Goal: Information Seeking & Learning: Learn about a topic

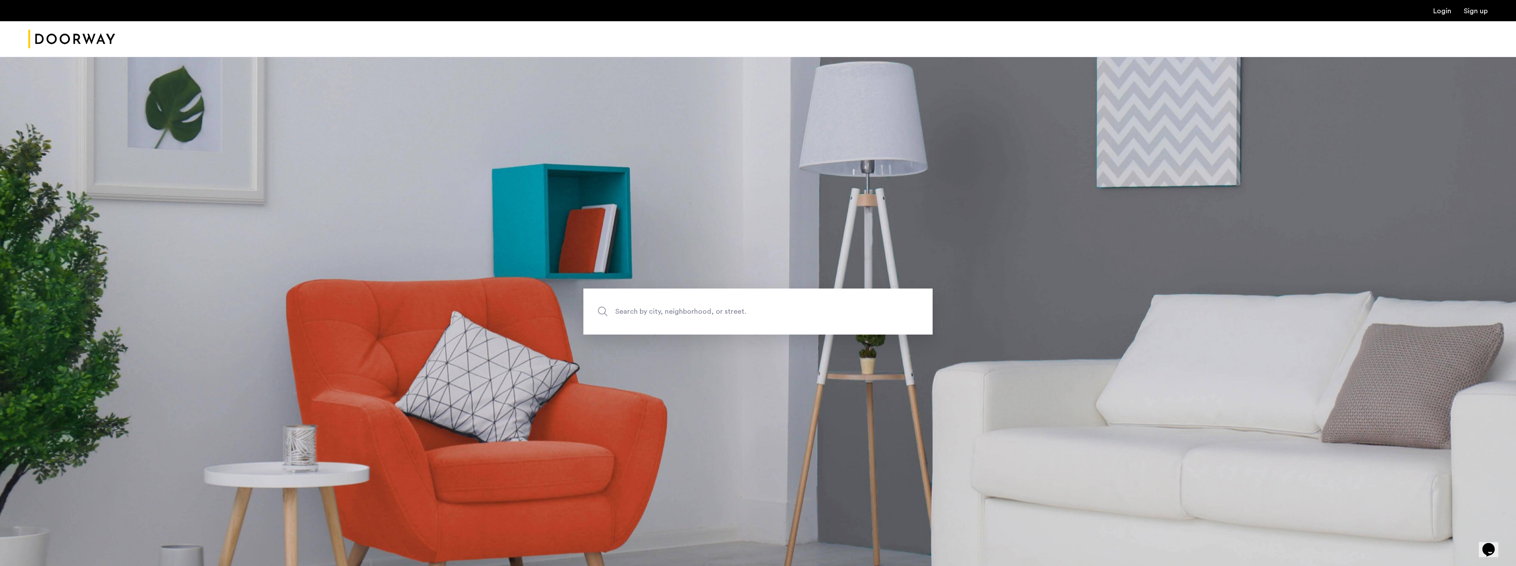
click at [81, 37] on img "Cazamio Logo" at bounding box center [71, 39] width 87 height 33
click at [1446, 13] on link "Login" at bounding box center [1443, 11] width 18 height 7
click at [1477, 12] on link "Sign up" at bounding box center [1476, 11] width 24 height 7
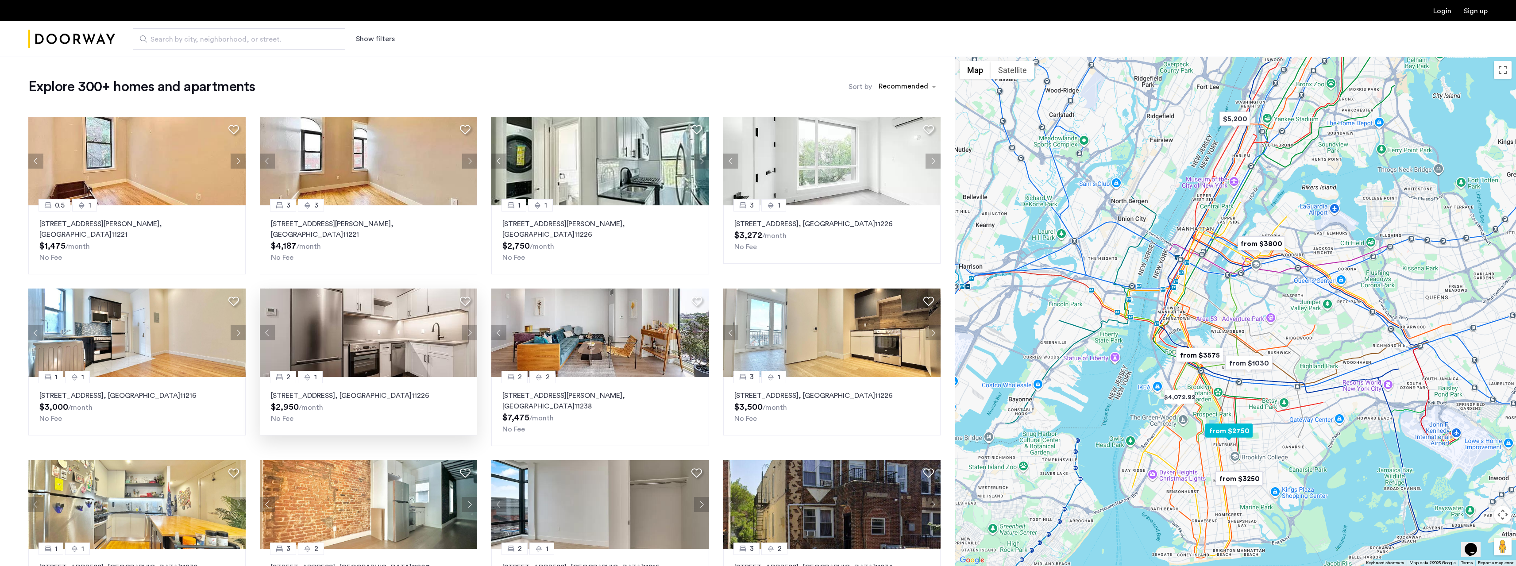
scroll to position [147, 0]
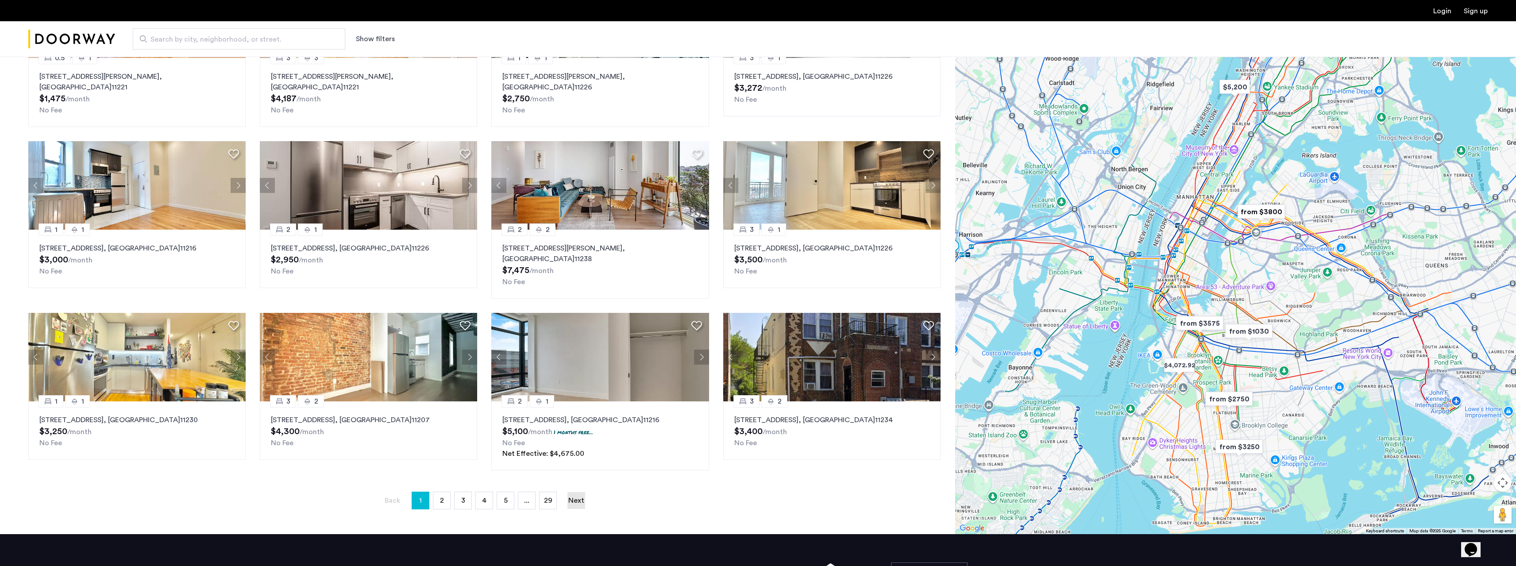
click at [585, 492] on link "Next page" at bounding box center [577, 500] width 18 height 17
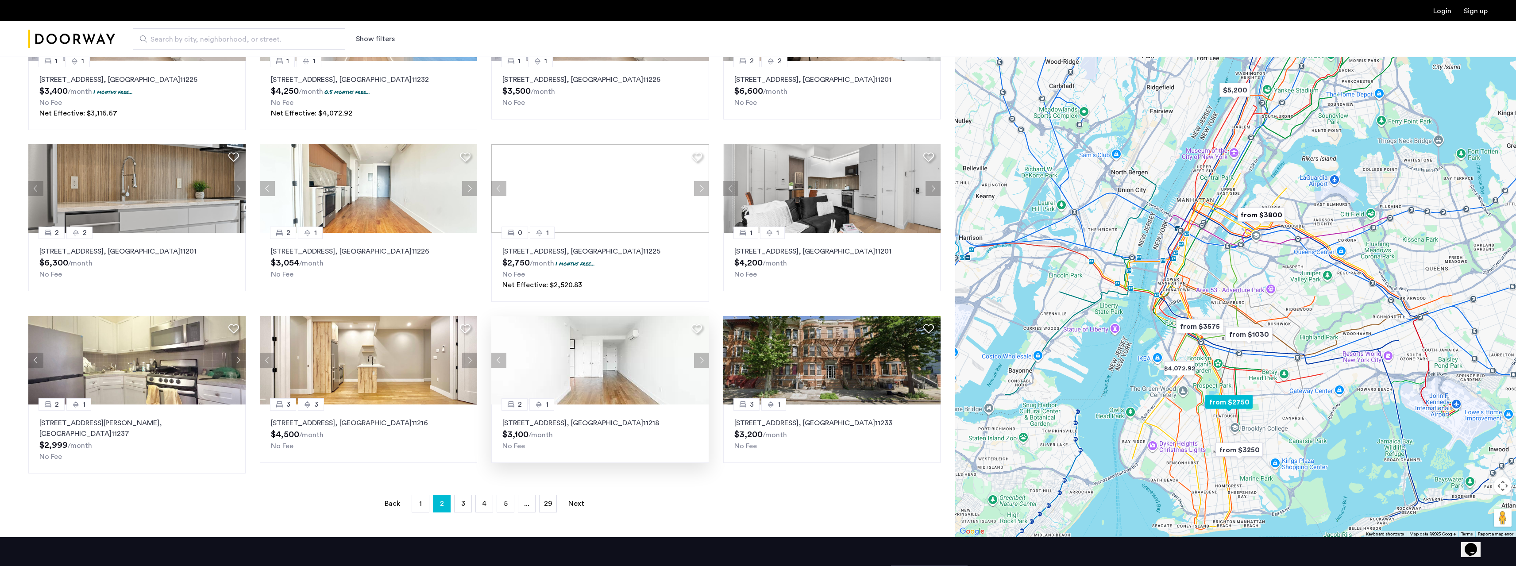
scroll to position [148, 0]
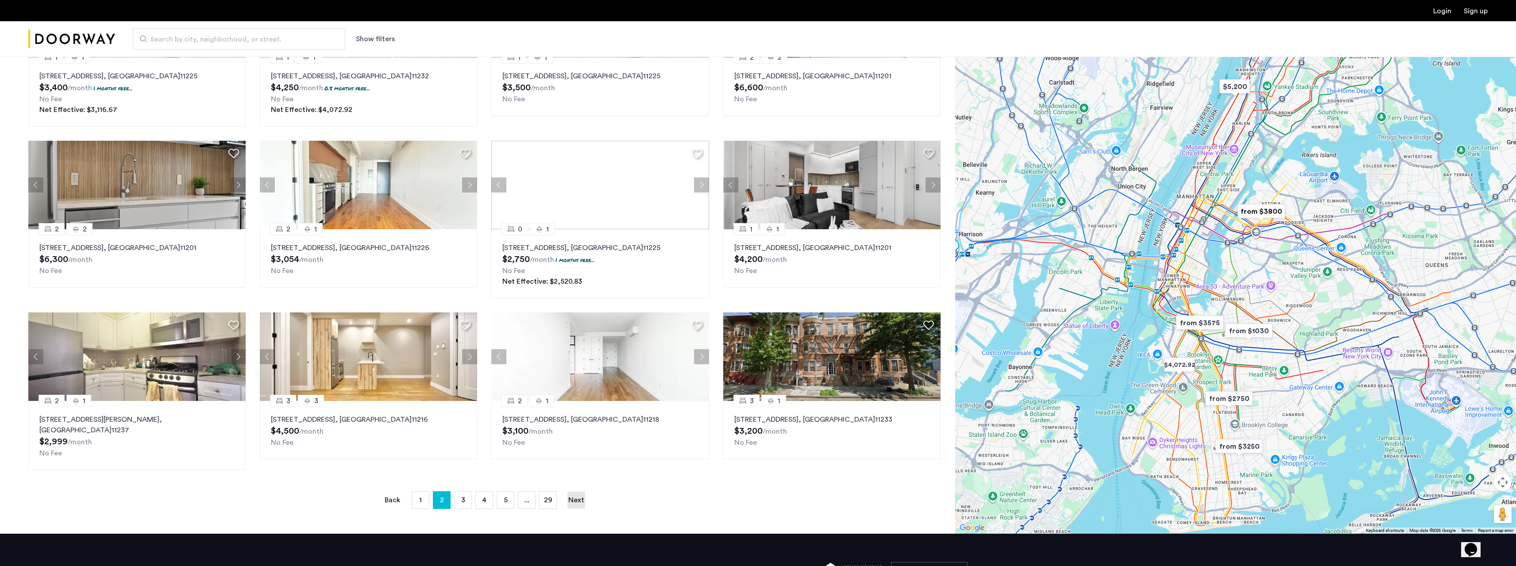
click at [578, 492] on link "Next page" at bounding box center [577, 500] width 18 height 17
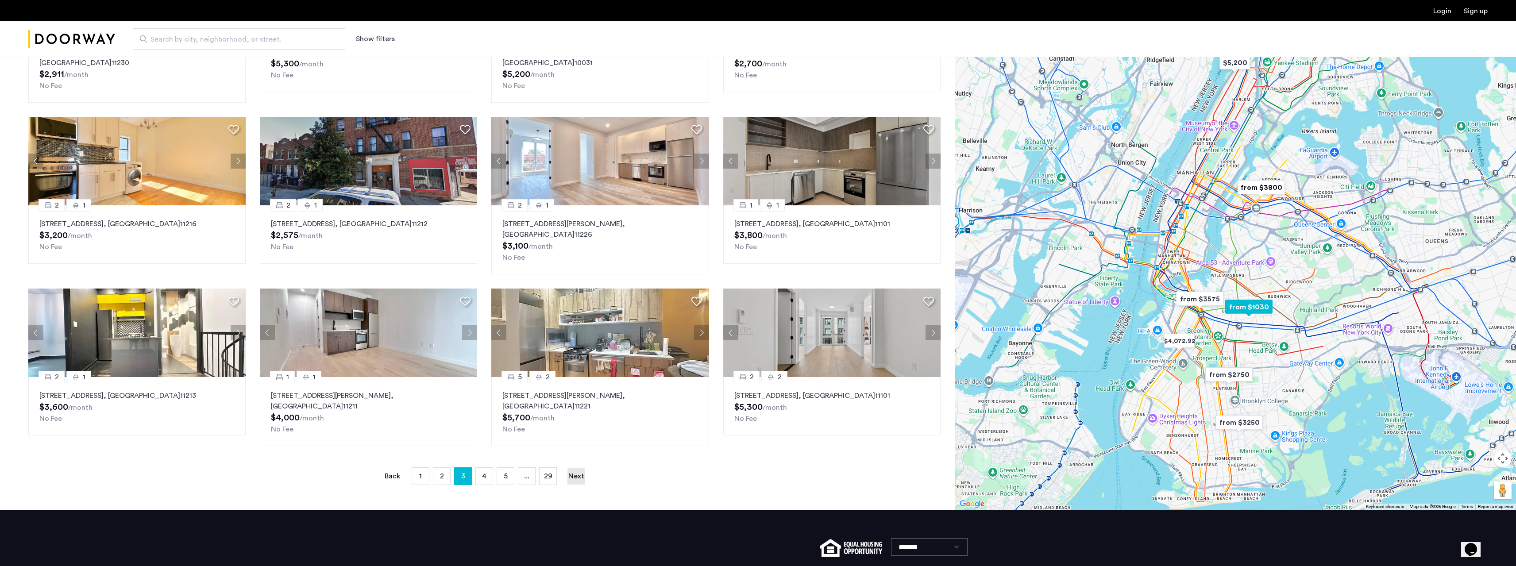
scroll to position [213, 0]
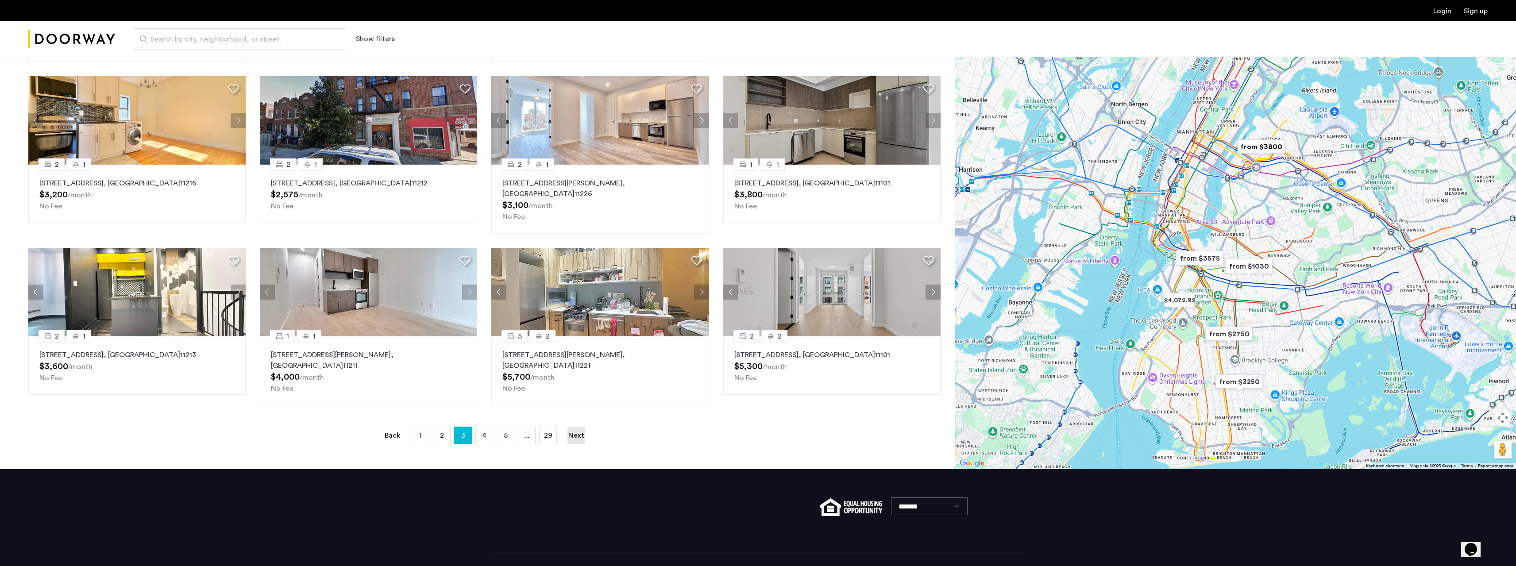
click at [579, 427] on link "Next page" at bounding box center [577, 435] width 18 height 17
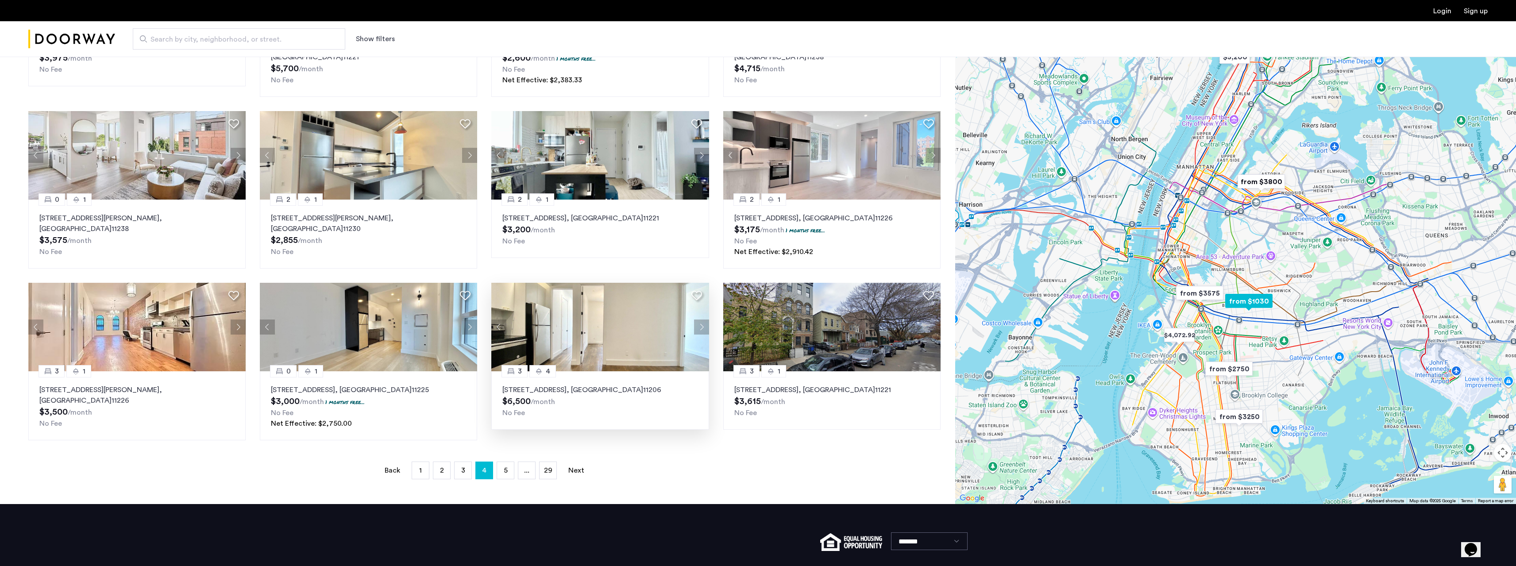
scroll to position [244, 0]
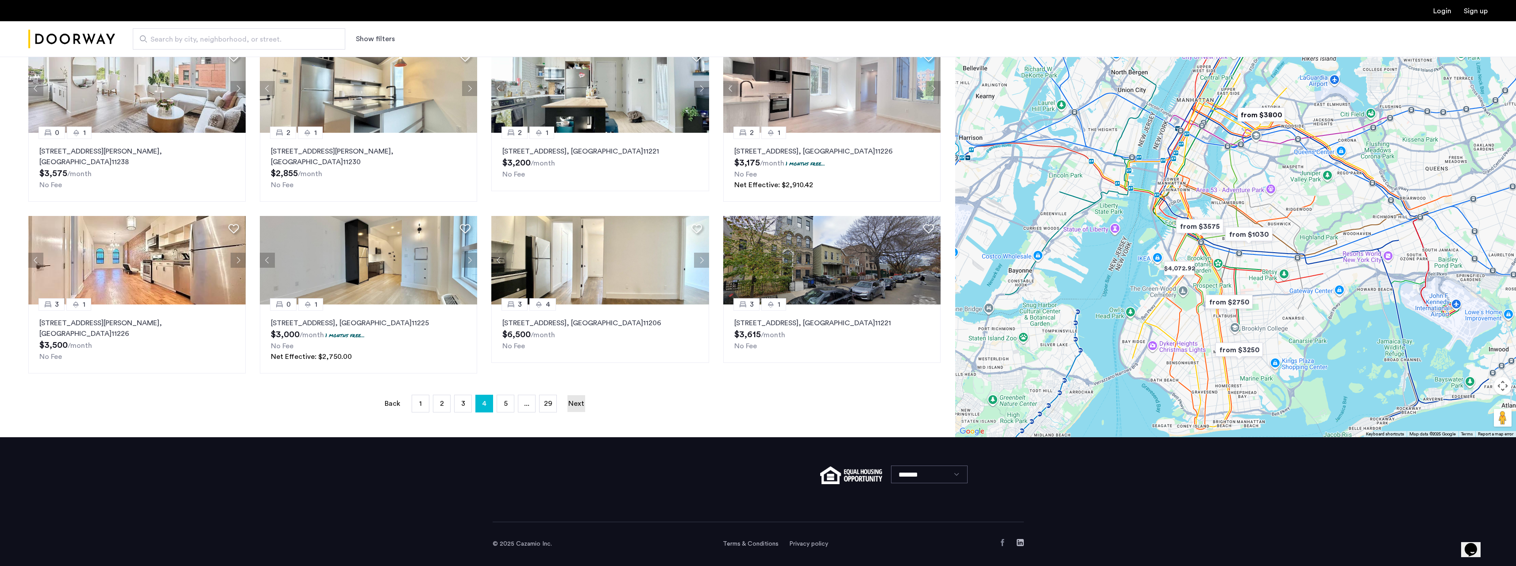
click at [581, 399] on link "Next page" at bounding box center [577, 403] width 18 height 17
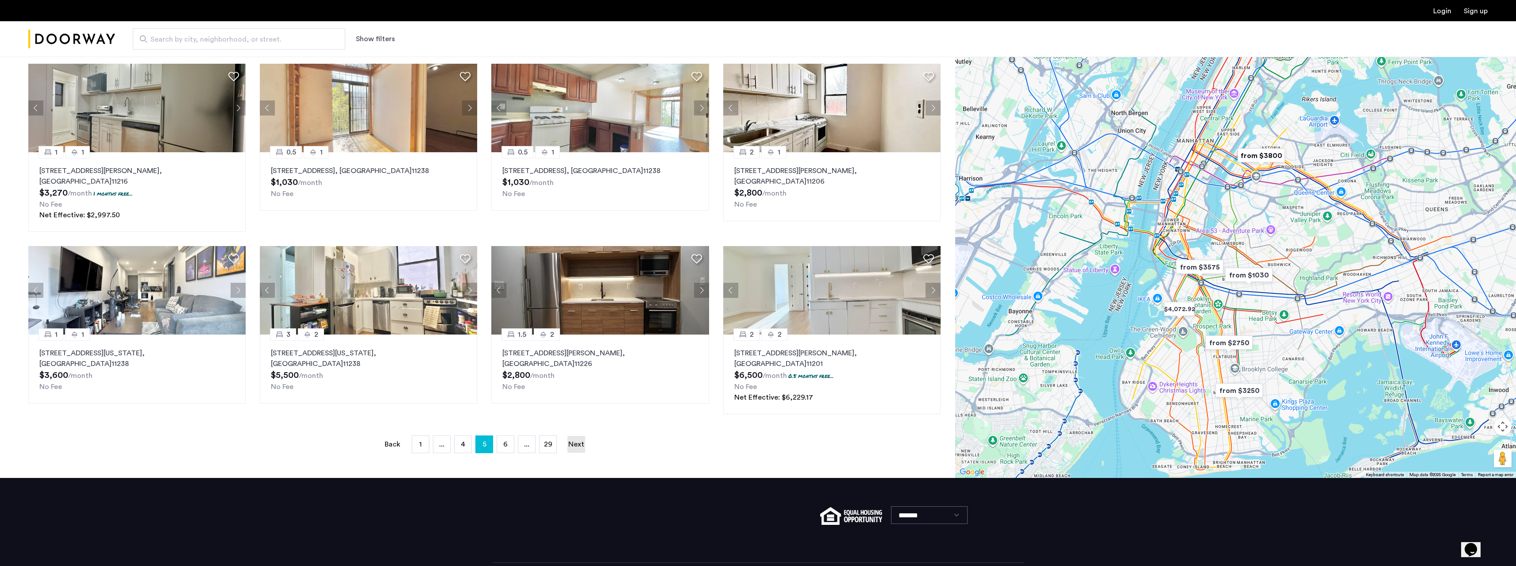
scroll to position [234, 0]
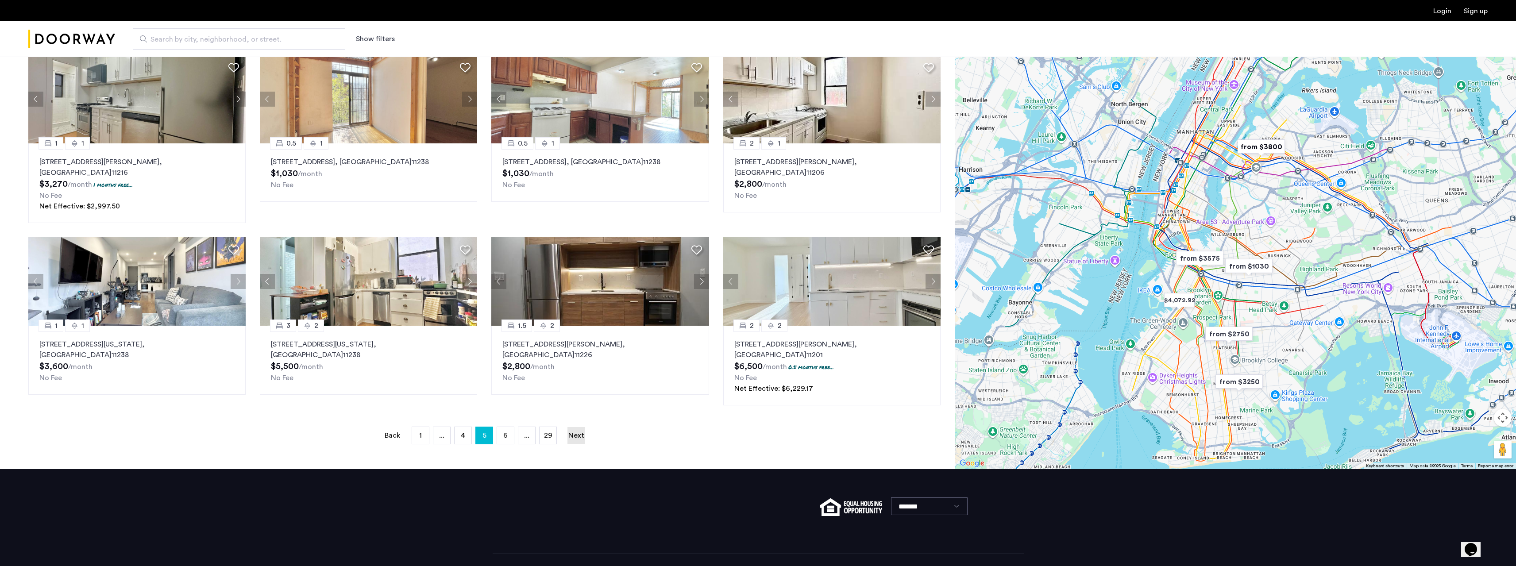
click at [581, 427] on link "Next page" at bounding box center [577, 435] width 18 height 17
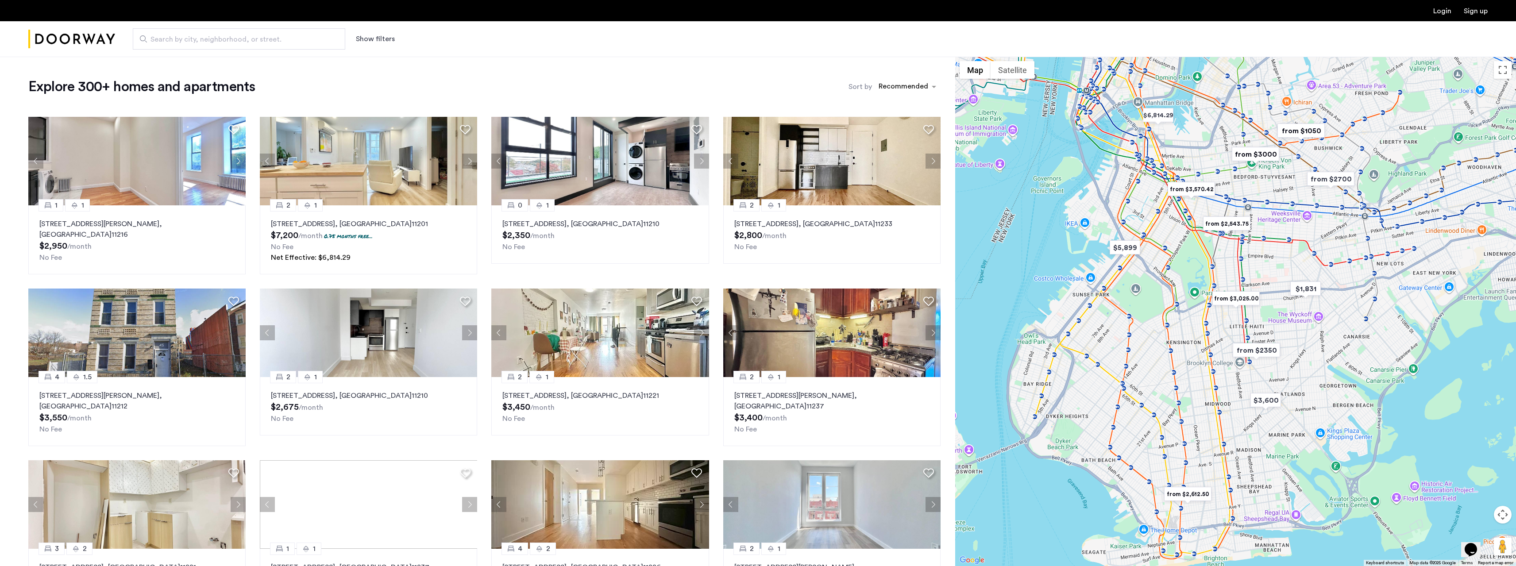
click at [371, 38] on button "Show filters" at bounding box center [375, 39] width 39 height 11
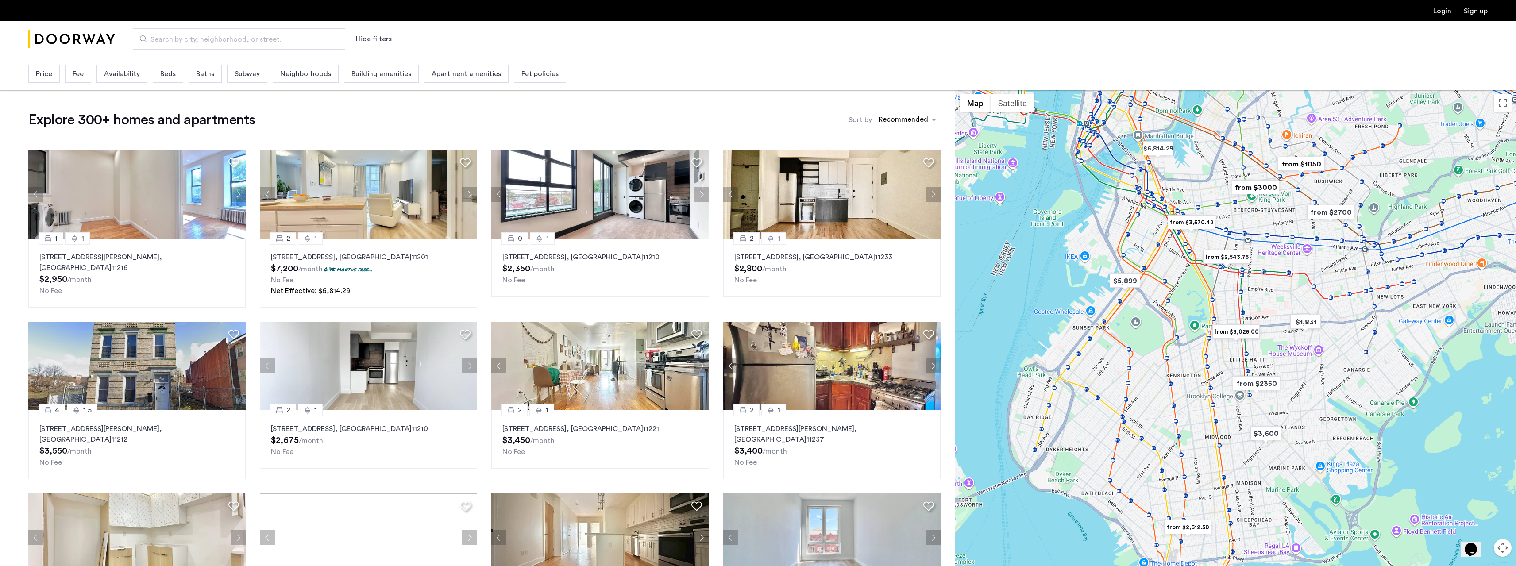
click at [49, 73] on span "Price" at bounding box center [44, 74] width 16 height 11
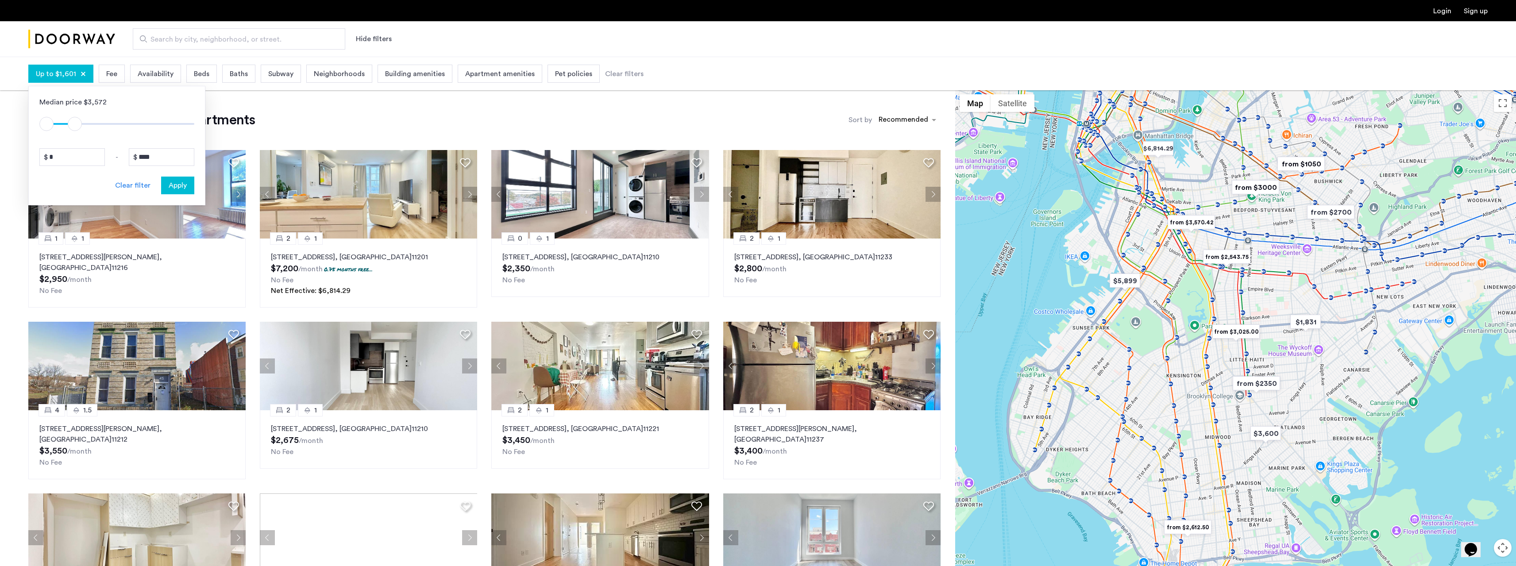
type input "****"
drag, startPoint x: 192, startPoint y: 125, endPoint x: 71, endPoint y: 125, distance: 121.3
click at [71, 125] on span "ngx-slider-max" at bounding box center [71, 124] width 14 height 14
click at [184, 190] on span "Apply" at bounding box center [178, 185] width 18 height 11
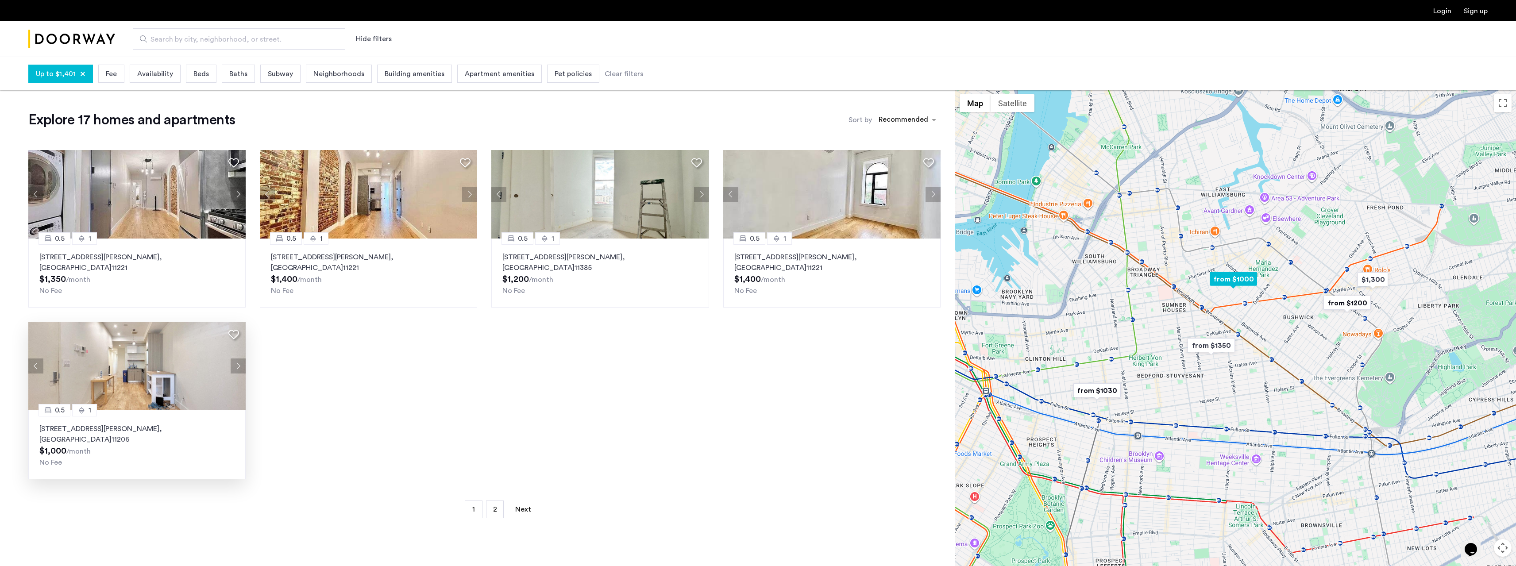
click at [151, 424] on p "141 Troutman Street, Unit 1RBM, Brooklyn , NY 11206" at bounding box center [136, 434] width 195 height 21
click at [240, 359] on button "Next apartment" at bounding box center [238, 366] width 15 height 15
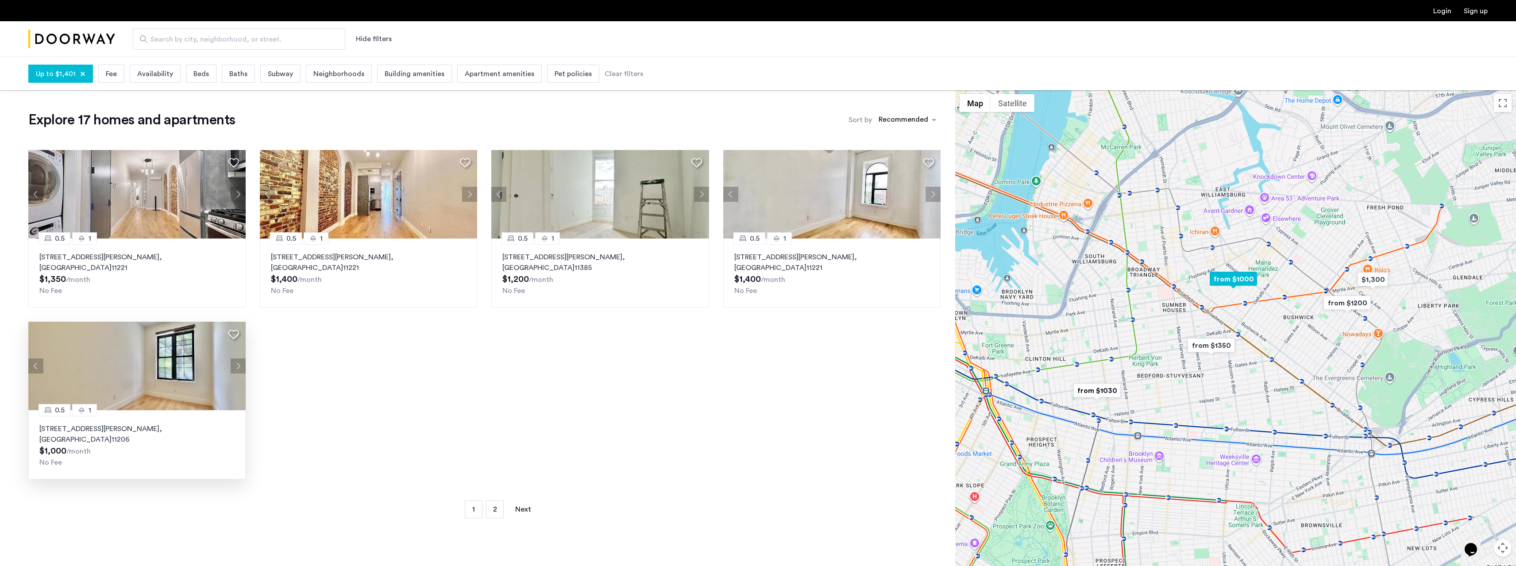
click at [239, 359] on button "Next apartment" at bounding box center [238, 366] width 15 height 15
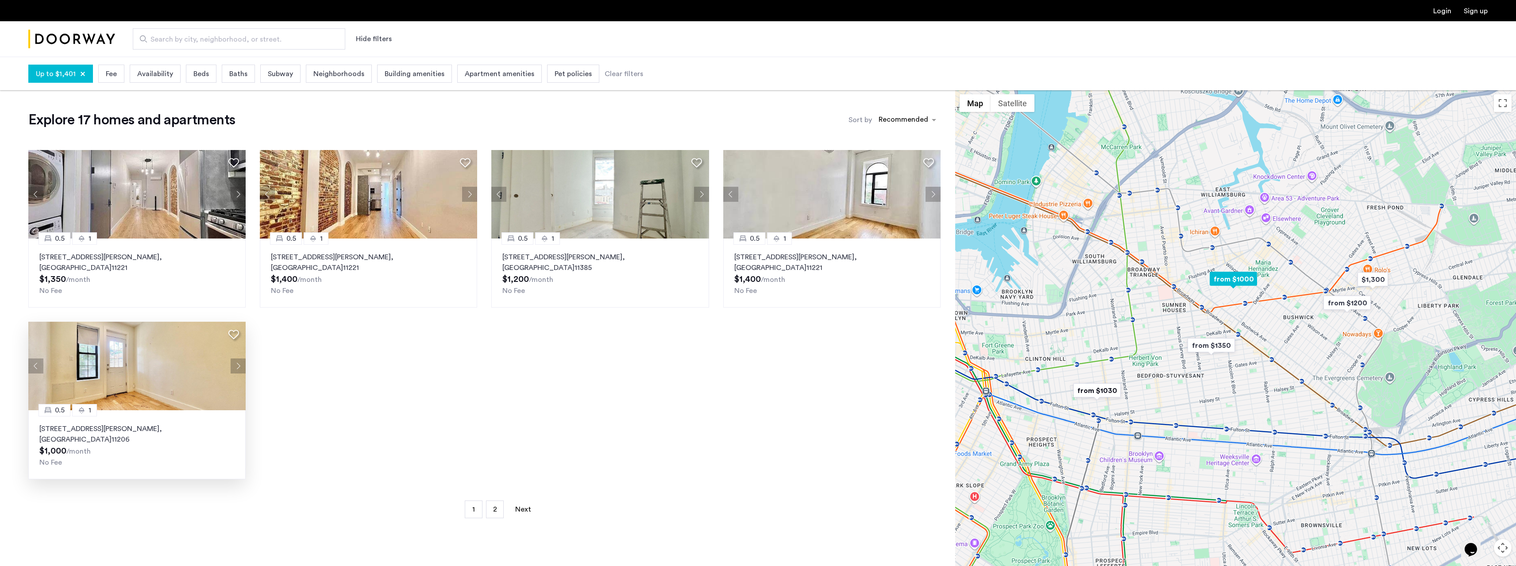
click at [239, 359] on button "Next apartment" at bounding box center [238, 366] width 15 height 15
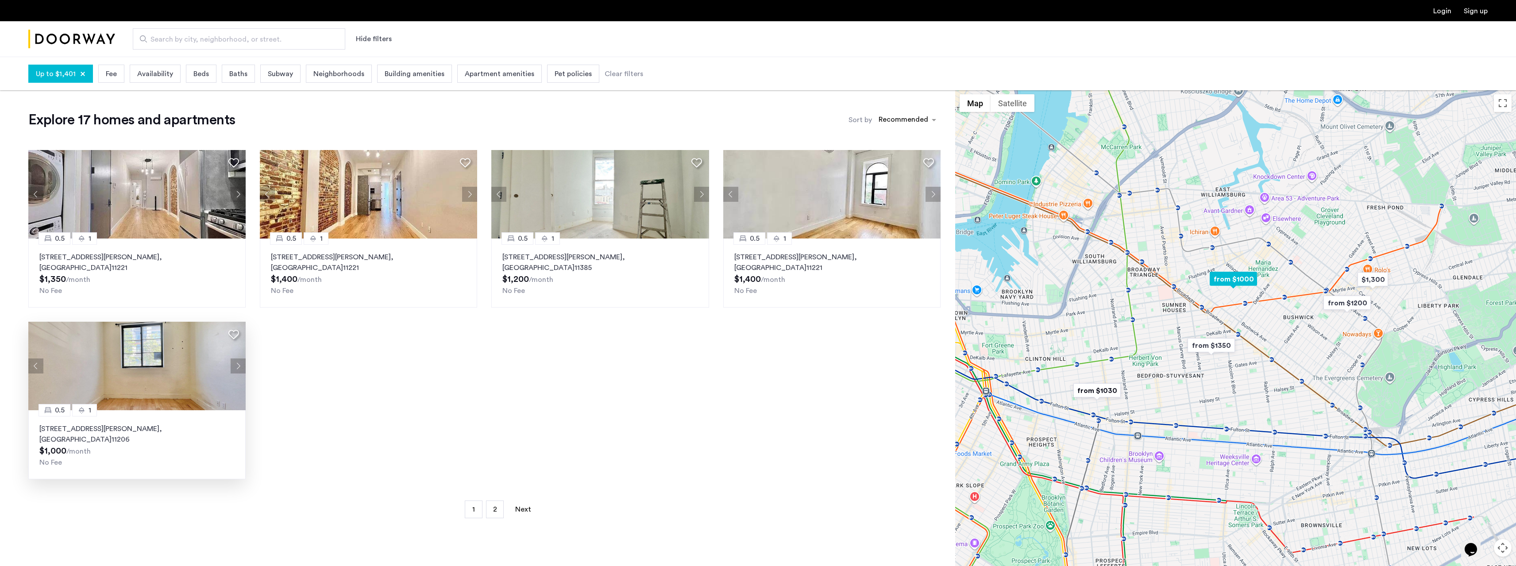
click at [239, 359] on button "Next apartment" at bounding box center [238, 366] width 15 height 15
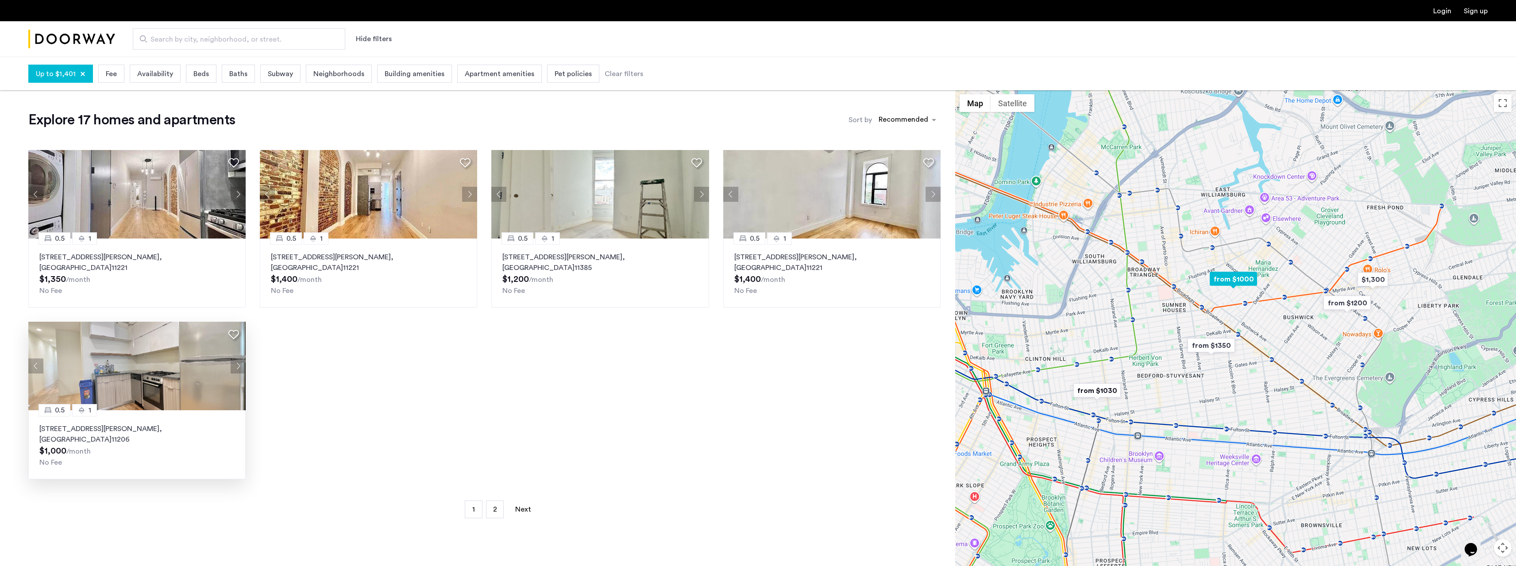
click at [239, 359] on button "Next apartment" at bounding box center [238, 366] width 15 height 15
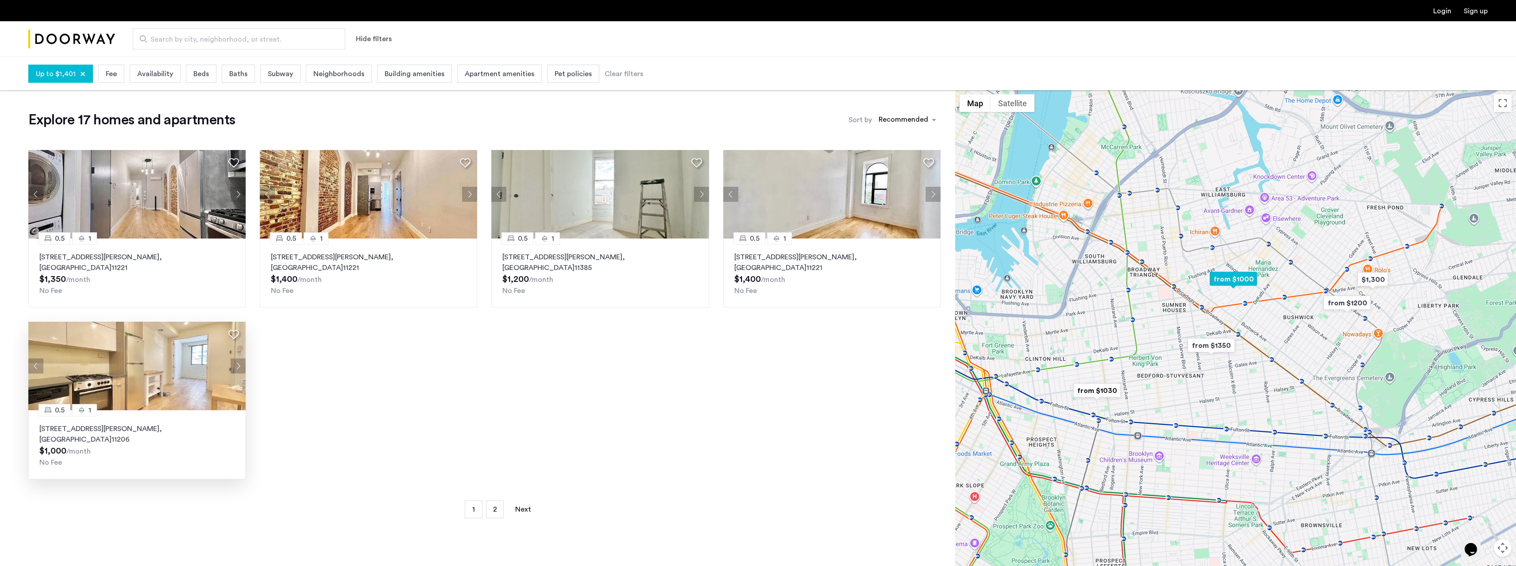
click at [239, 359] on button "Next apartment" at bounding box center [238, 366] width 15 height 15
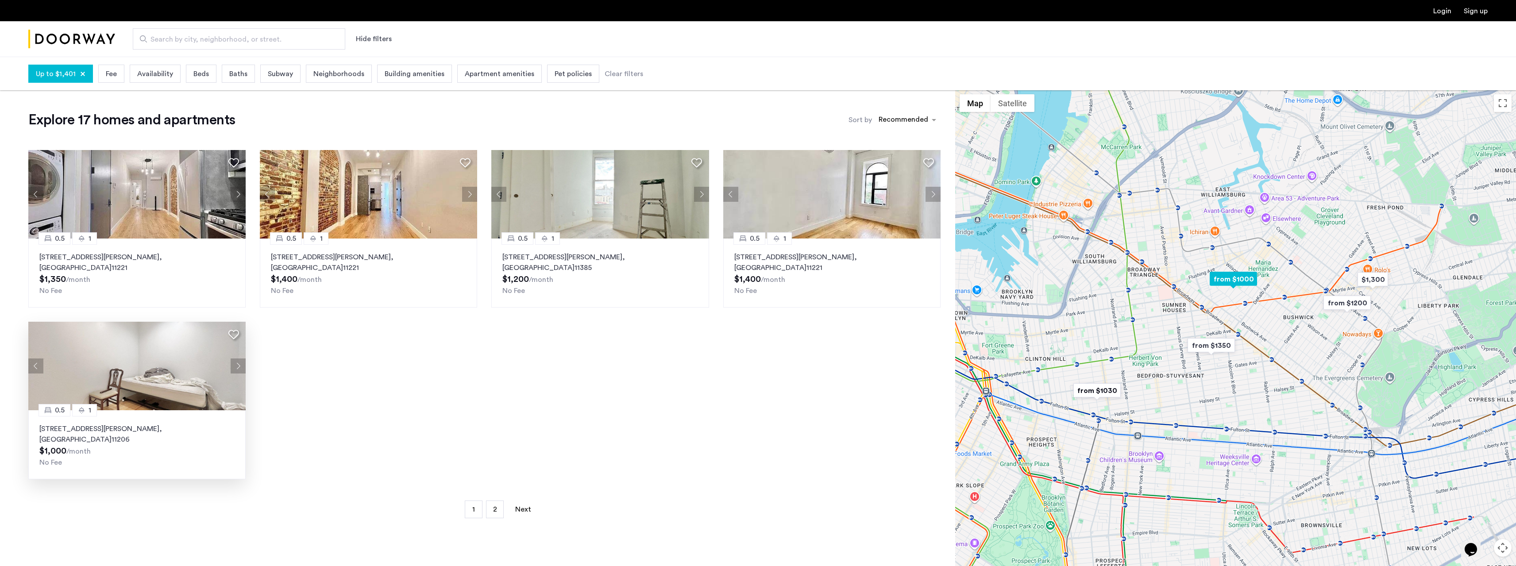
click at [239, 359] on button "Next apartment" at bounding box center [238, 366] width 15 height 15
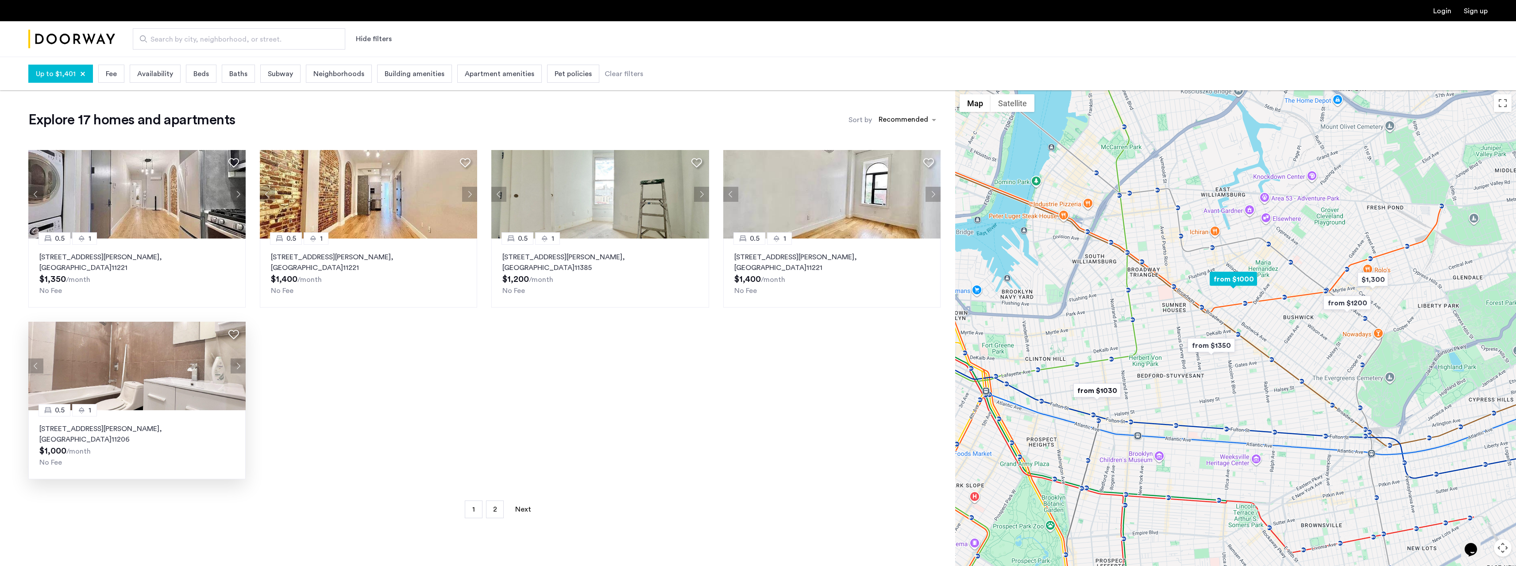
click at [239, 359] on button "Next apartment" at bounding box center [238, 366] width 15 height 15
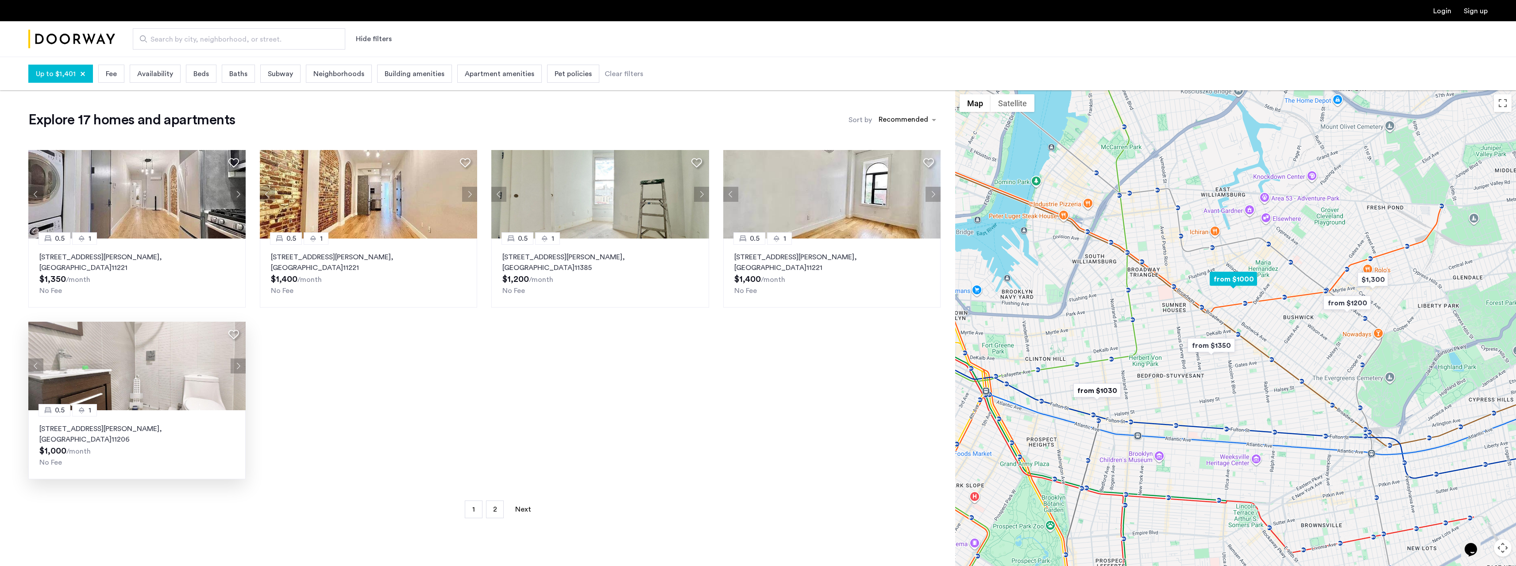
click at [239, 359] on button "Next apartment" at bounding box center [238, 366] width 15 height 15
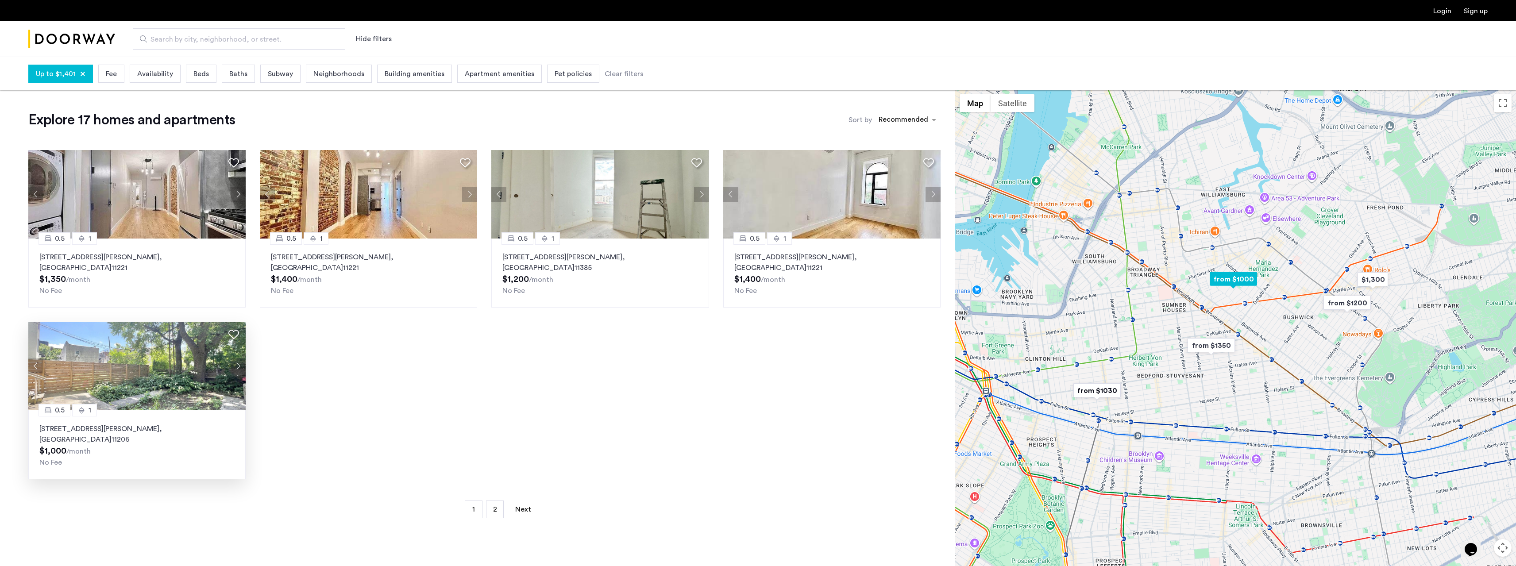
click at [239, 359] on button "Next apartment" at bounding box center [238, 366] width 15 height 15
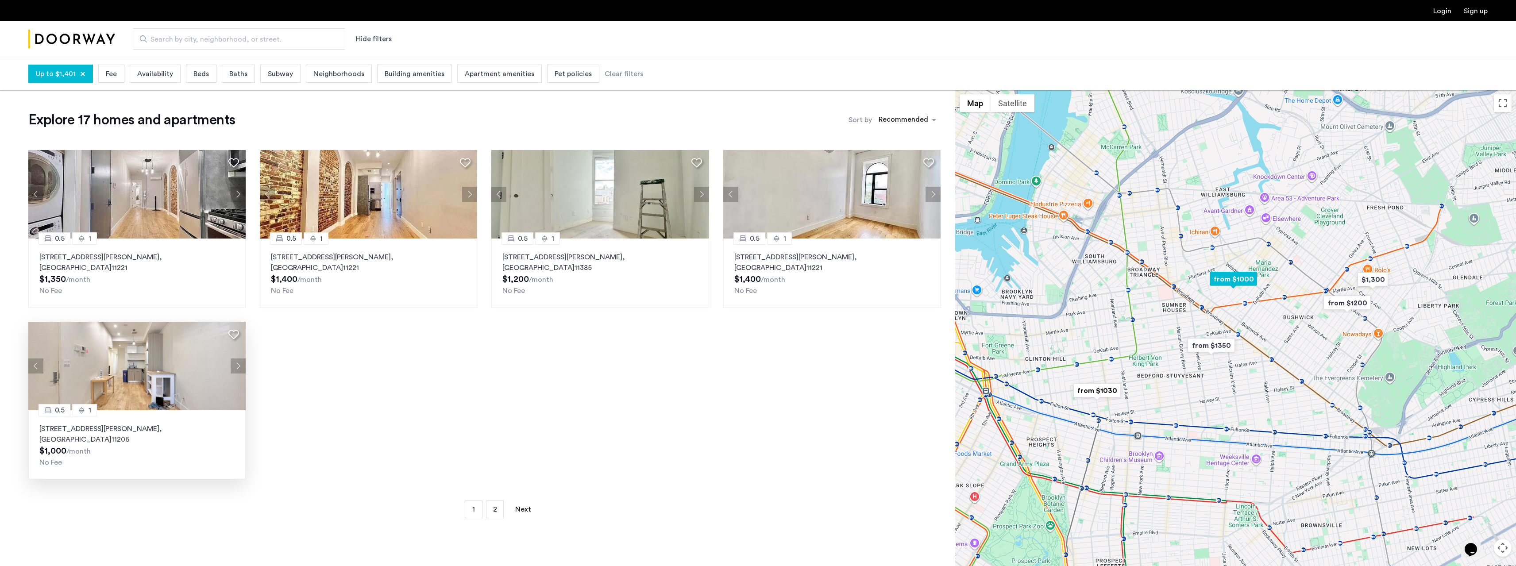
click at [239, 359] on button "Next apartment" at bounding box center [238, 366] width 15 height 15
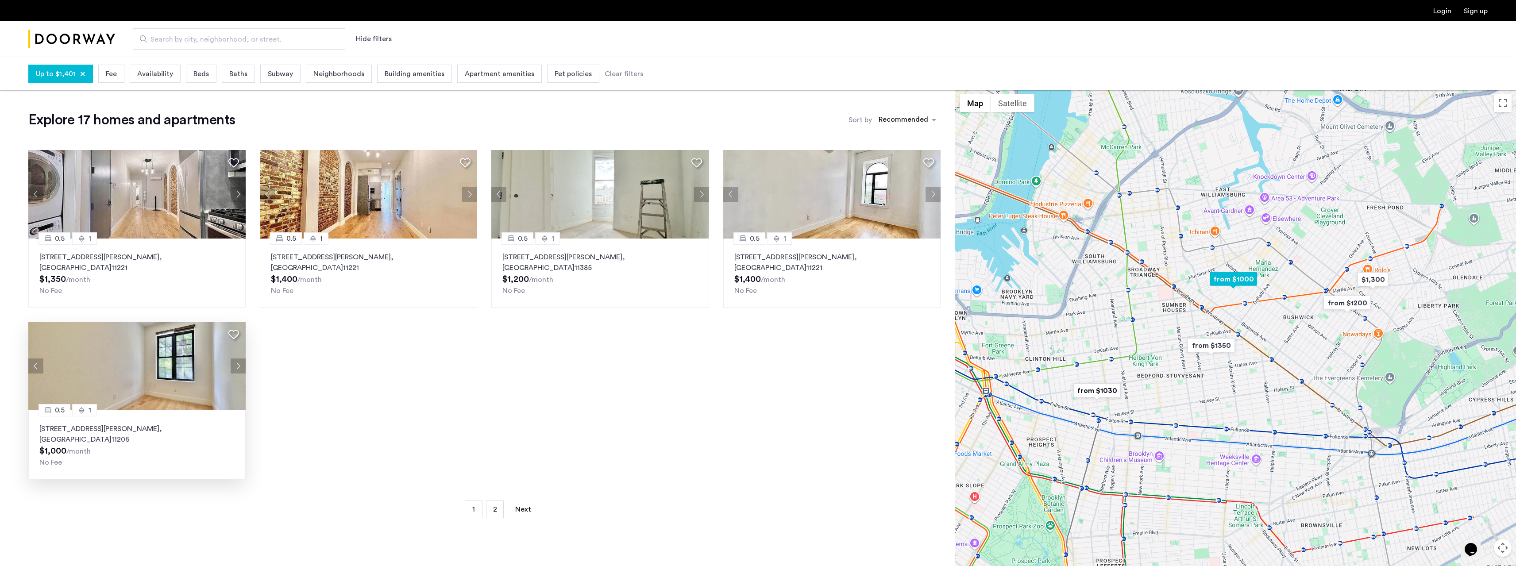
click at [172, 362] on img at bounding box center [137, 366] width 218 height 89
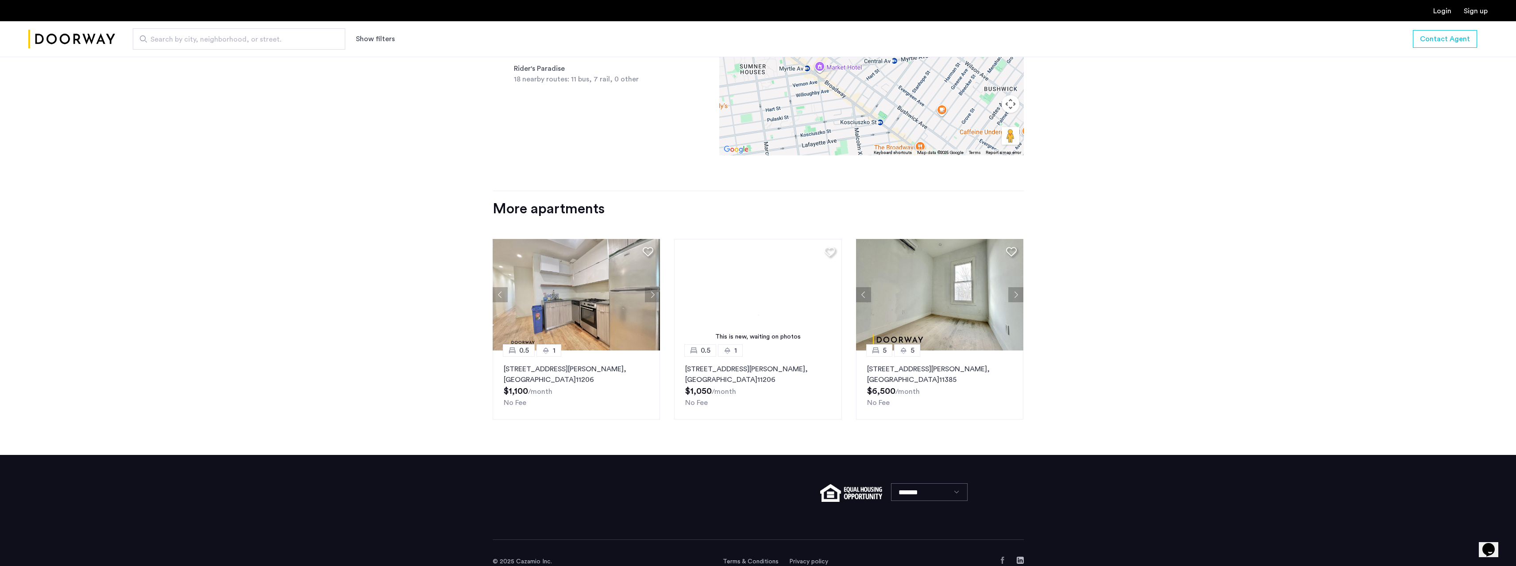
scroll to position [943, 0]
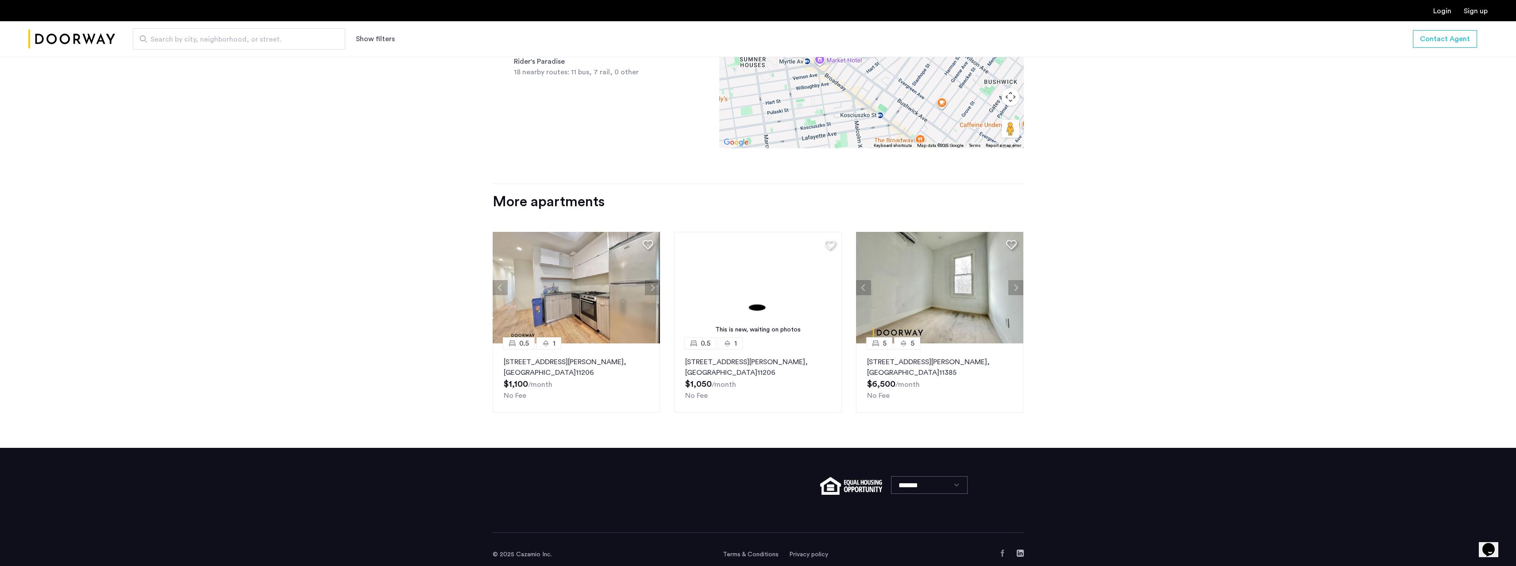
click at [614, 263] on img at bounding box center [577, 288] width 168 height 112
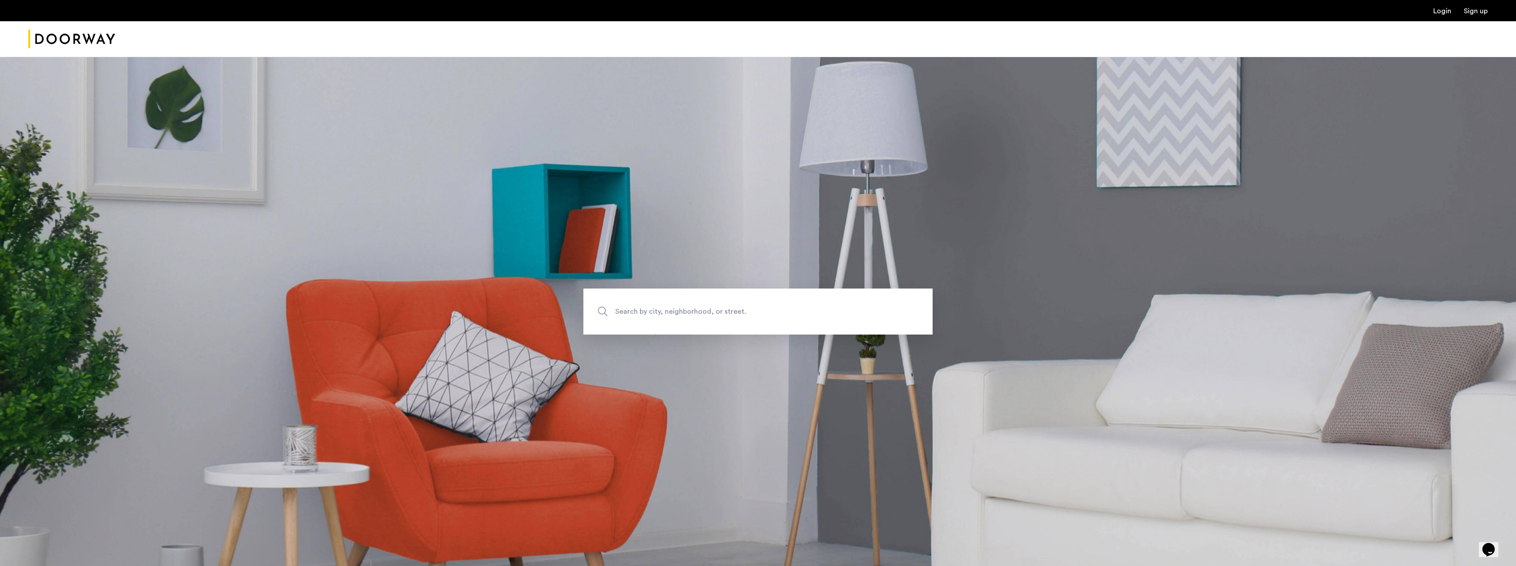
click at [60, 36] on img "Cazamio Logo" at bounding box center [71, 39] width 87 height 33
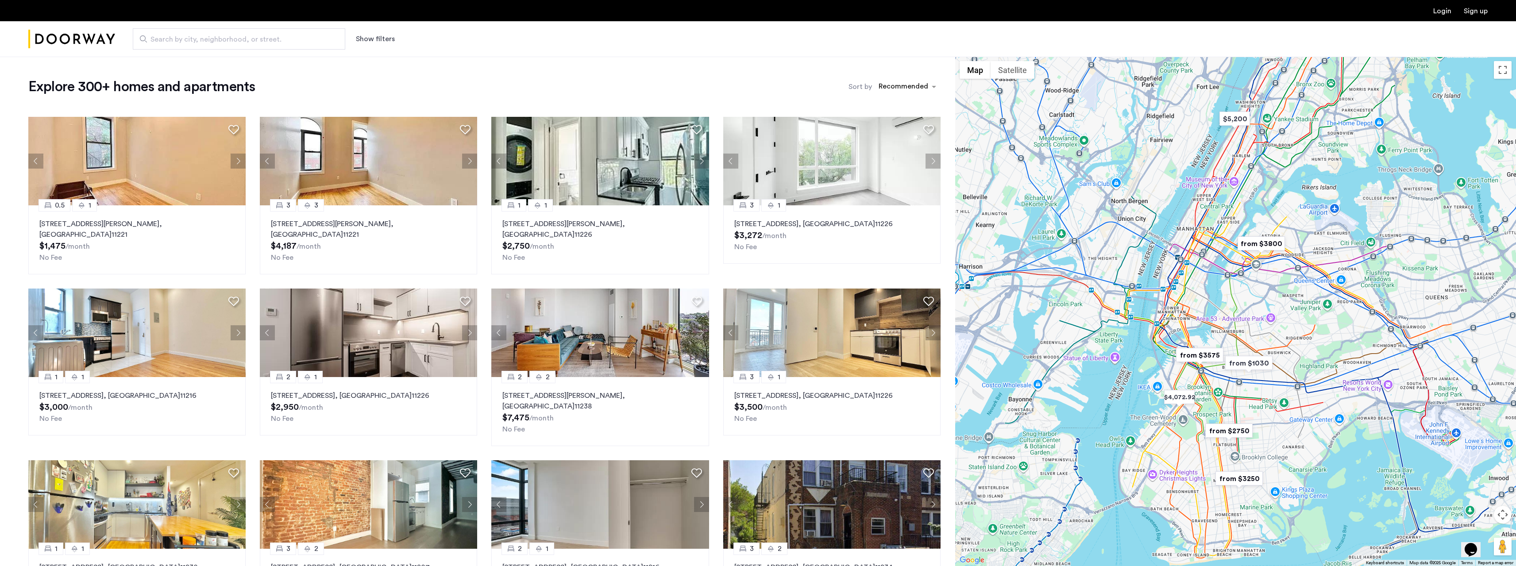
click at [384, 36] on button "Show filters" at bounding box center [375, 39] width 39 height 11
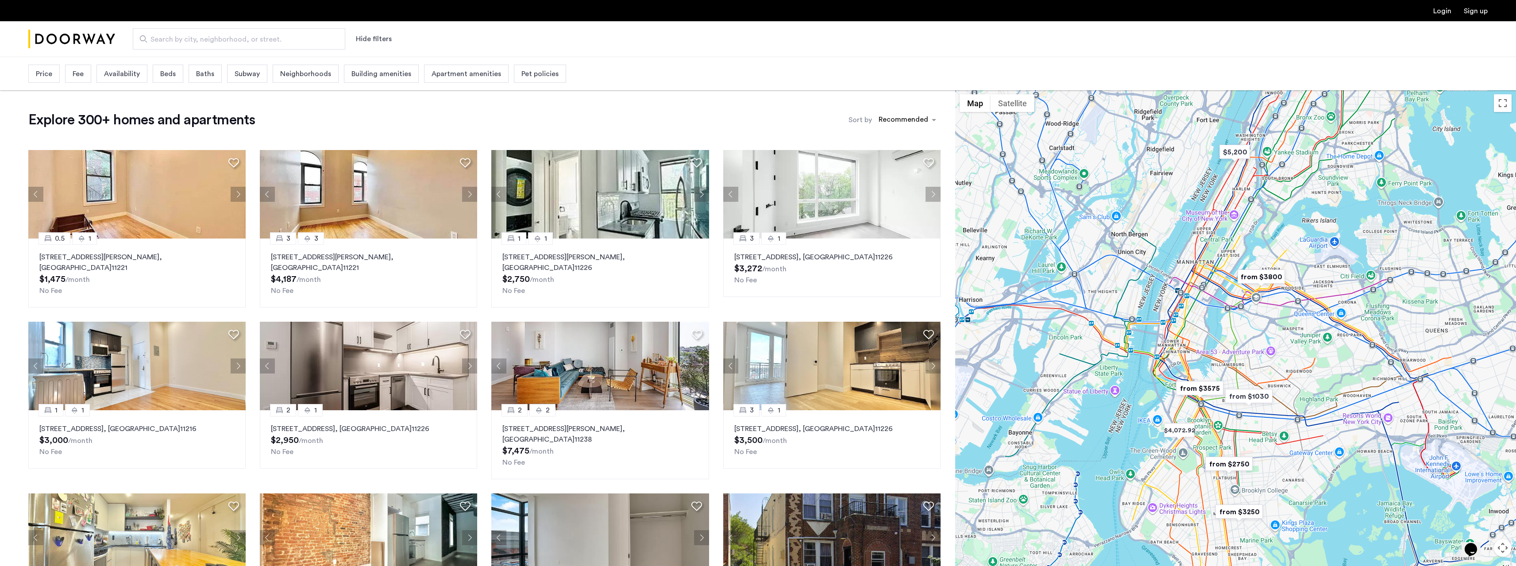
click at [44, 78] on span "Price" at bounding box center [44, 74] width 16 height 11
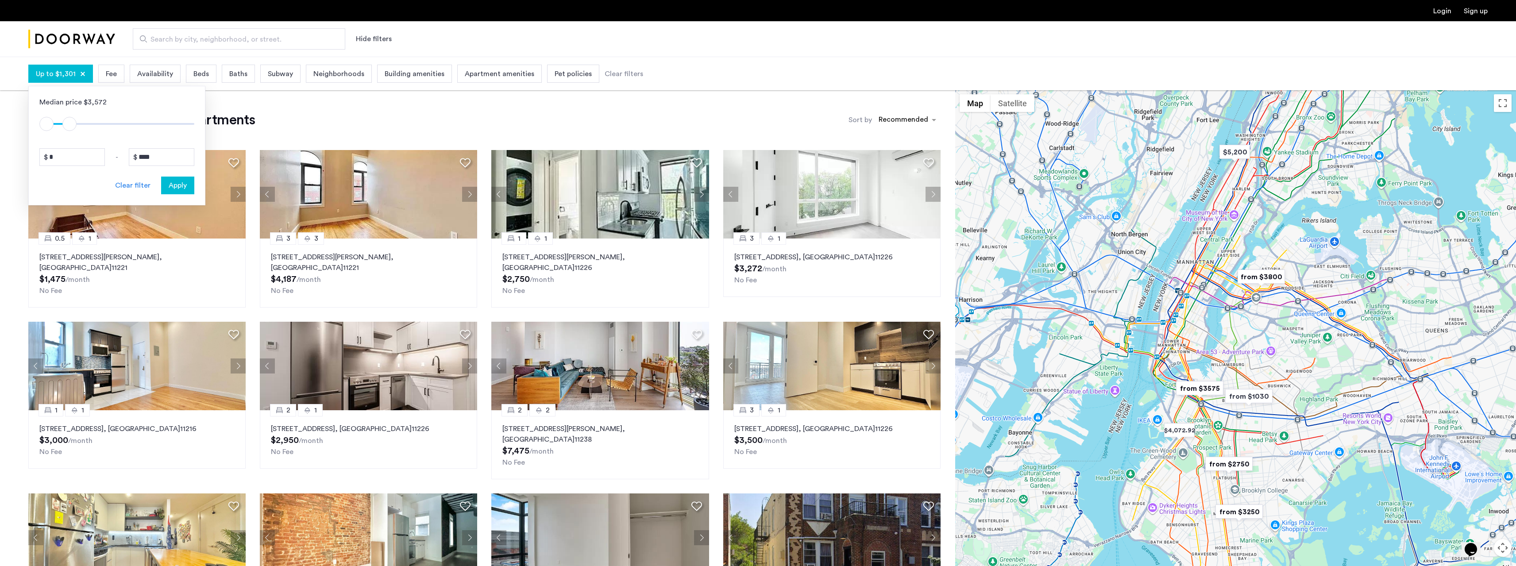
type input "****"
drag, startPoint x: 173, startPoint y: 121, endPoint x: 65, endPoint y: 128, distance: 108.3
click at [65, 128] on span "ngx-slider-max" at bounding box center [66, 124] width 14 height 14
click at [182, 181] on span "Apply" at bounding box center [178, 185] width 18 height 11
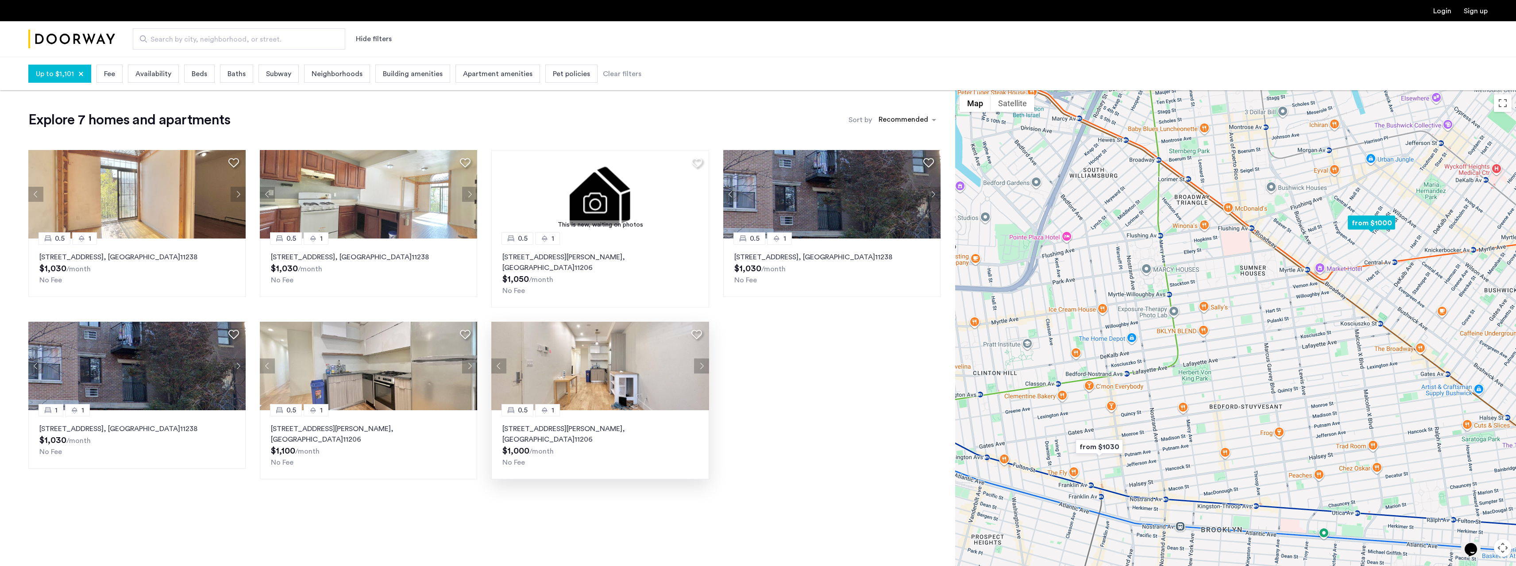
click at [542, 424] on p "141 Troutman Street, Unit 1RBM, Brooklyn , NY 11206" at bounding box center [599, 434] width 195 height 21
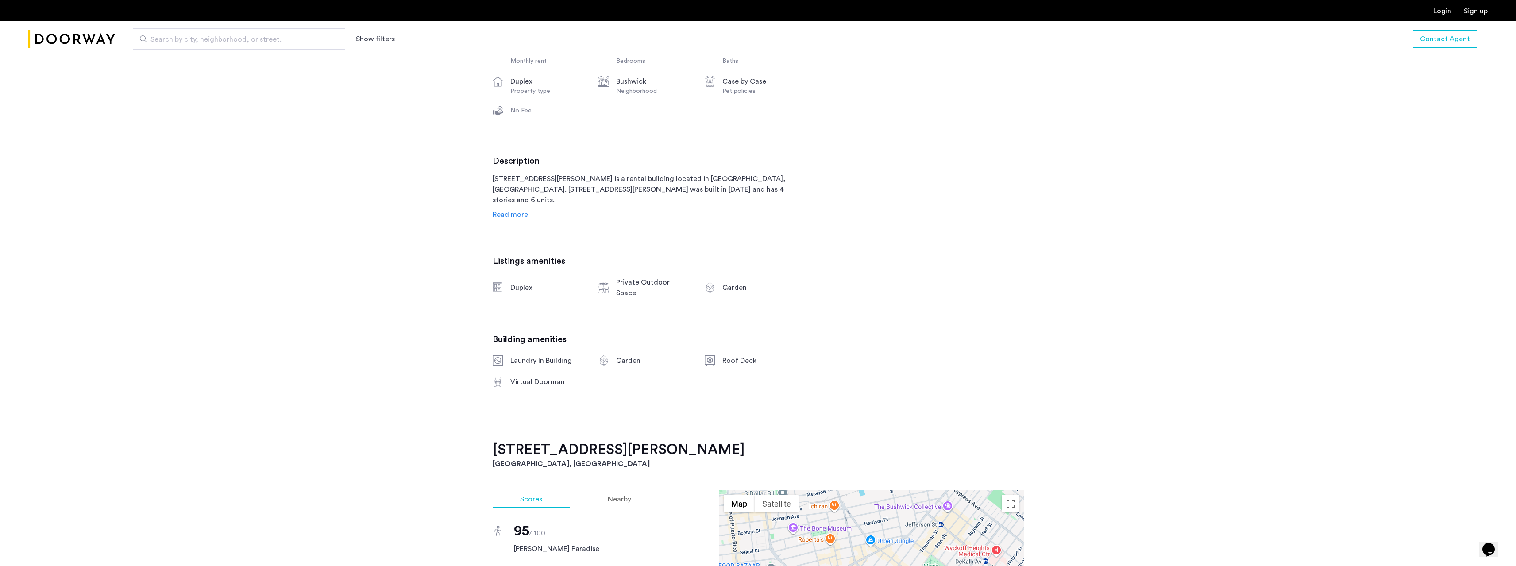
scroll to position [205, 0]
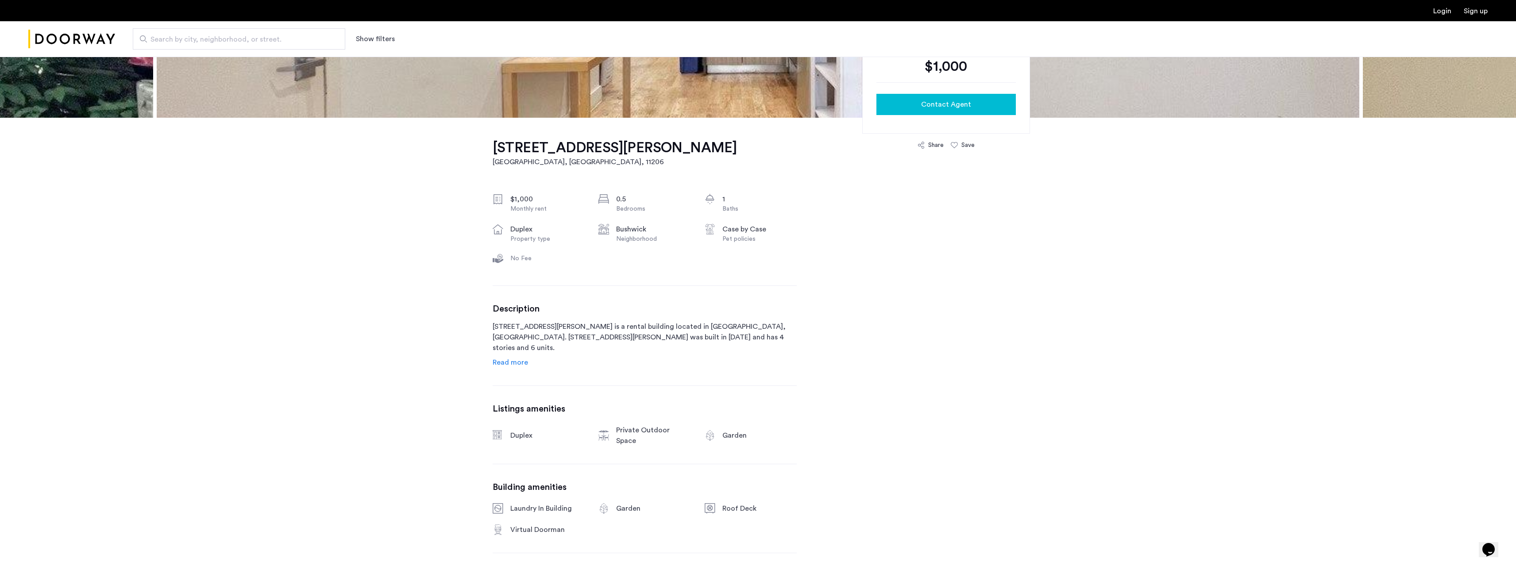
click at [948, 101] on span "Contact Agent" at bounding box center [946, 104] width 50 height 11
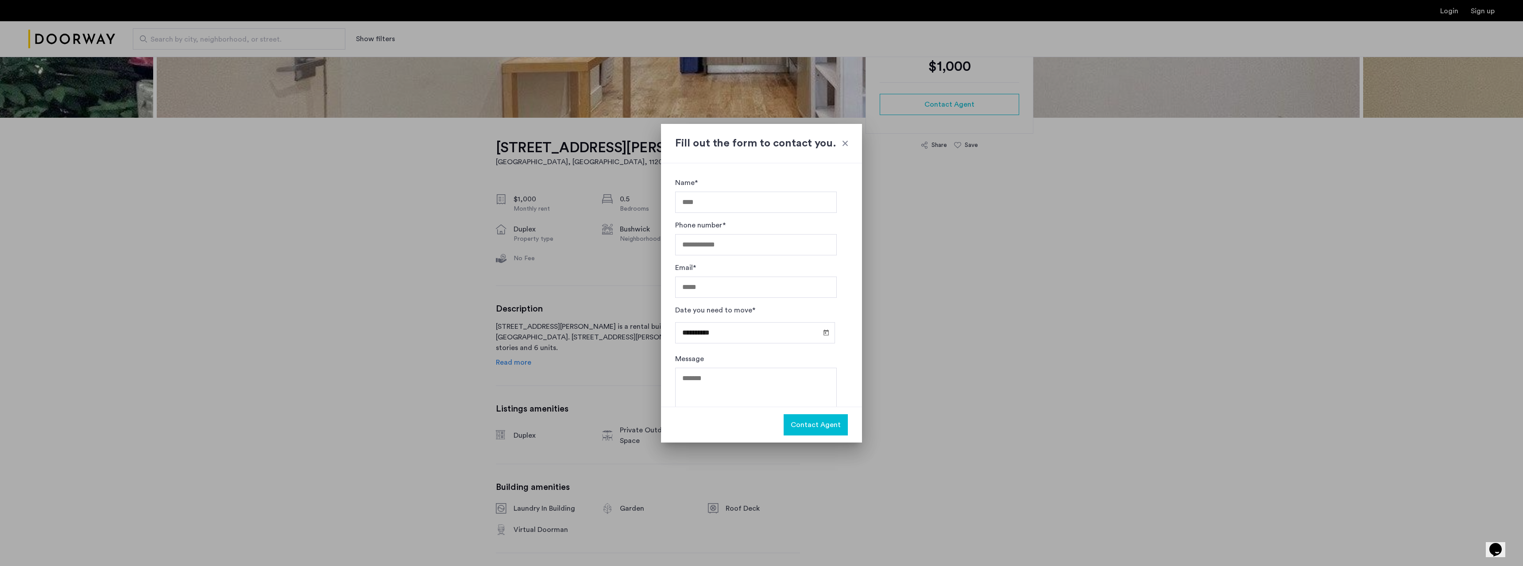
scroll to position [24, 0]
click at [837, 144] on h2 "Fill out the form to contact you." at bounding box center [761, 143] width 173 height 16
click at [842, 143] on div at bounding box center [845, 143] width 9 height 9
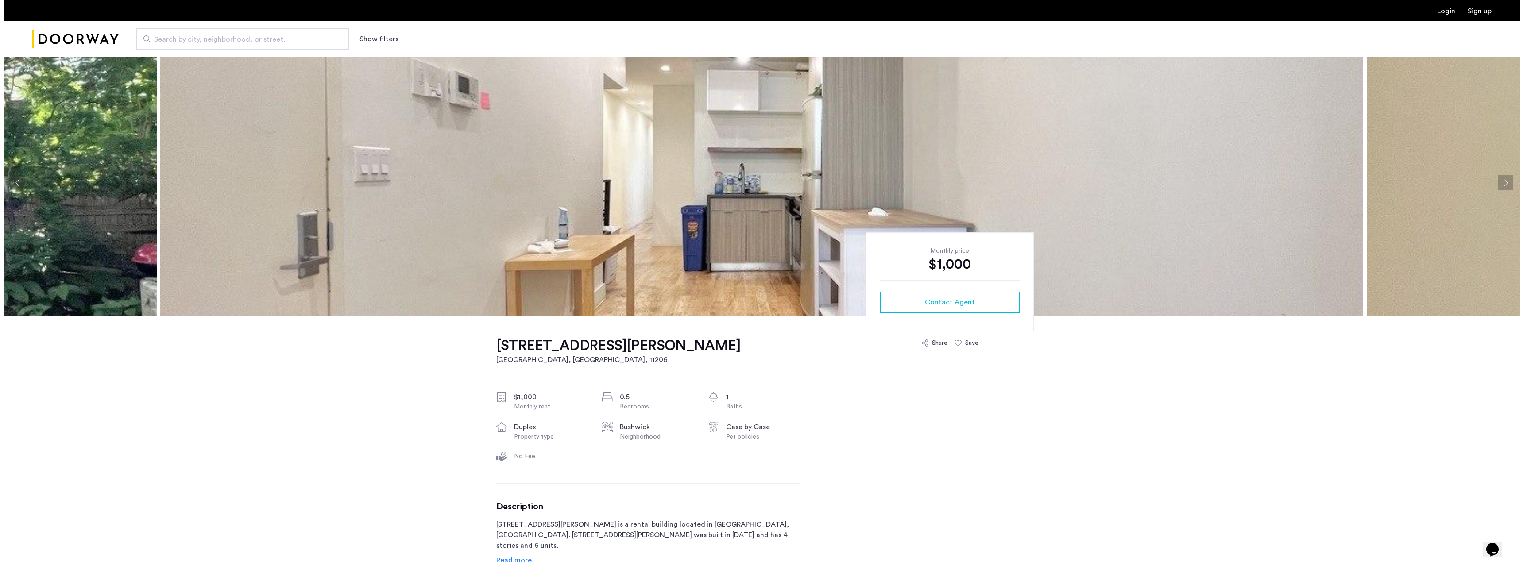
scroll to position [0, 0]
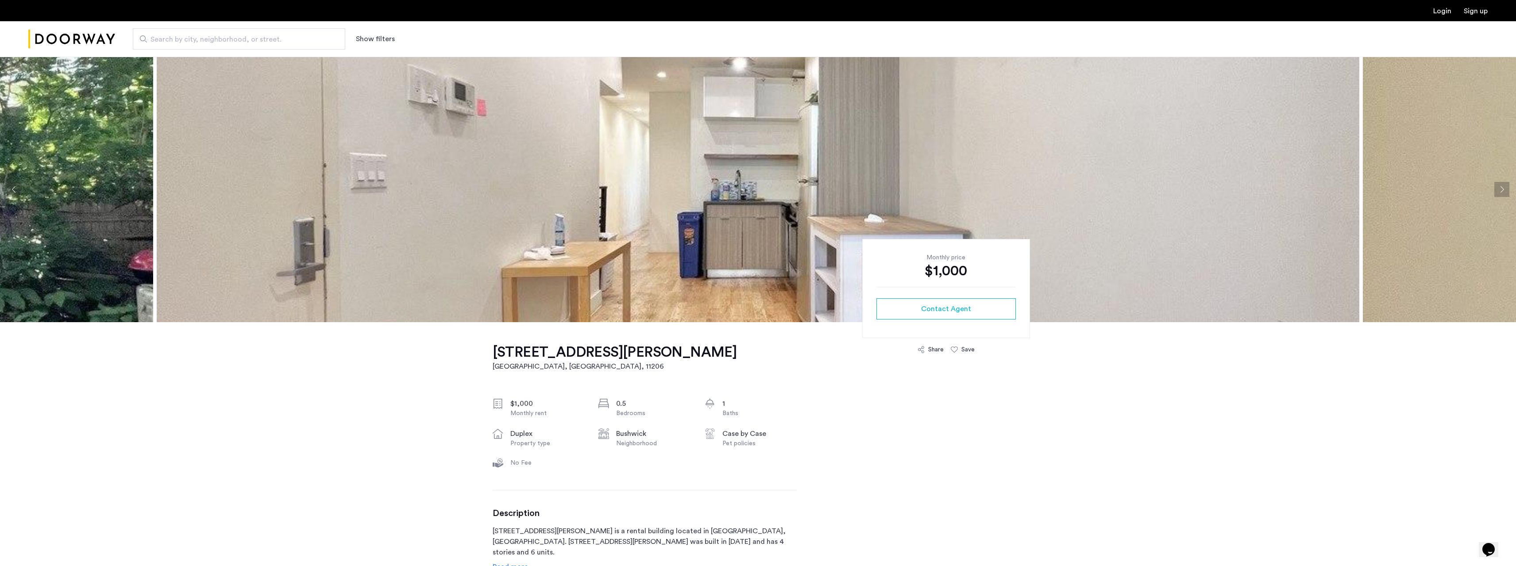
click at [1503, 190] on button "Next apartment" at bounding box center [1502, 189] width 15 height 15
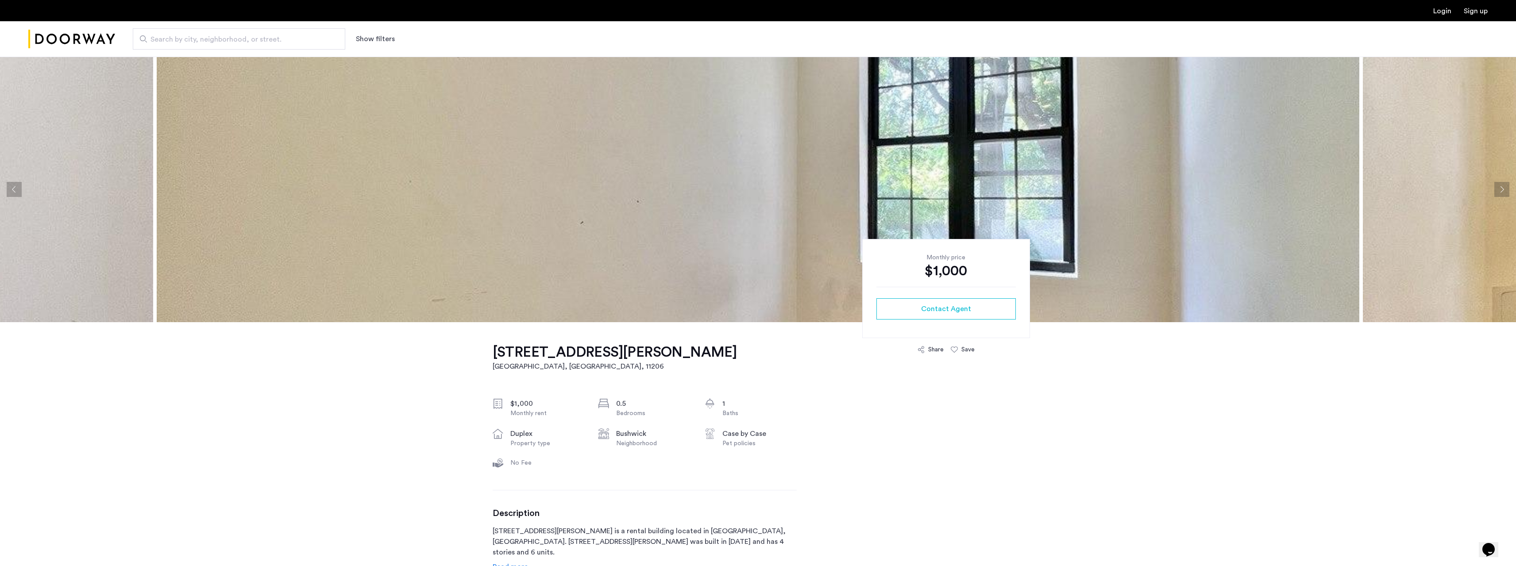
click at [1503, 190] on button "Next apartment" at bounding box center [1502, 189] width 15 height 15
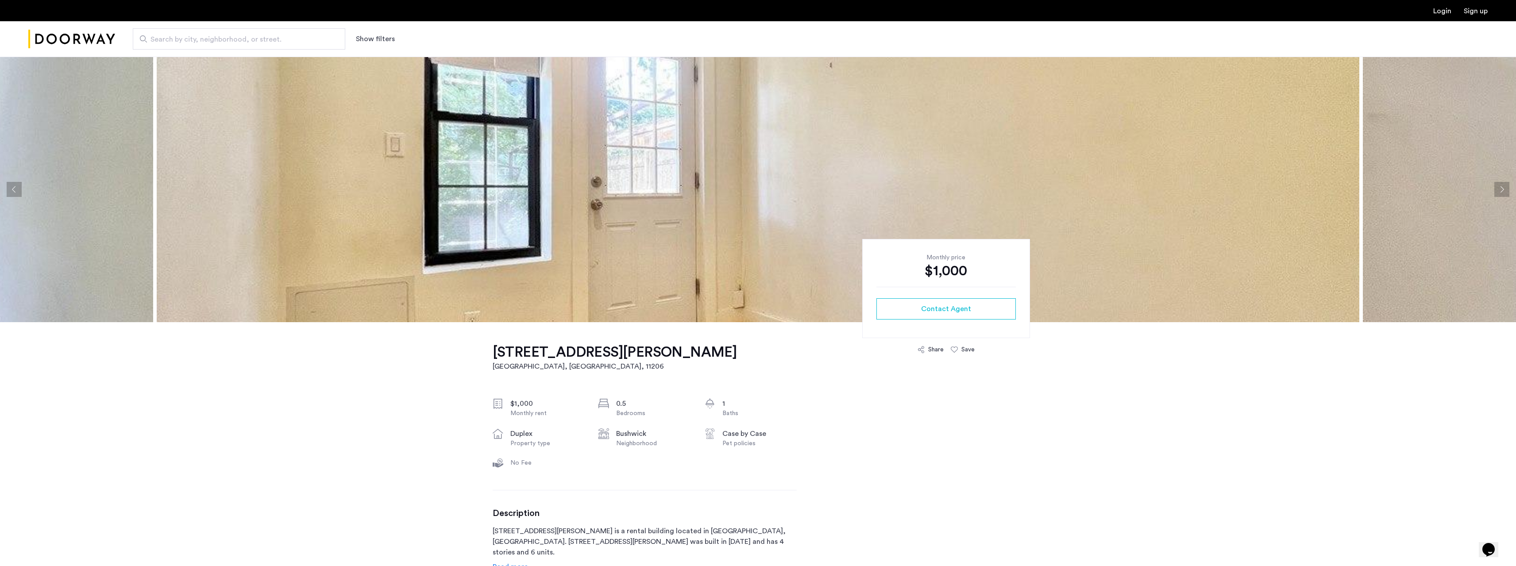
click at [1503, 190] on button "Next apartment" at bounding box center [1502, 189] width 15 height 15
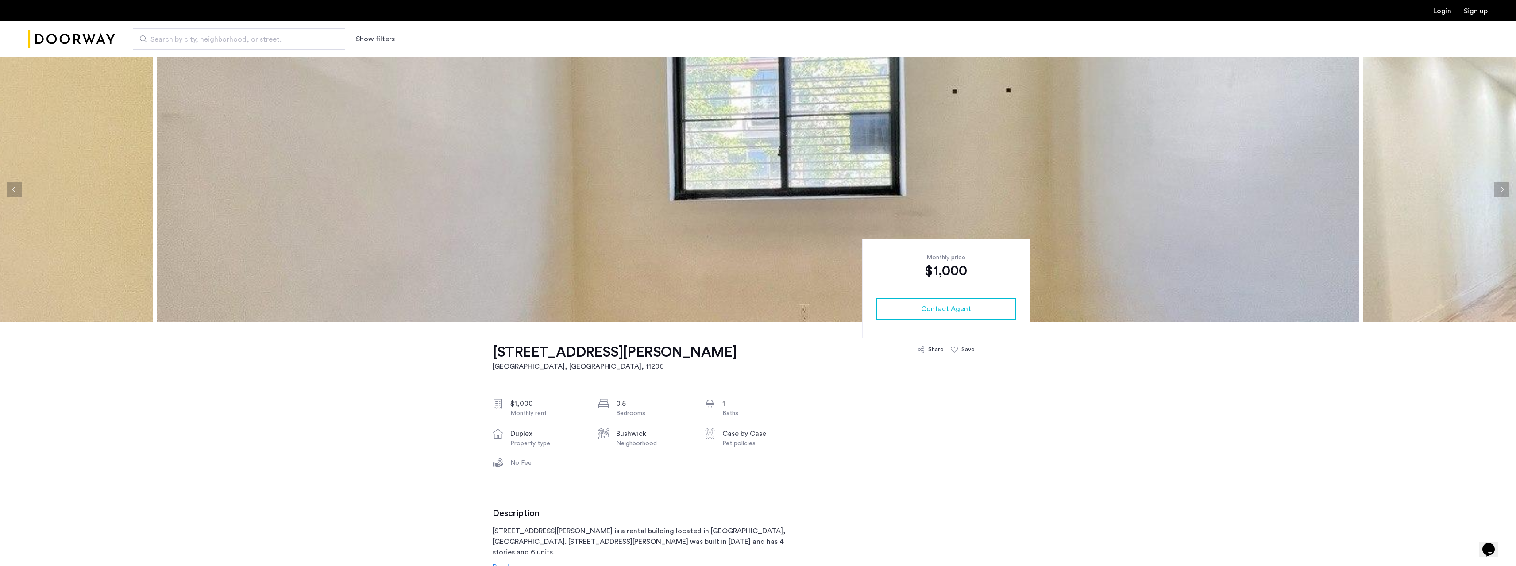
click at [1503, 190] on button "Next apartment" at bounding box center [1502, 189] width 15 height 15
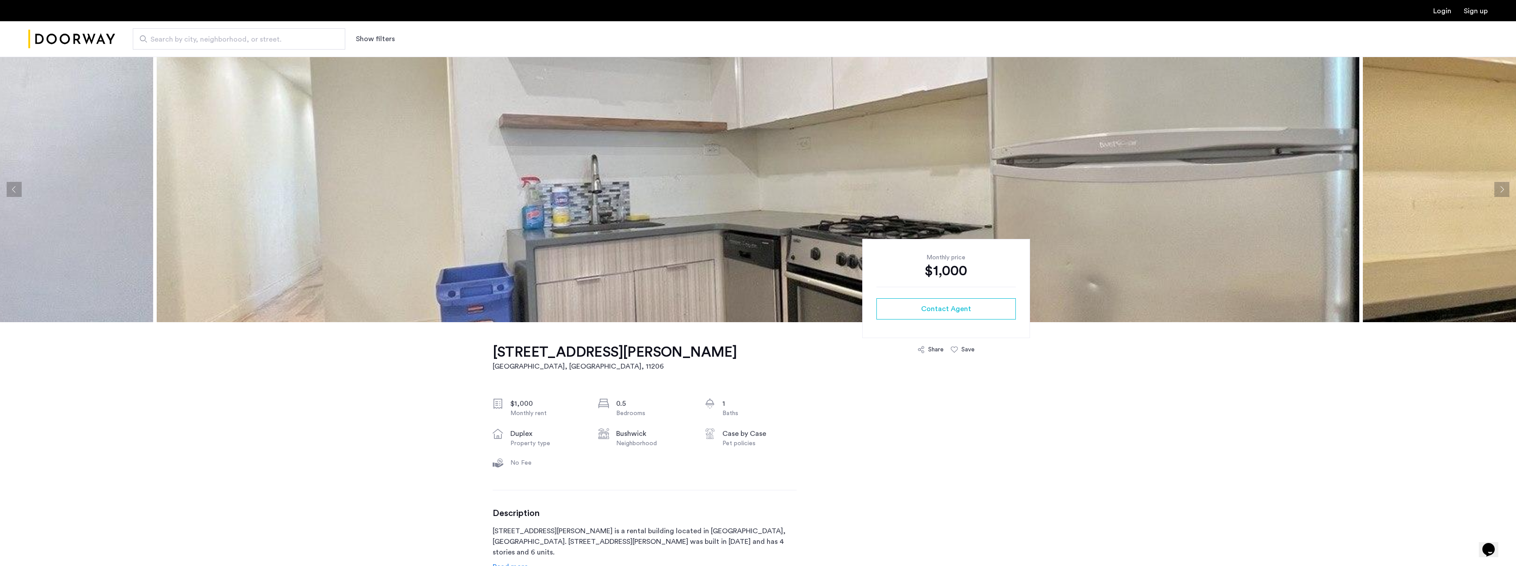
click at [1503, 190] on button "Next apartment" at bounding box center [1502, 189] width 15 height 15
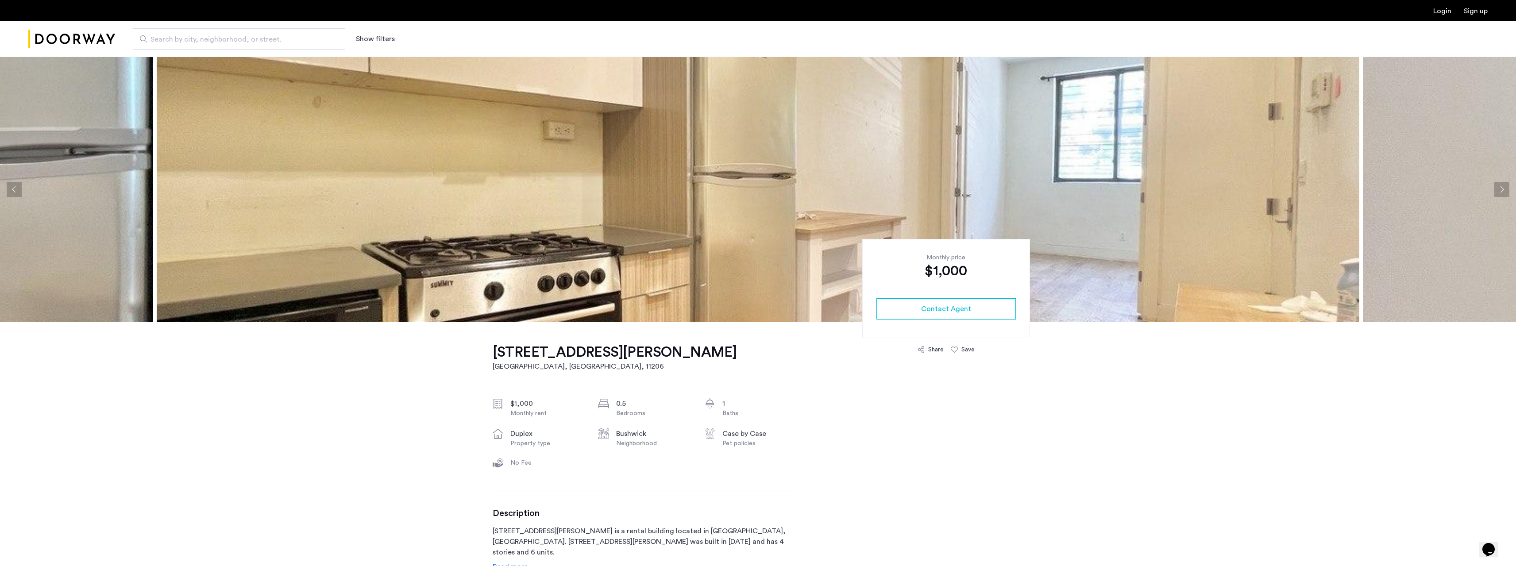
click at [1503, 190] on button "Next apartment" at bounding box center [1502, 189] width 15 height 15
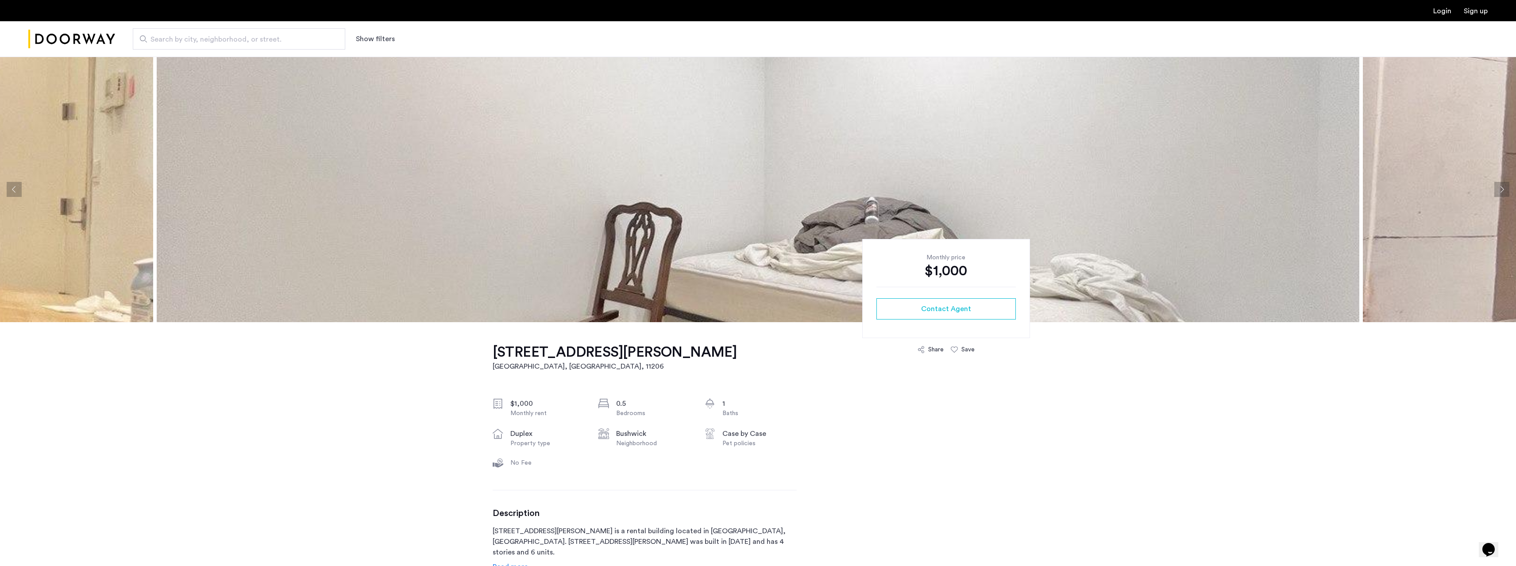
click at [1503, 190] on button "Next apartment" at bounding box center [1502, 189] width 15 height 15
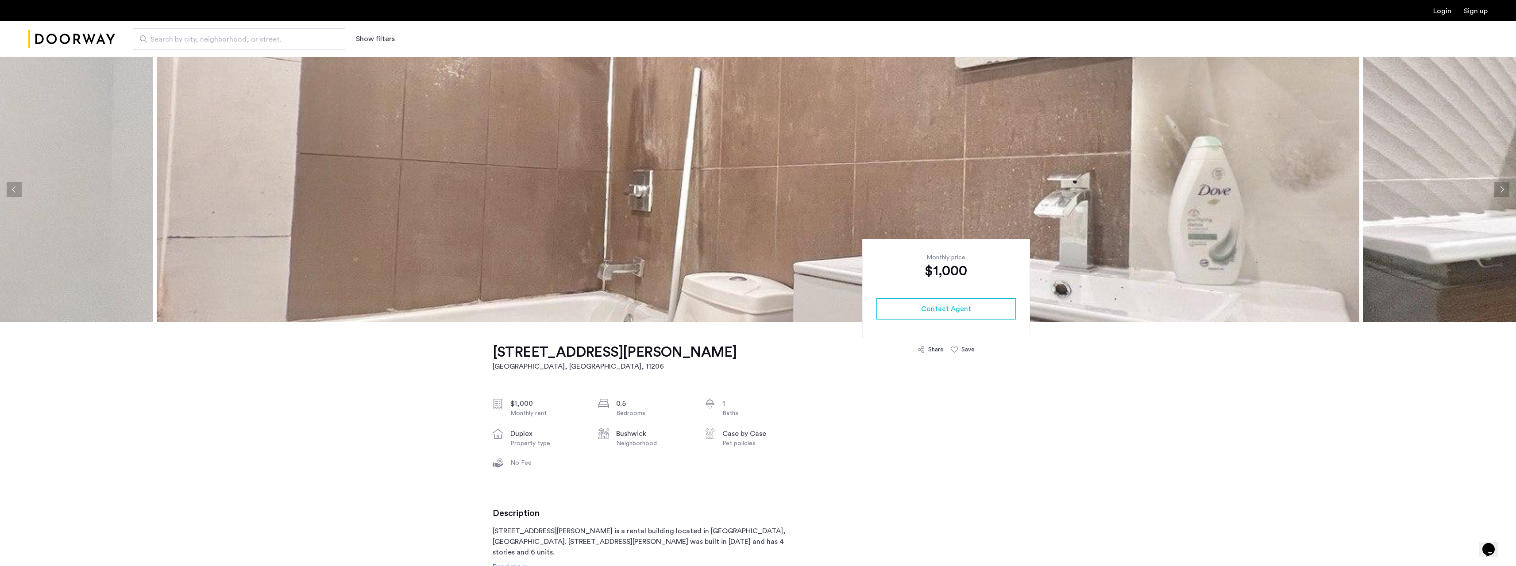
click at [1503, 190] on button "Next apartment" at bounding box center [1502, 189] width 15 height 15
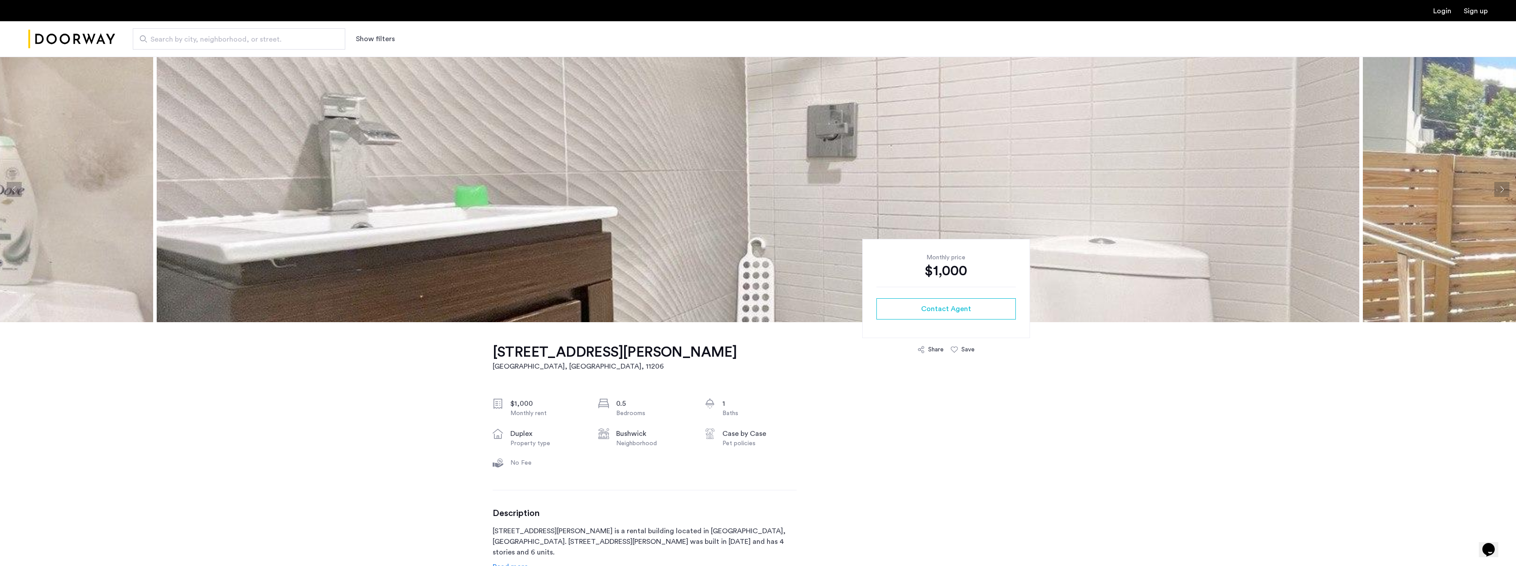
click at [1503, 190] on button "Next apartment" at bounding box center [1502, 189] width 15 height 15
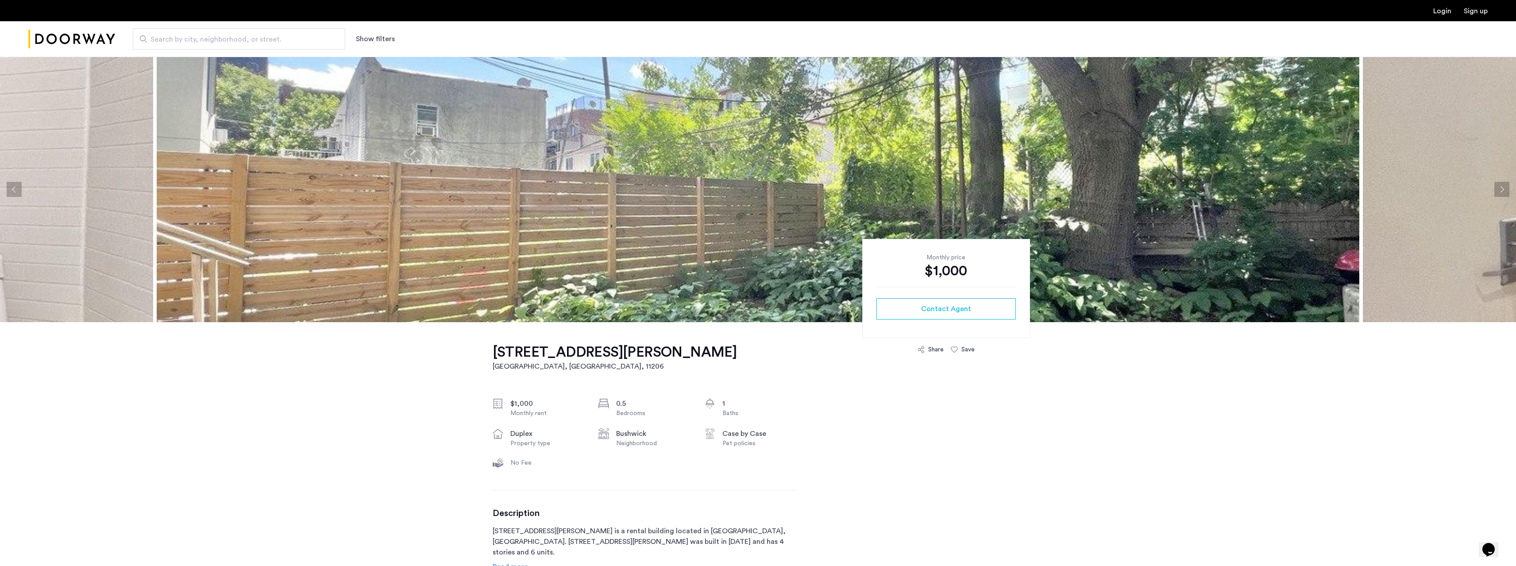
click at [1503, 190] on button "Next apartment" at bounding box center [1502, 189] width 15 height 15
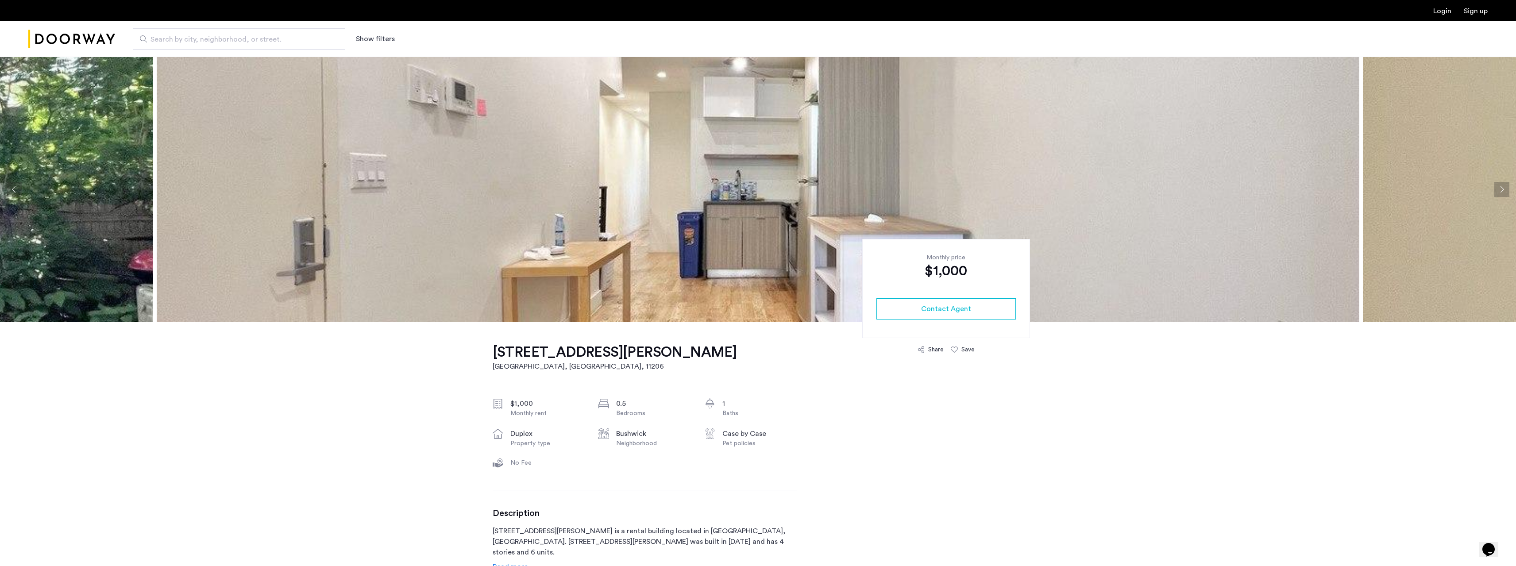
click at [19, 191] on button "Previous apartment" at bounding box center [14, 189] width 15 height 15
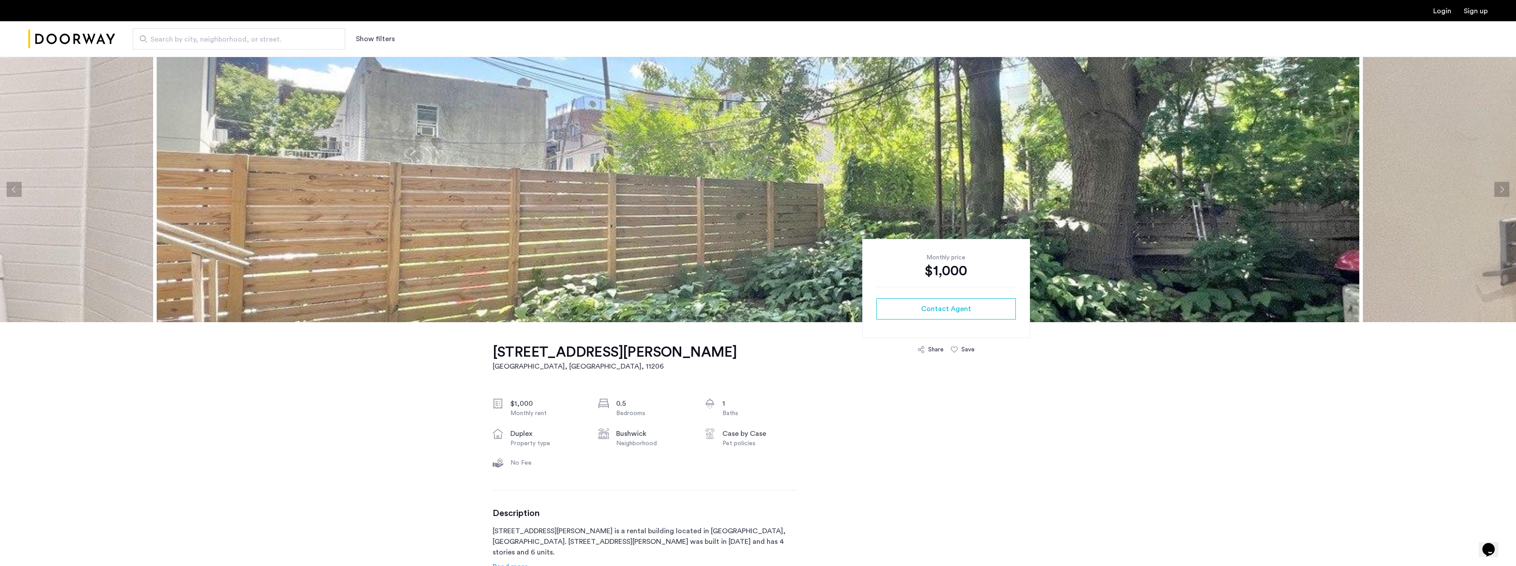
click at [19, 191] on button "Previous apartment" at bounding box center [14, 189] width 15 height 15
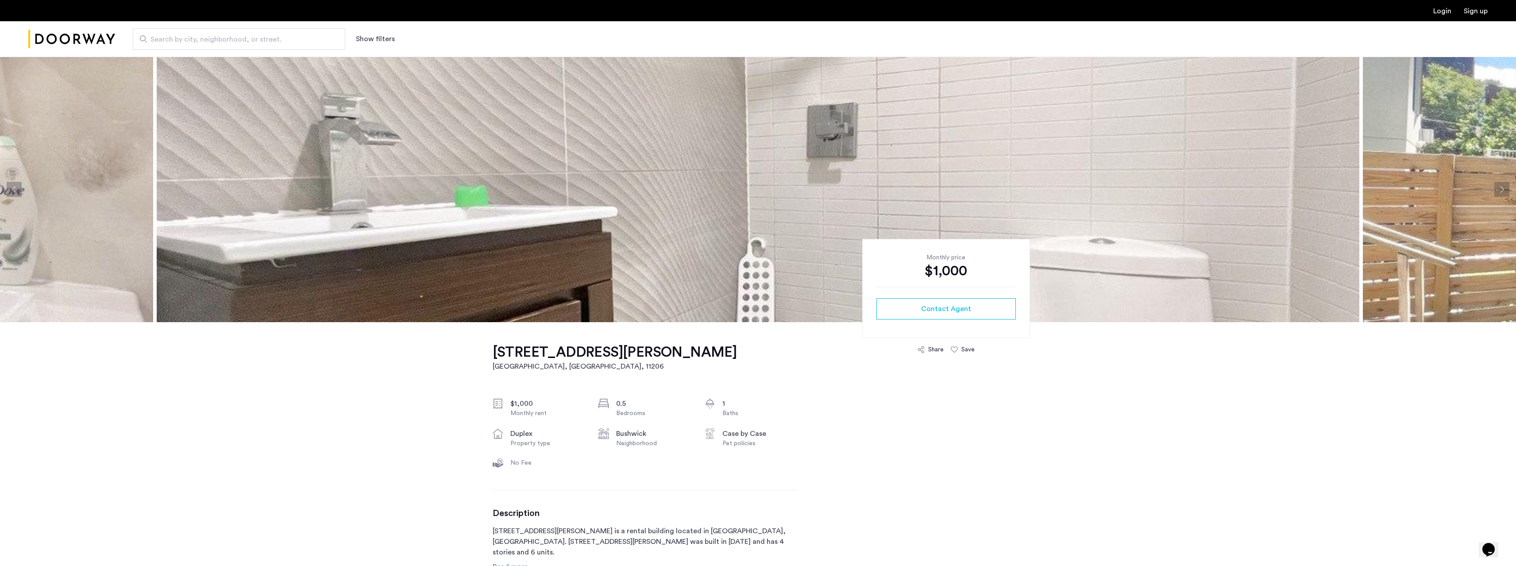
click at [19, 191] on button "Previous apartment" at bounding box center [14, 189] width 15 height 15
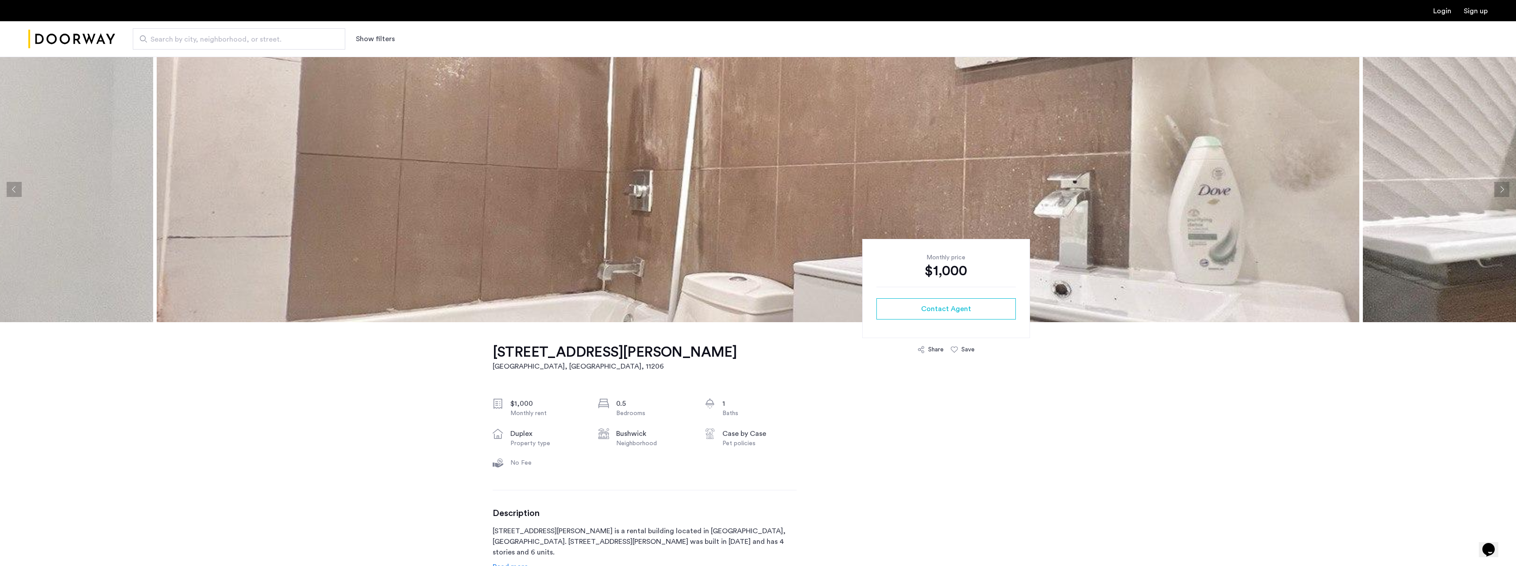
click at [19, 191] on button "Previous apartment" at bounding box center [14, 189] width 15 height 15
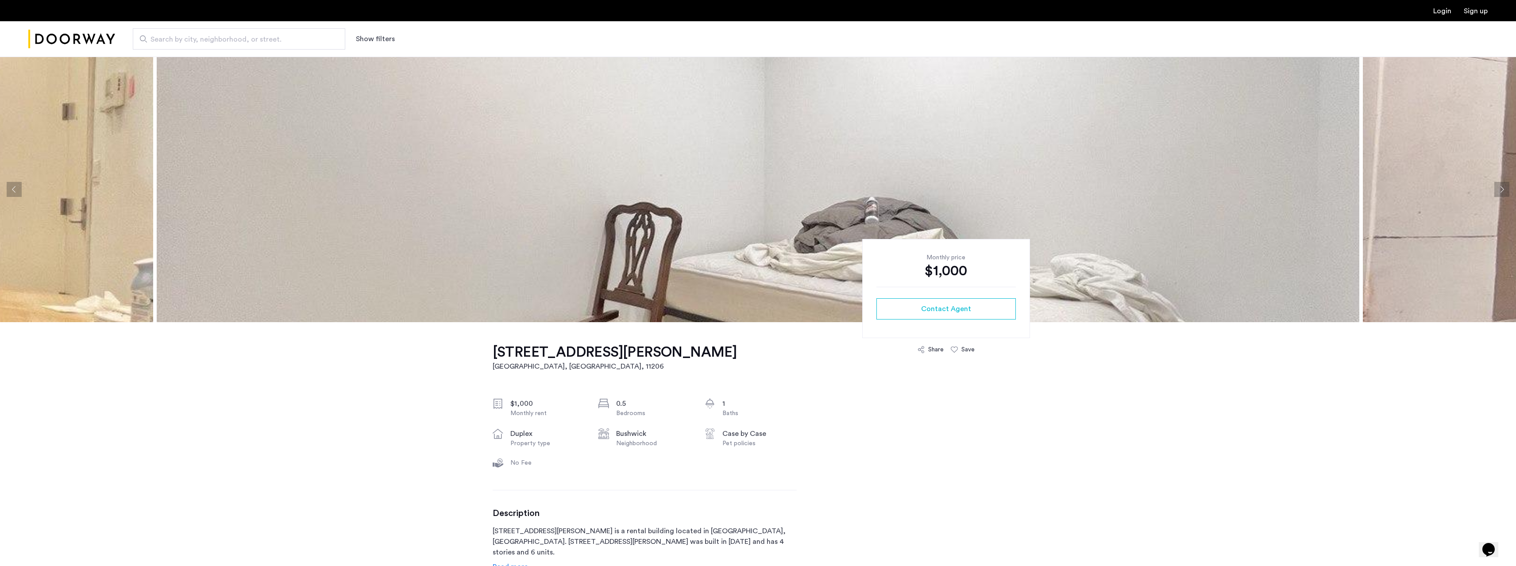
click at [20, 191] on button "Previous apartment" at bounding box center [14, 189] width 15 height 15
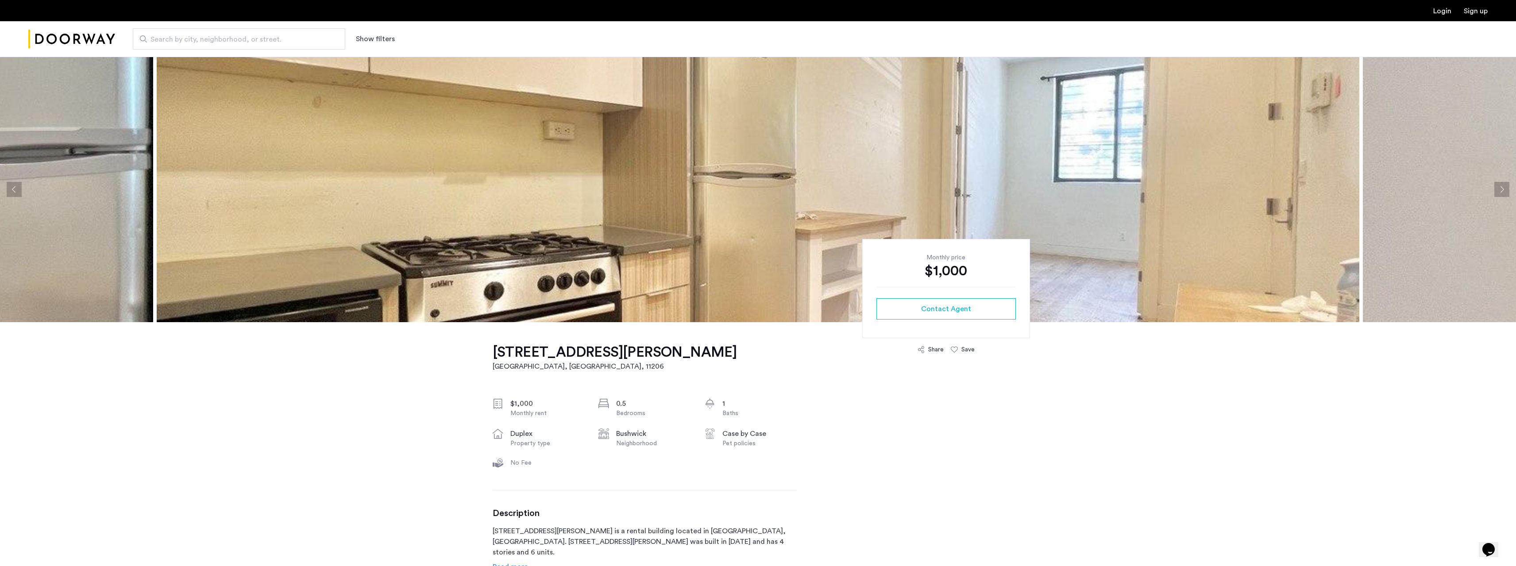
click at [20, 191] on button "Previous apartment" at bounding box center [14, 189] width 15 height 15
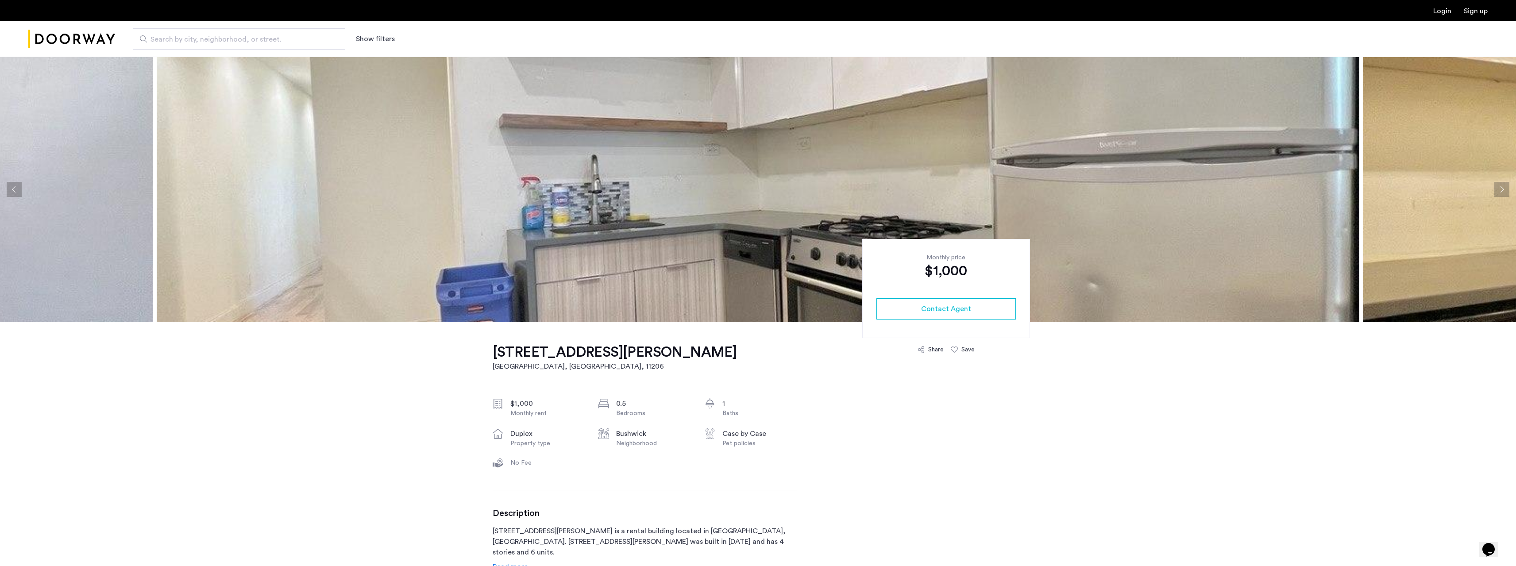
click at [20, 191] on button "Previous apartment" at bounding box center [14, 189] width 15 height 15
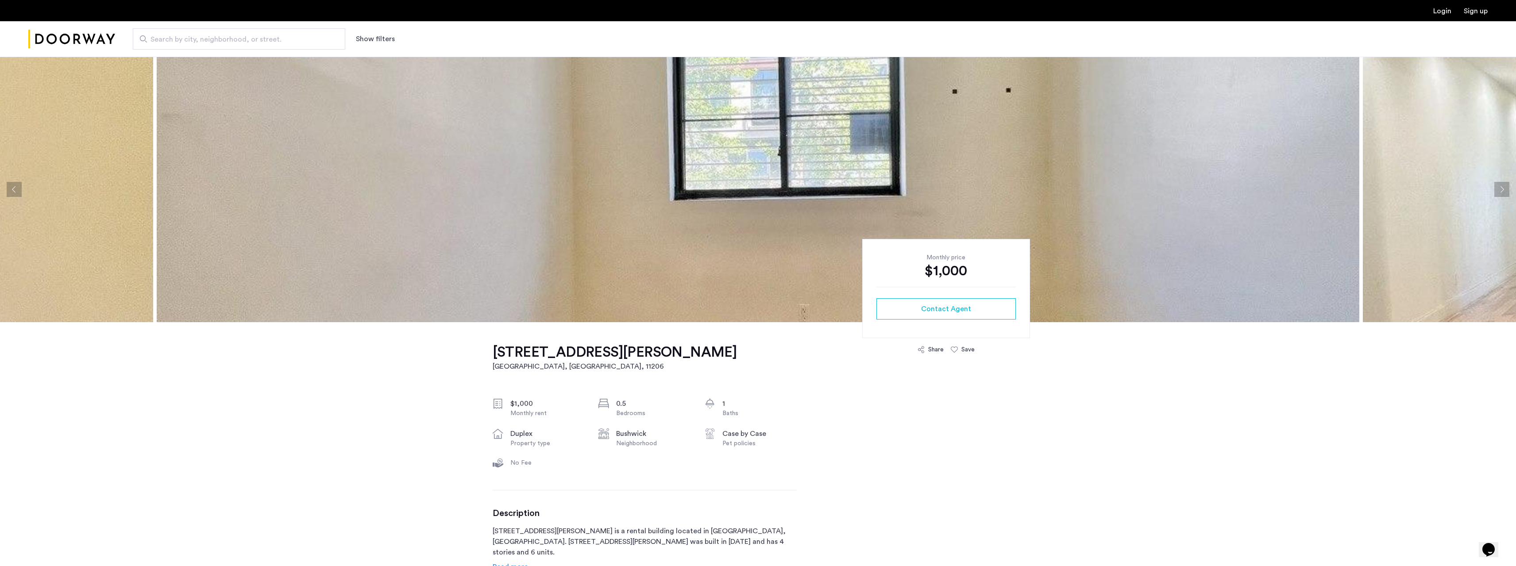
click at [1502, 194] on button "Next apartment" at bounding box center [1502, 189] width 15 height 15
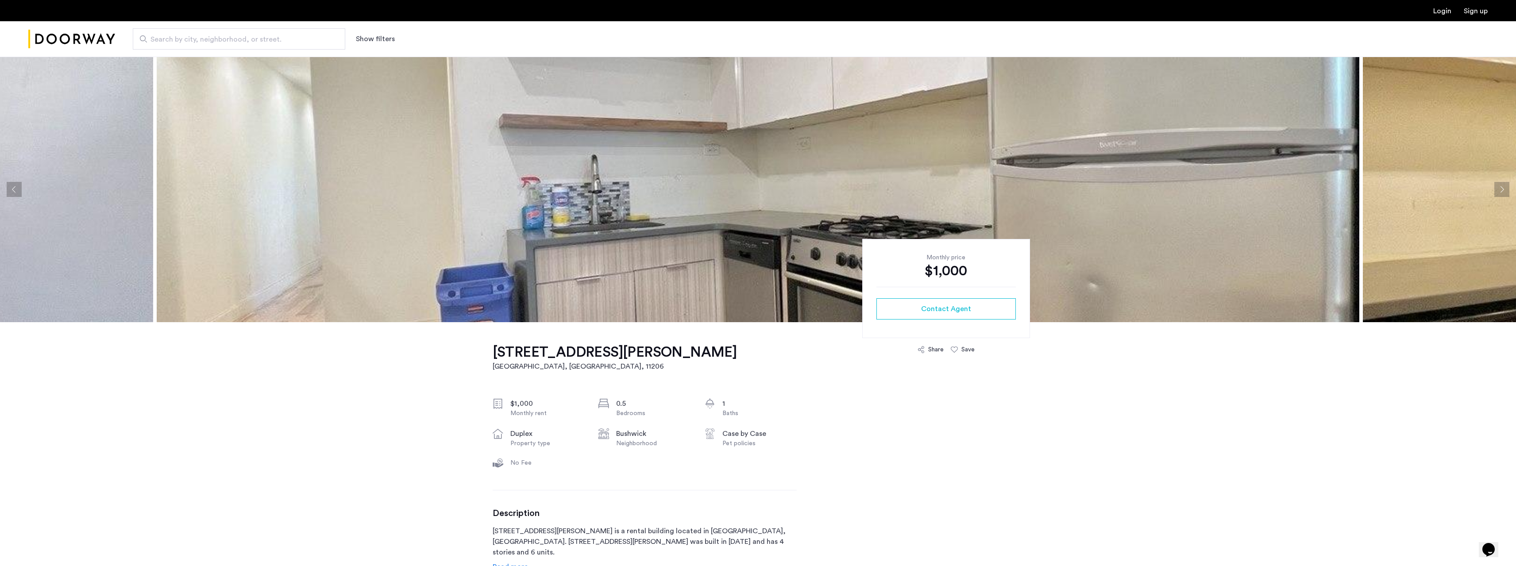
click at [1503, 193] on button "Next apartment" at bounding box center [1502, 189] width 15 height 15
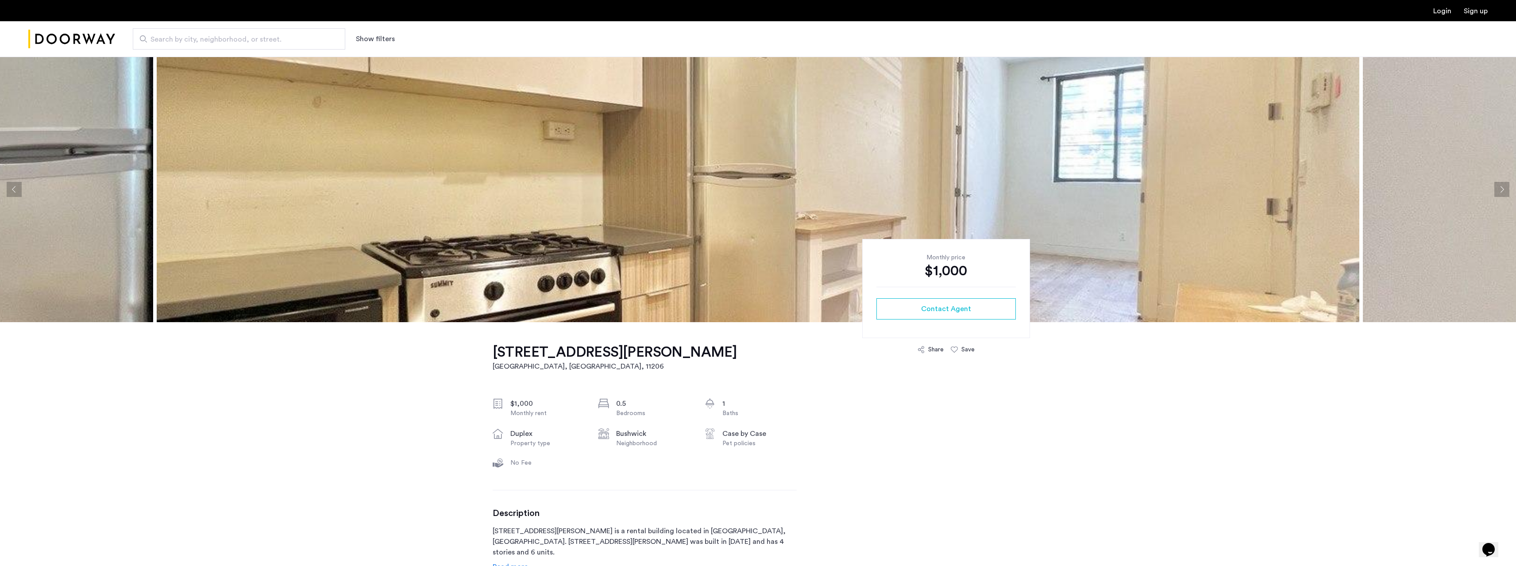
click at [1503, 193] on button "Next apartment" at bounding box center [1502, 189] width 15 height 15
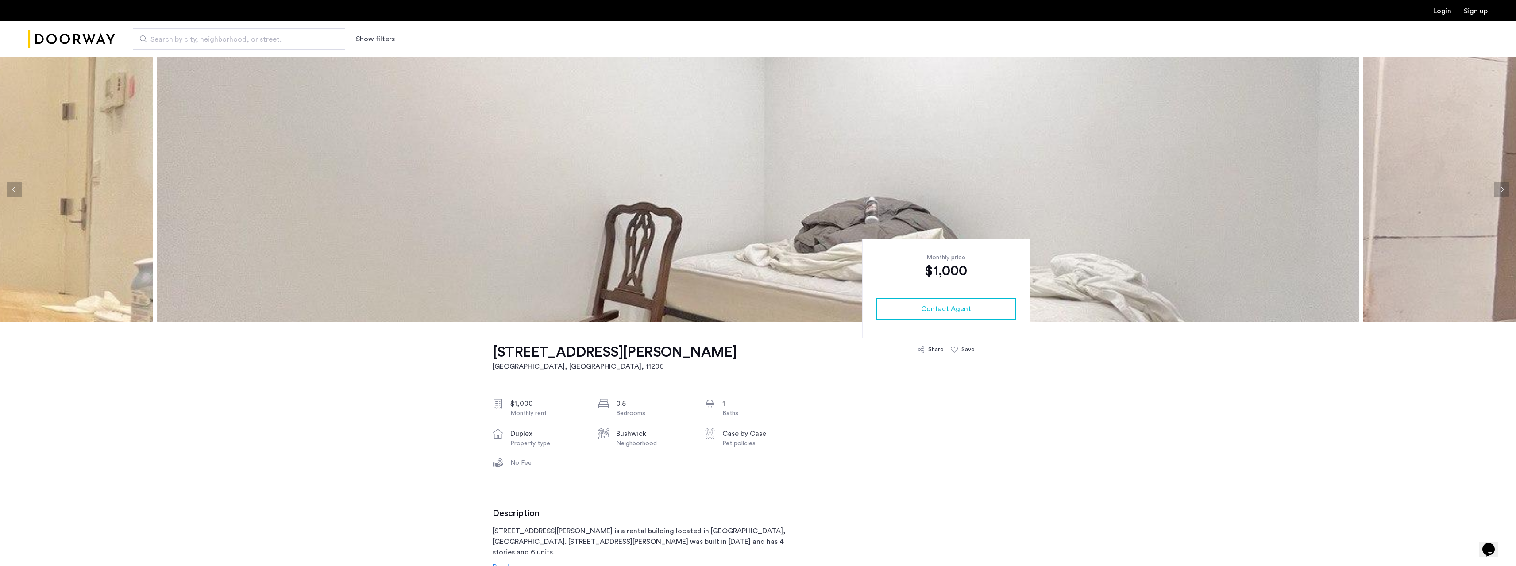
click at [1503, 193] on button "Next apartment" at bounding box center [1502, 189] width 15 height 15
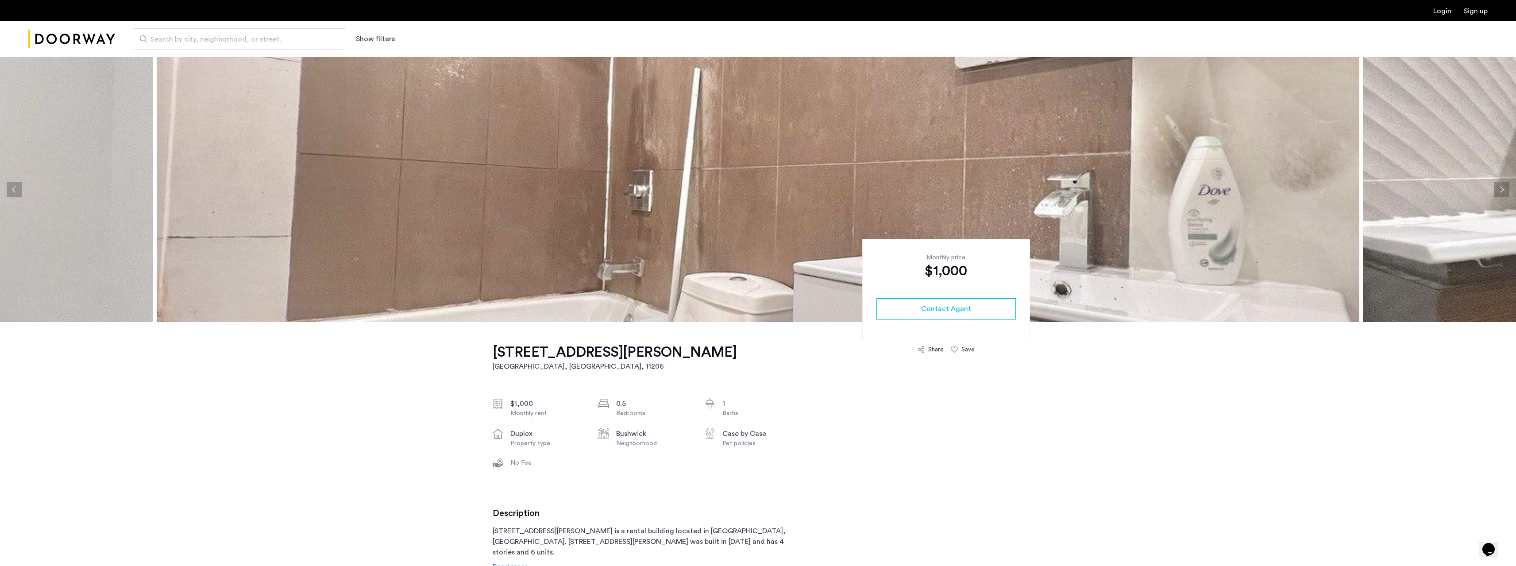
click at [1503, 193] on button "Next apartment" at bounding box center [1502, 189] width 15 height 15
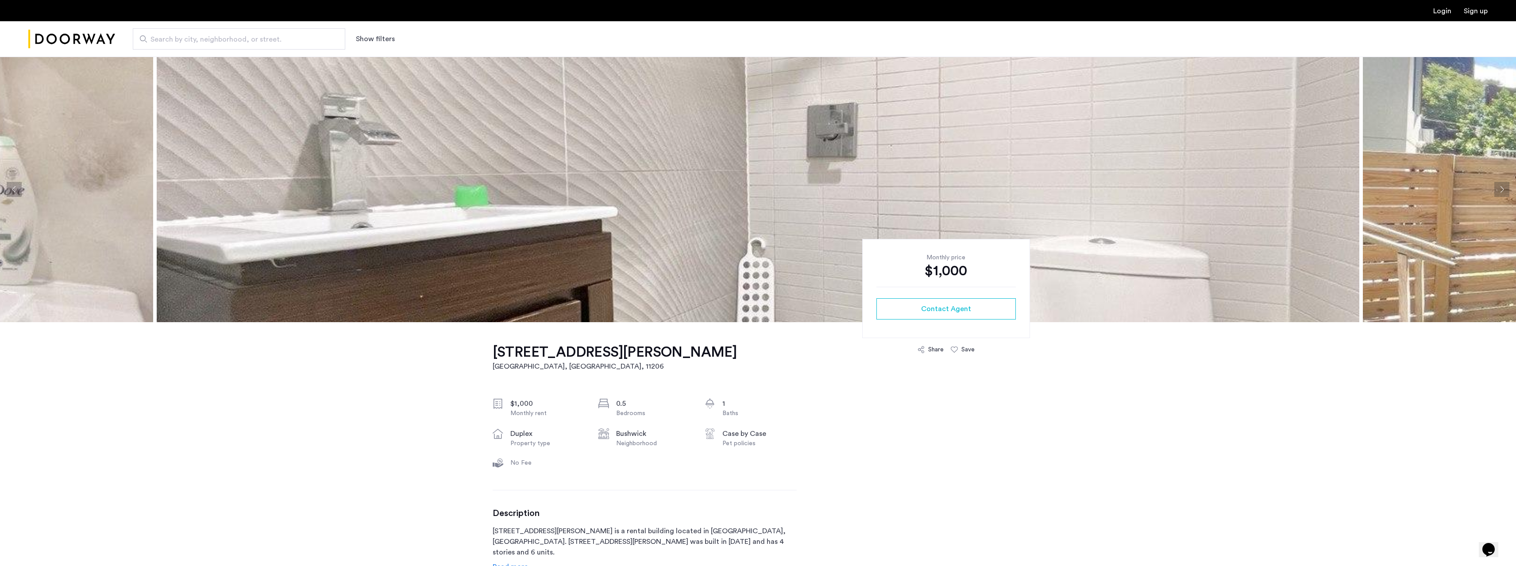
click at [1503, 193] on button "Next apartment" at bounding box center [1502, 189] width 15 height 15
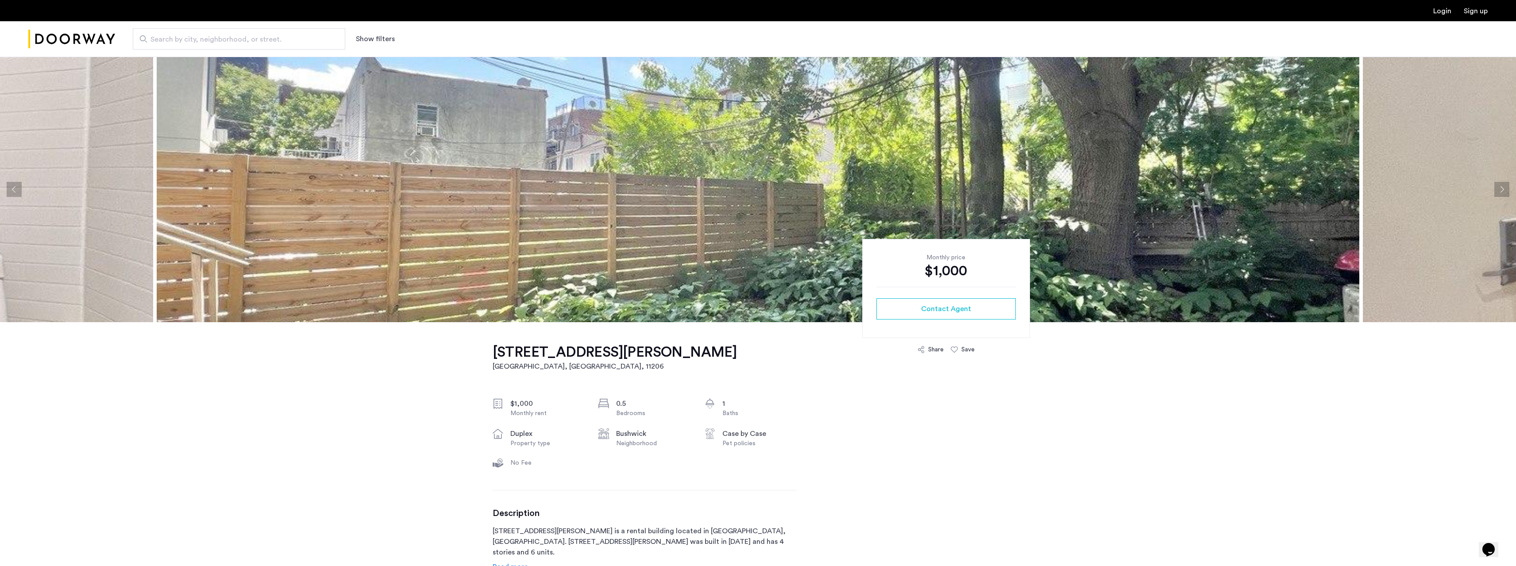
click at [1503, 193] on button "Next apartment" at bounding box center [1502, 189] width 15 height 15
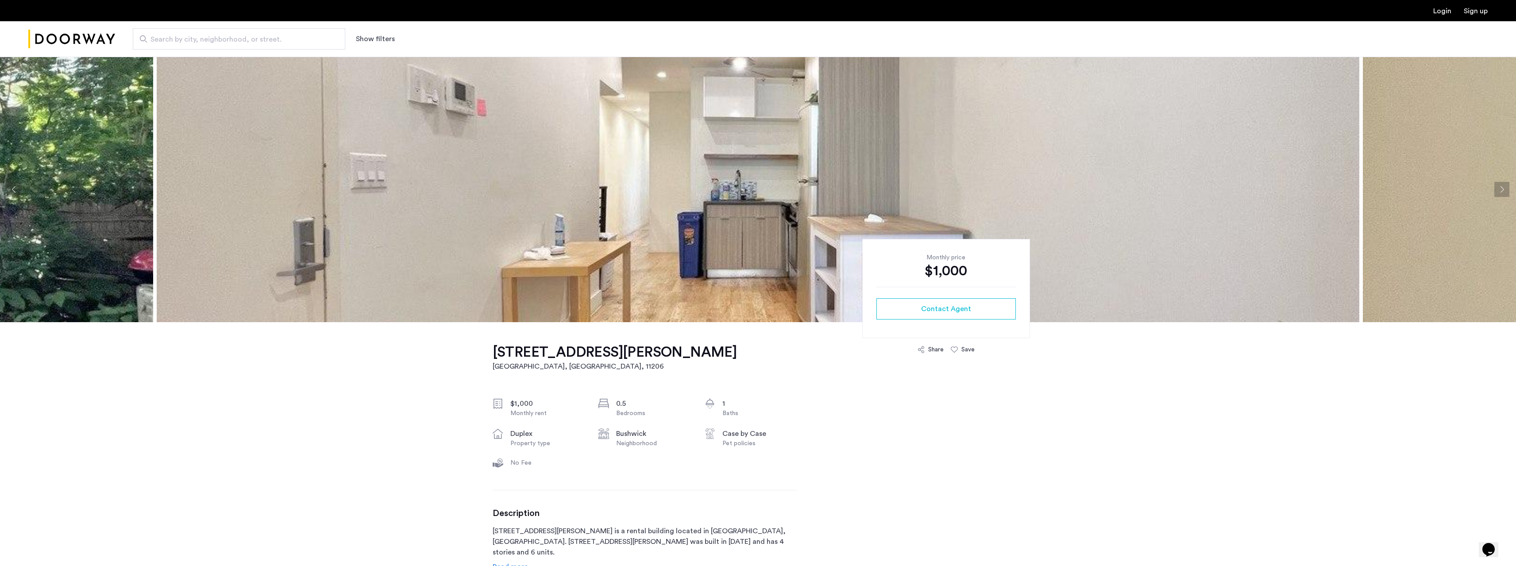
click at [1503, 193] on button "Next apartment" at bounding box center [1502, 189] width 15 height 15
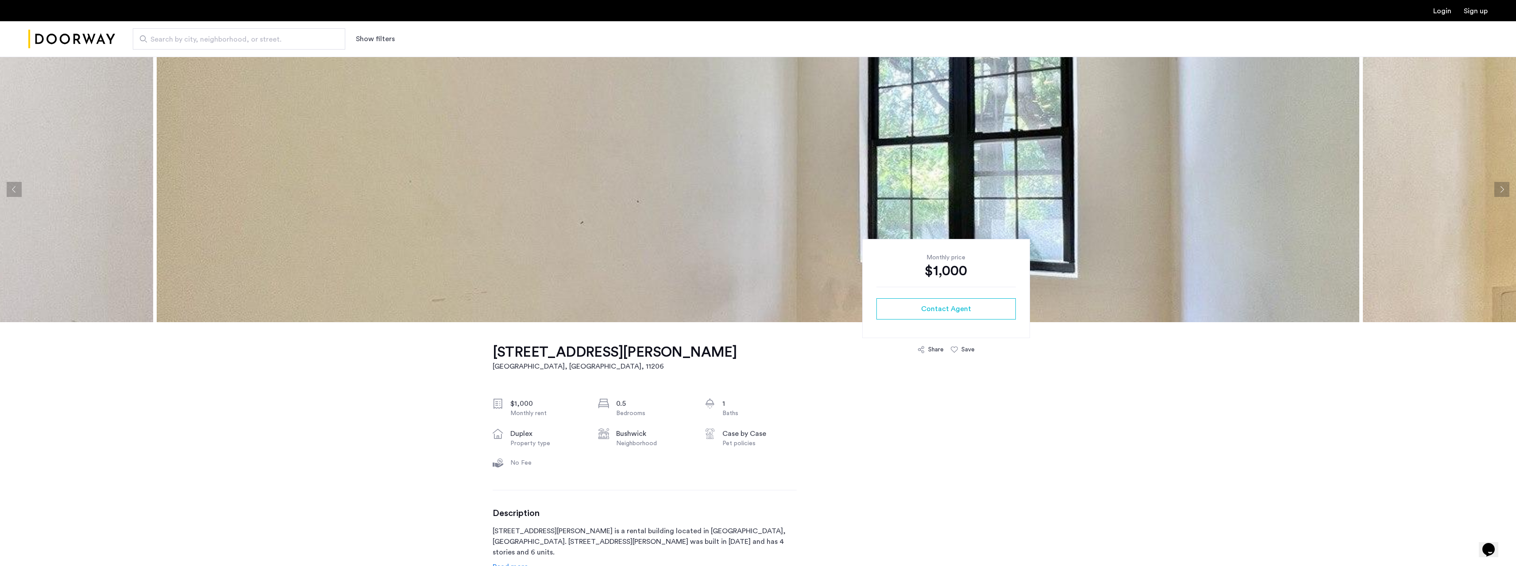
click at [1168, 146] on img at bounding box center [758, 190] width 1203 height 266
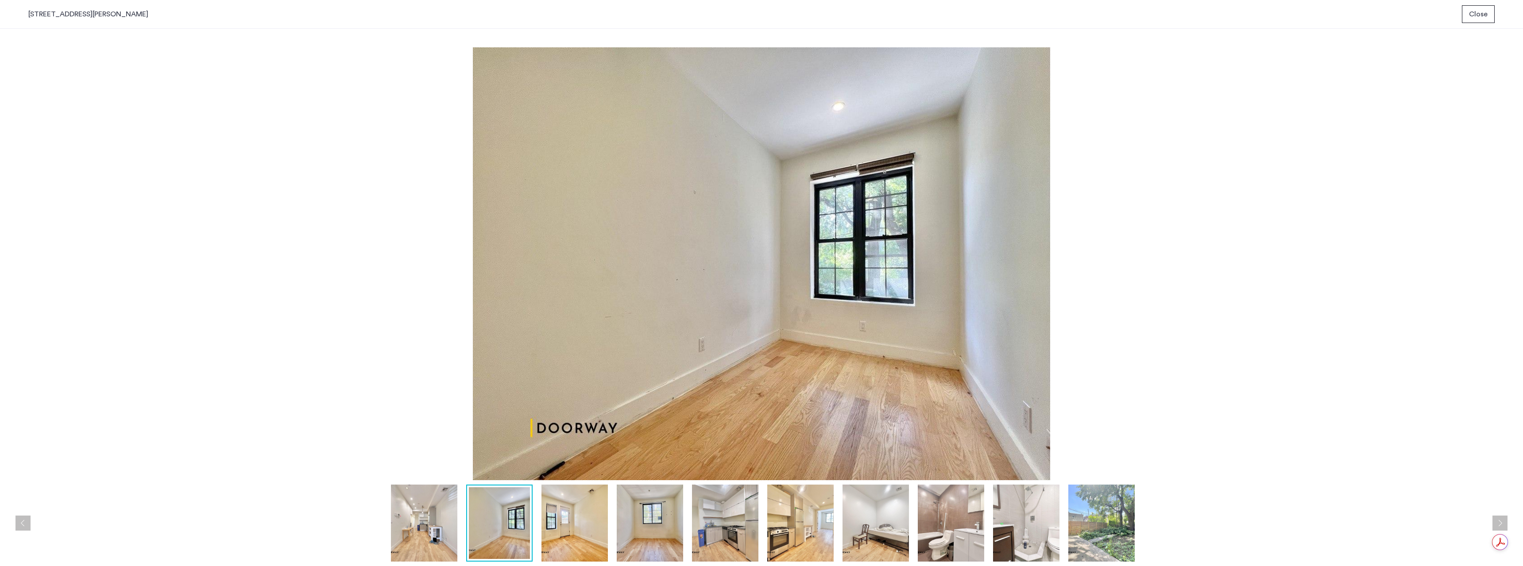
click at [877, 514] on img at bounding box center [876, 523] width 66 height 77
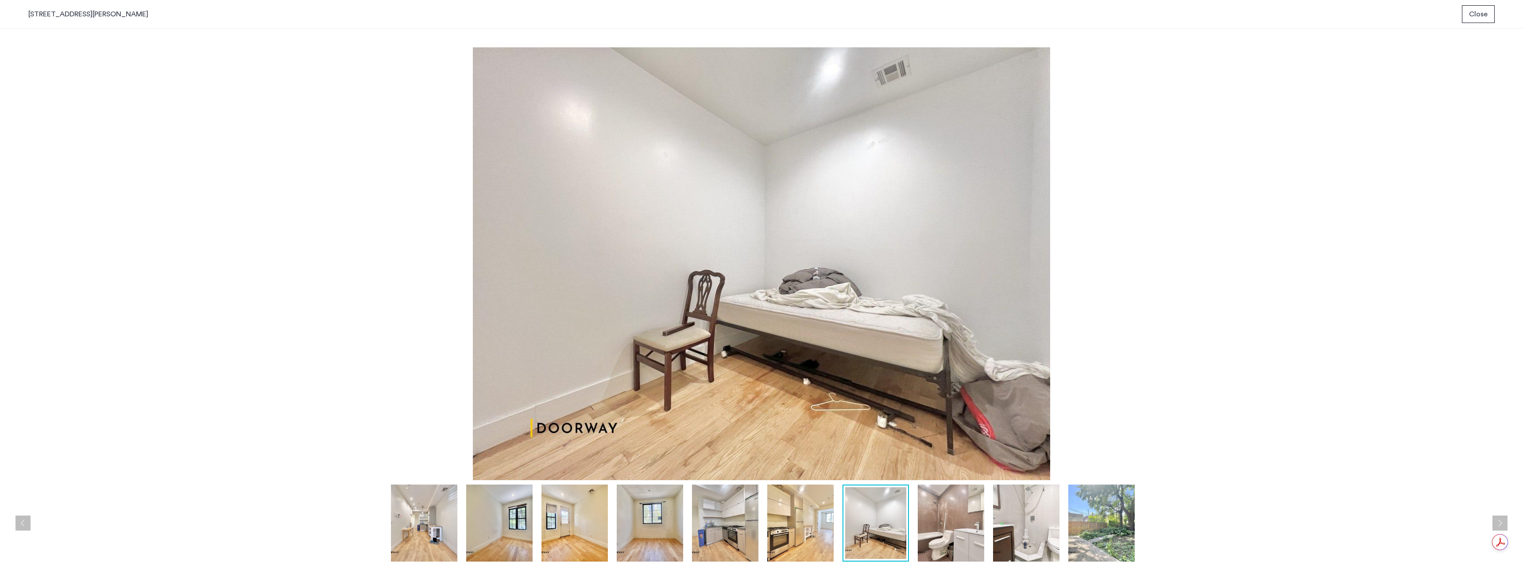
click at [948, 534] on img at bounding box center [951, 523] width 66 height 77
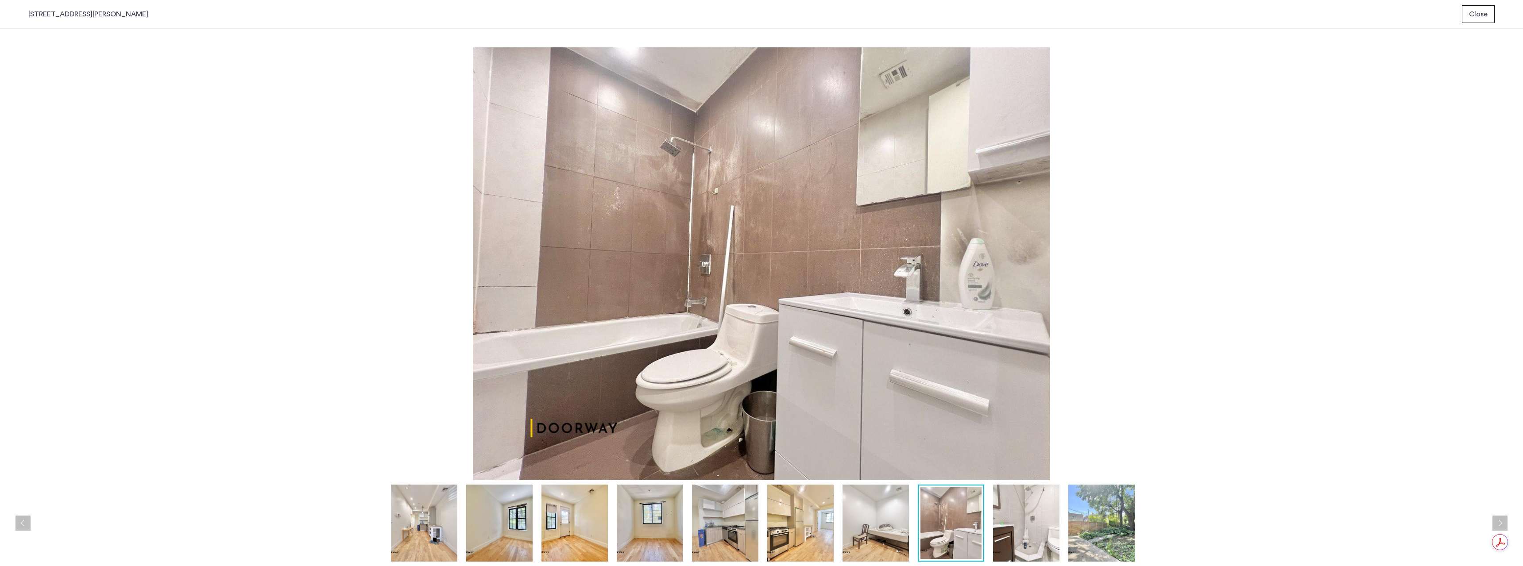
click at [1036, 530] on img at bounding box center [1026, 523] width 66 height 77
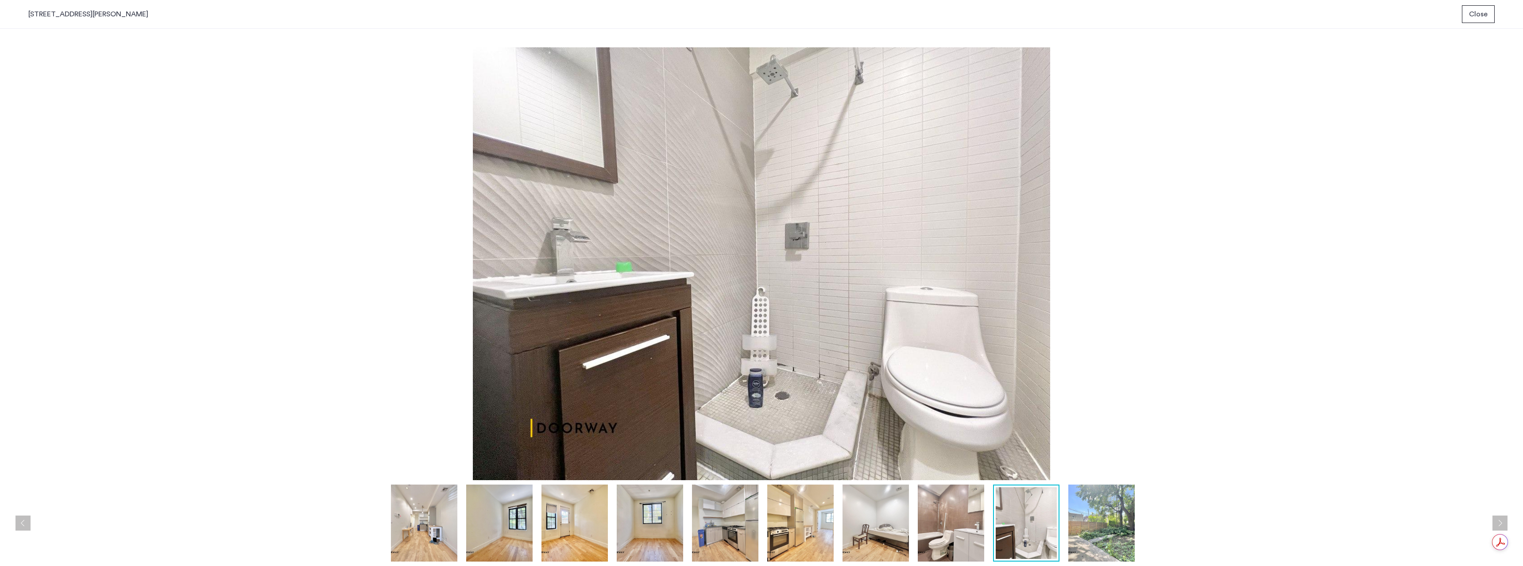
click at [1105, 532] on img at bounding box center [1101, 523] width 66 height 77
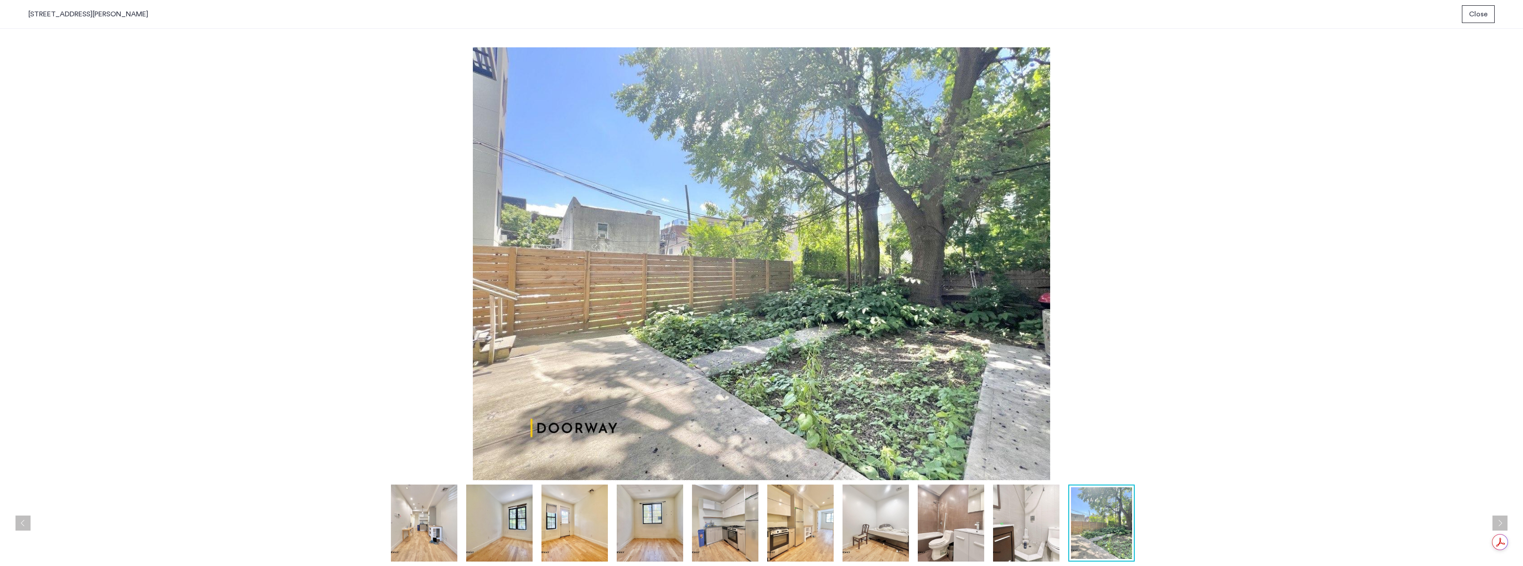
click at [898, 531] on img at bounding box center [876, 523] width 66 height 77
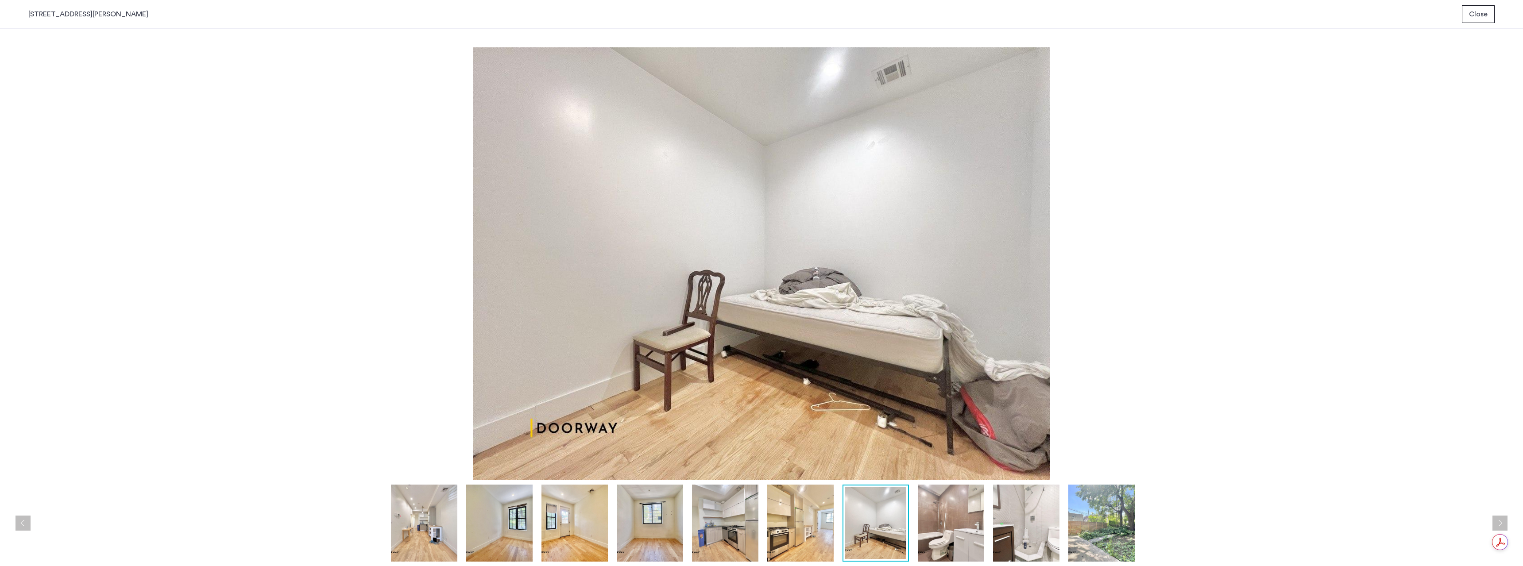
click at [1097, 522] on img at bounding box center [1101, 523] width 66 height 77
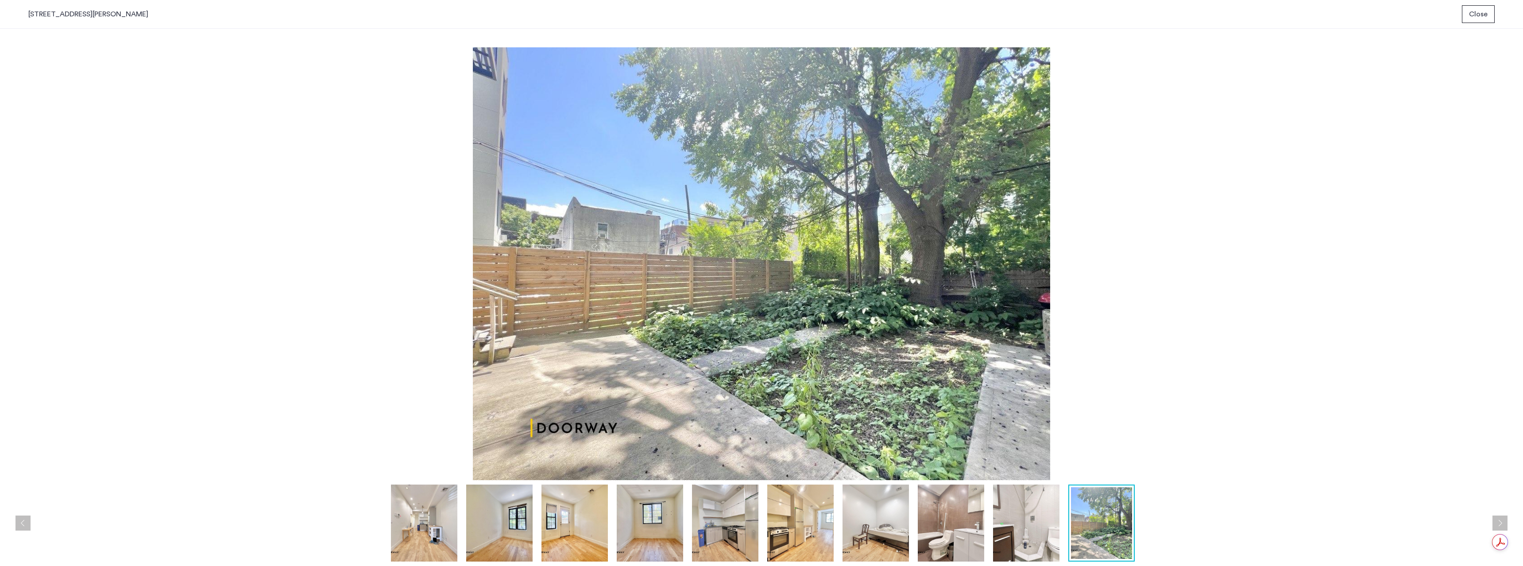
click at [660, 518] on img at bounding box center [650, 523] width 66 height 77
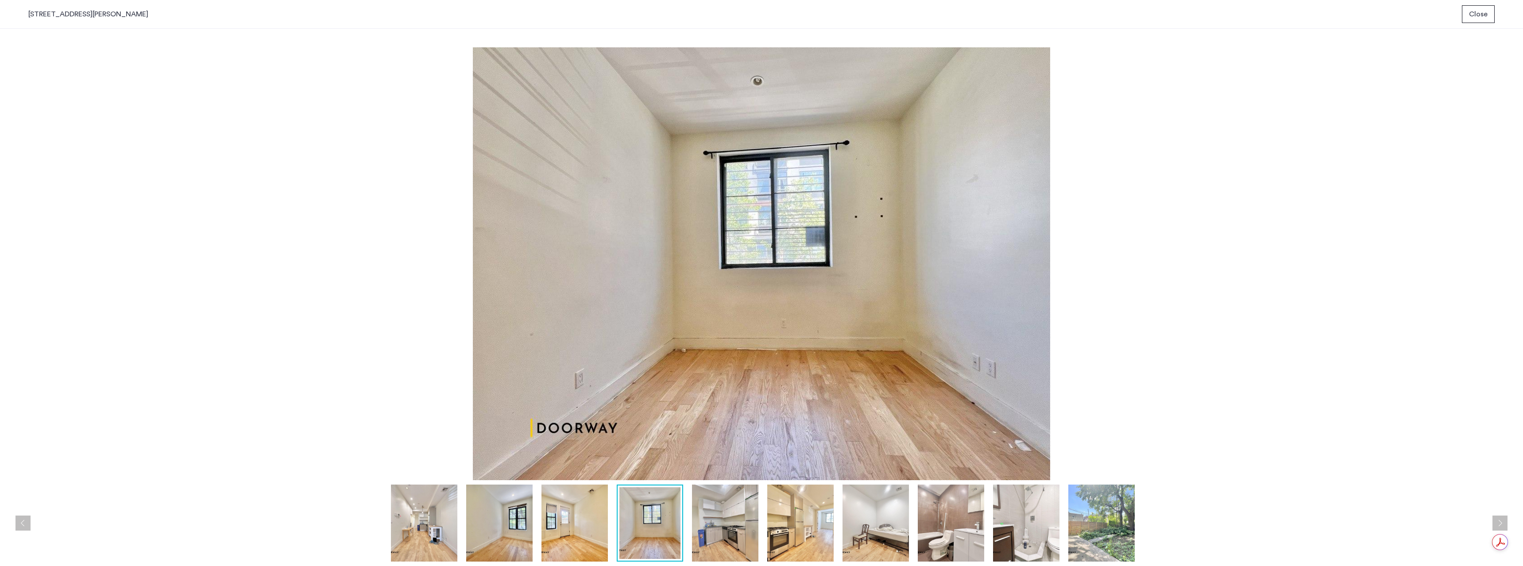
click at [568, 528] on img at bounding box center [574, 523] width 66 height 77
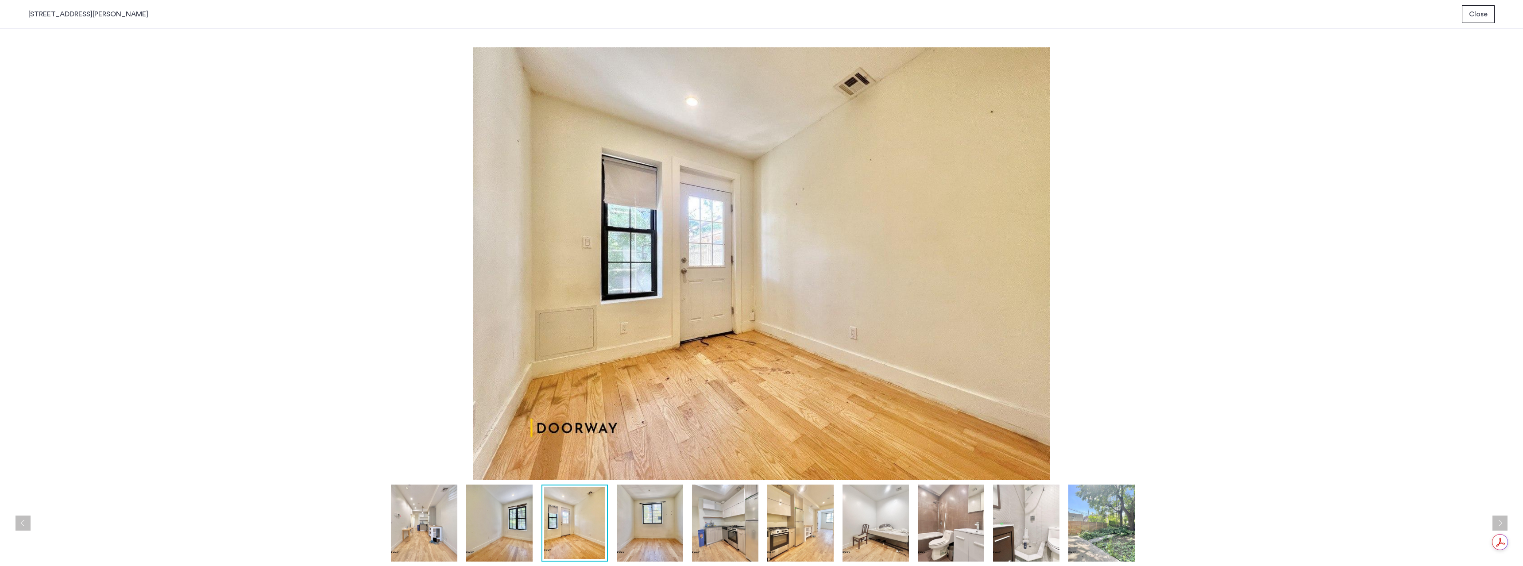
click at [706, 261] on img at bounding box center [761, 263] width 1466 height 433
click at [1082, 534] on img at bounding box center [1101, 523] width 66 height 77
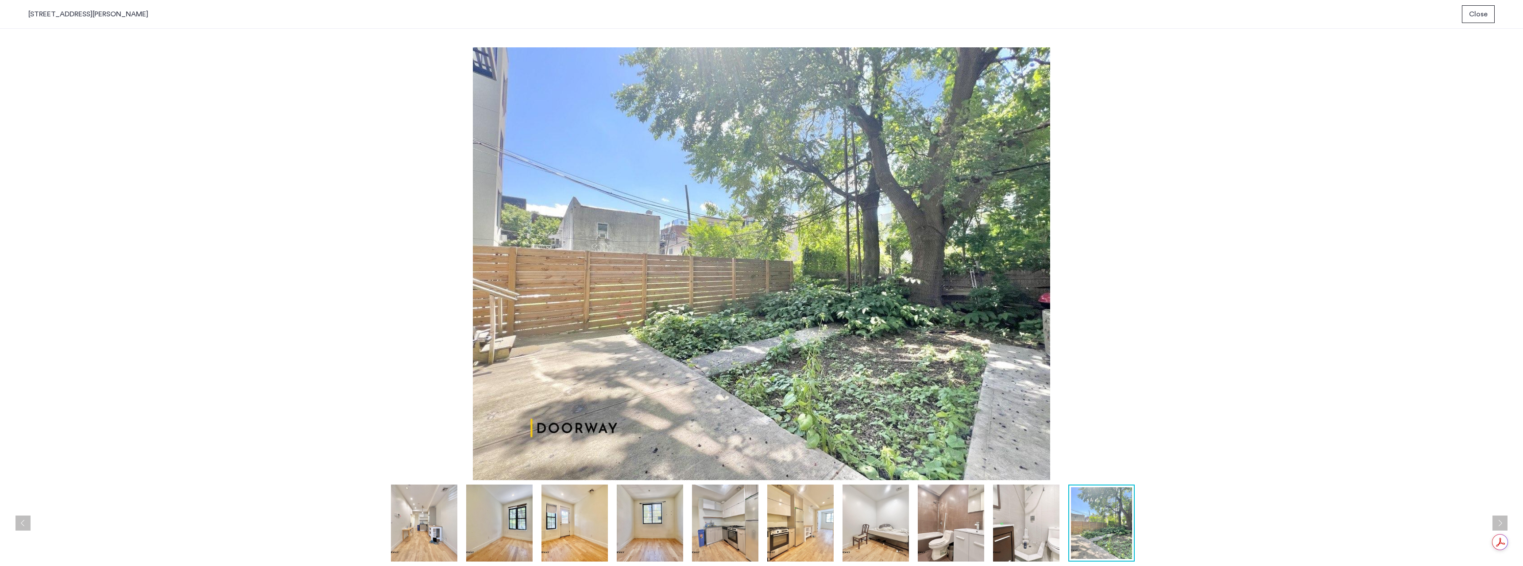
click at [1033, 530] on img at bounding box center [1026, 523] width 66 height 77
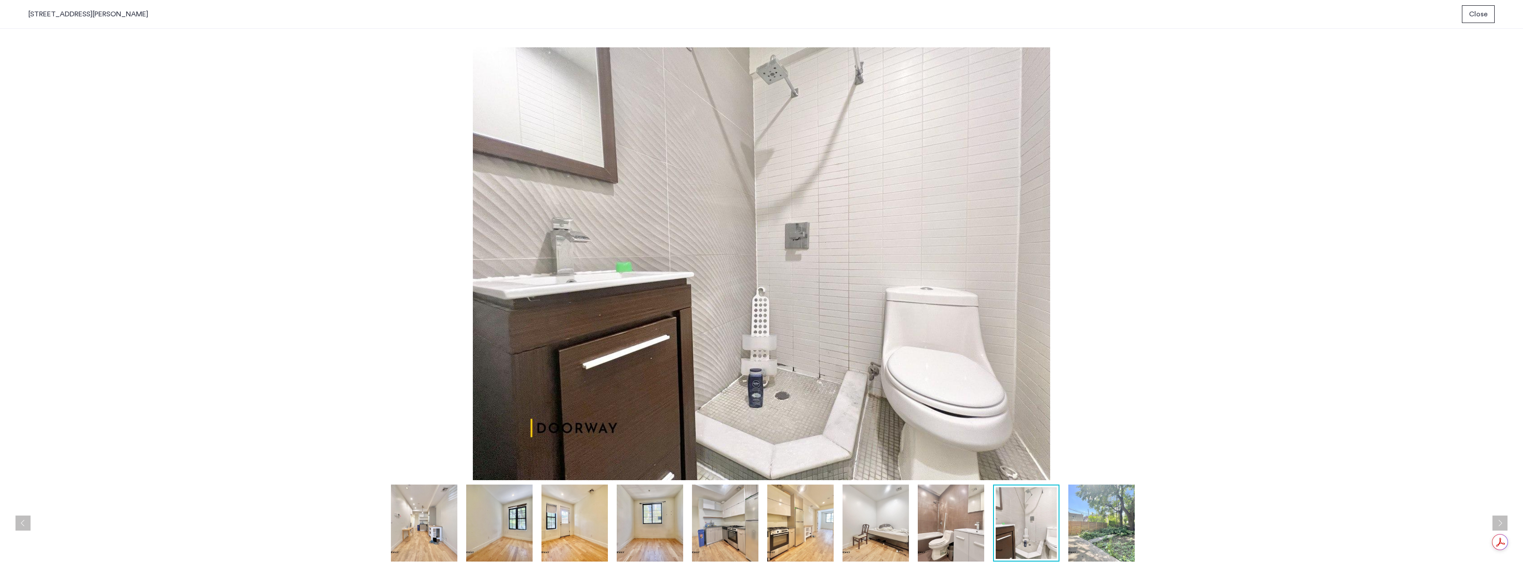
click at [953, 520] on img at bounding box center [951, 523] width 66 height 77
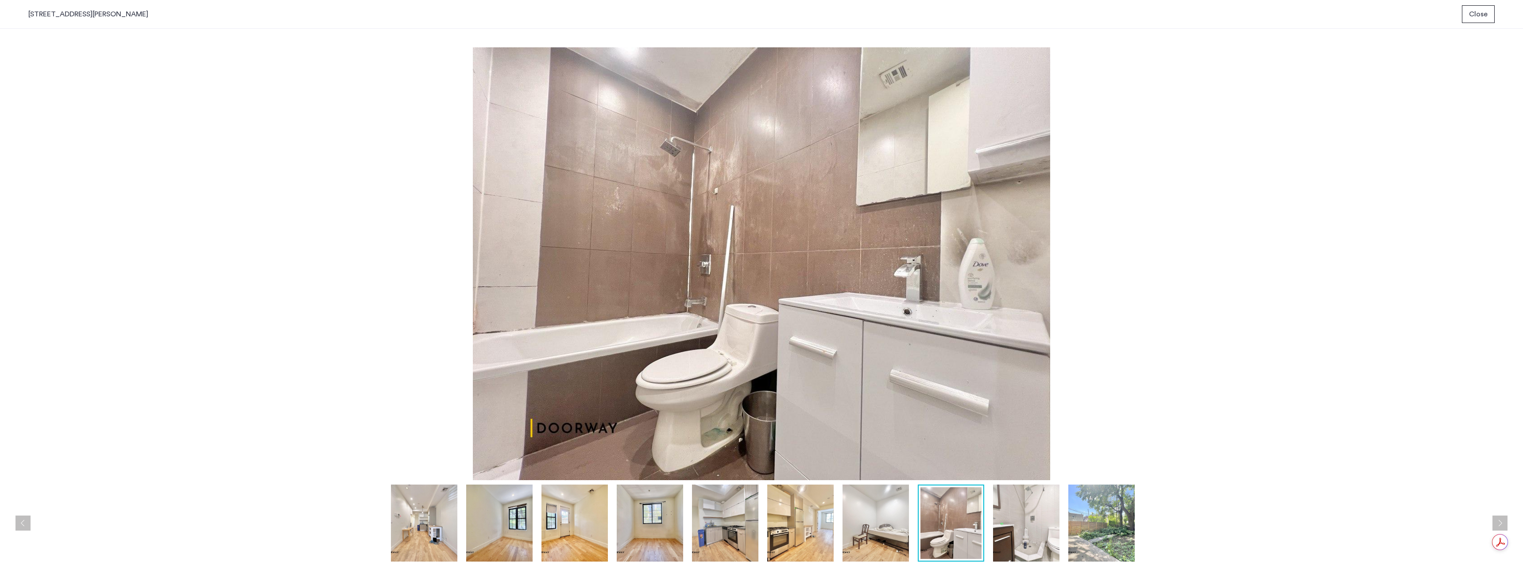
click at [861, 521] on img at bounding box center [876, 523] width 66 height 77
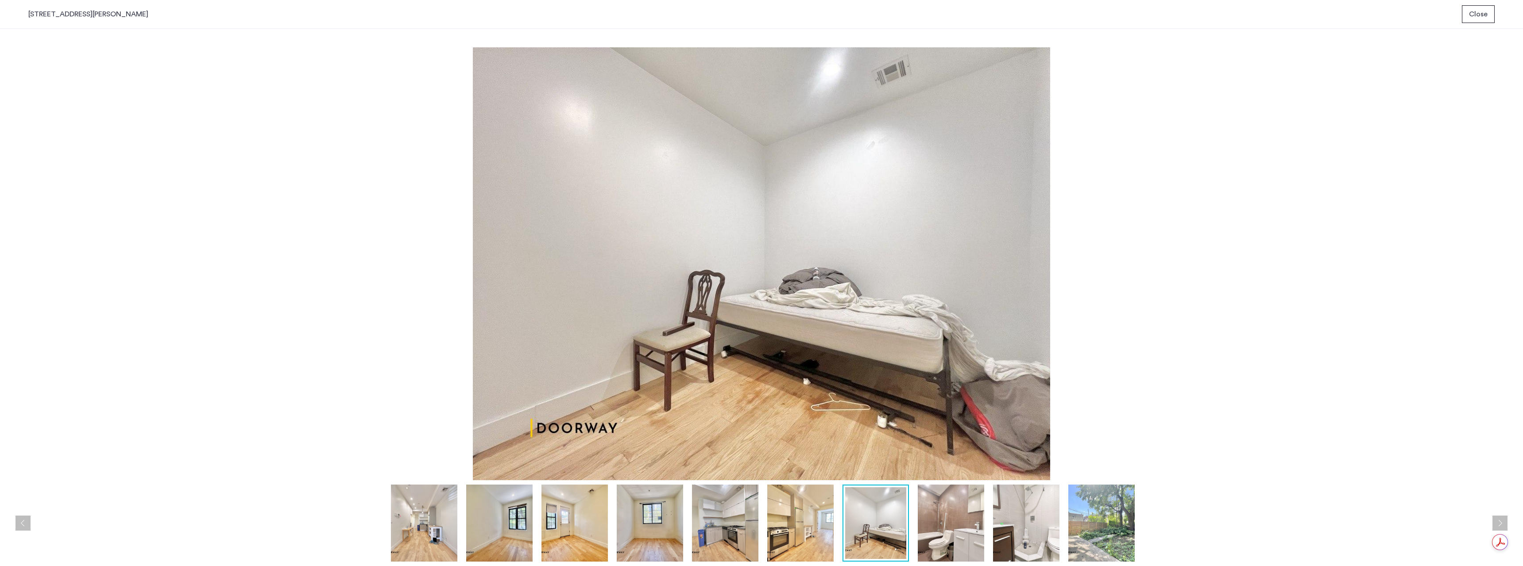
click at [803, 519] on img at bounding box center [800, 523] width 66 height 77
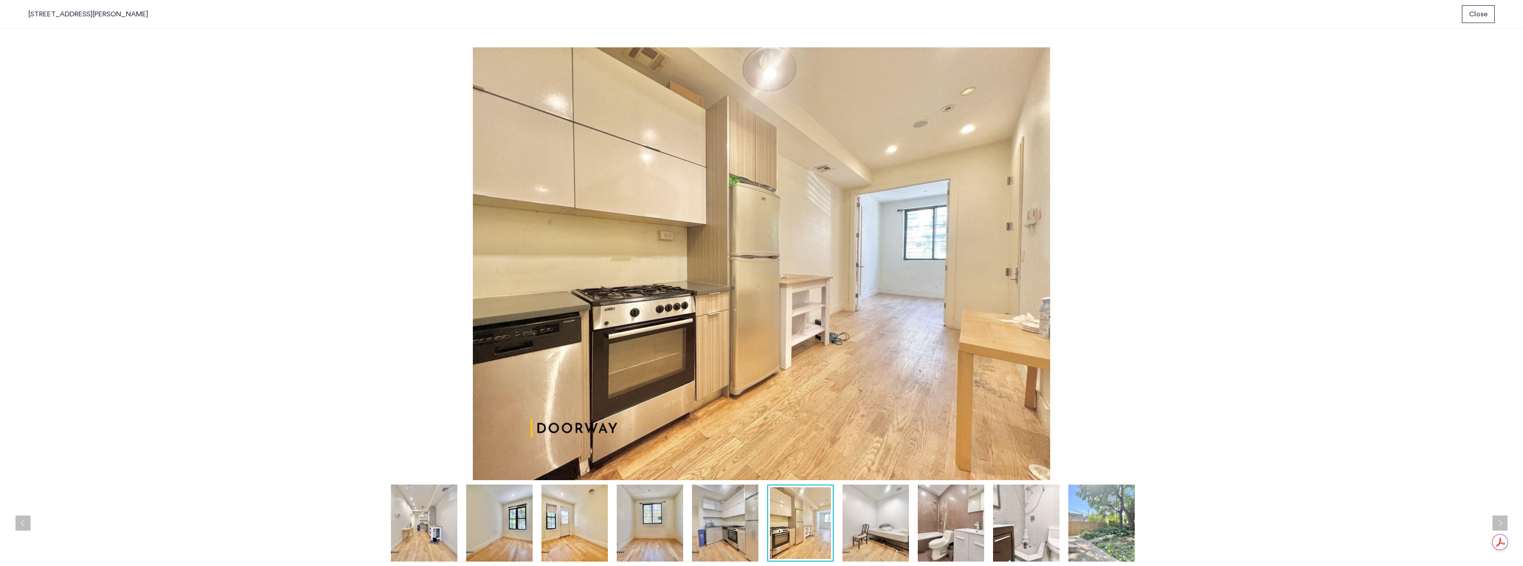
click at [873, 536] on img at bounding box center [876, 523] width 66 height 77
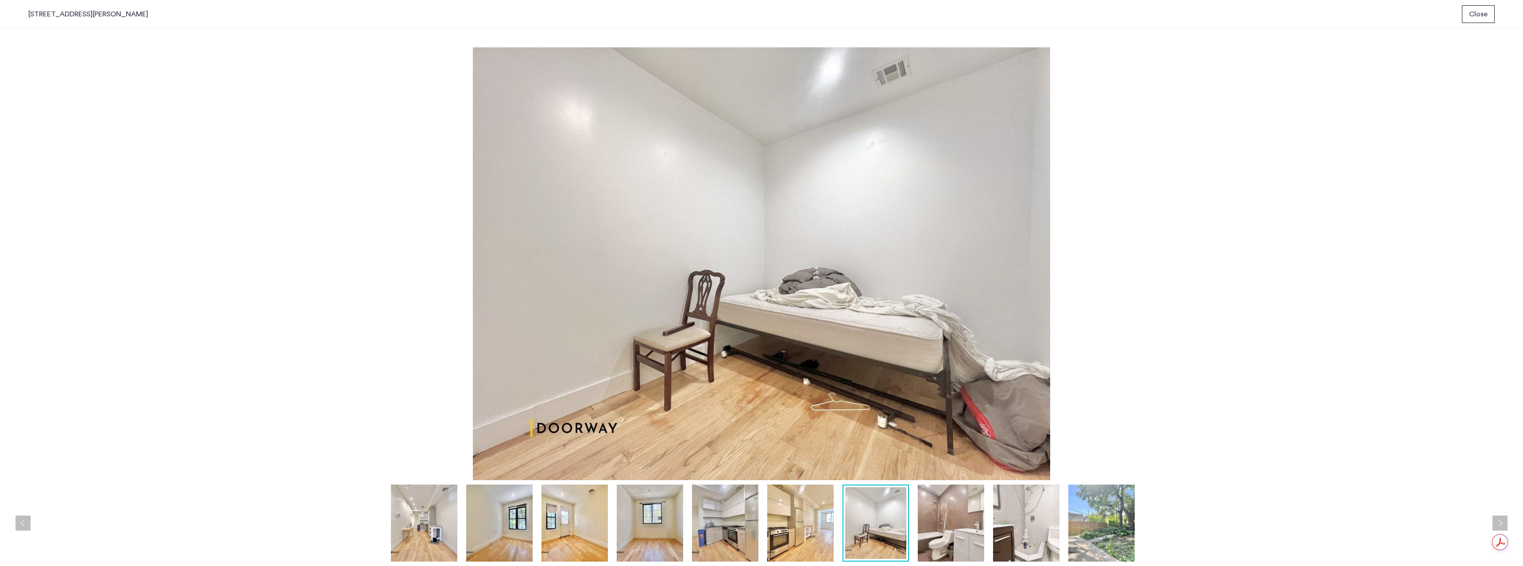
click at [802, 528] on img at bounding box center [800, 523] width 66 height 77
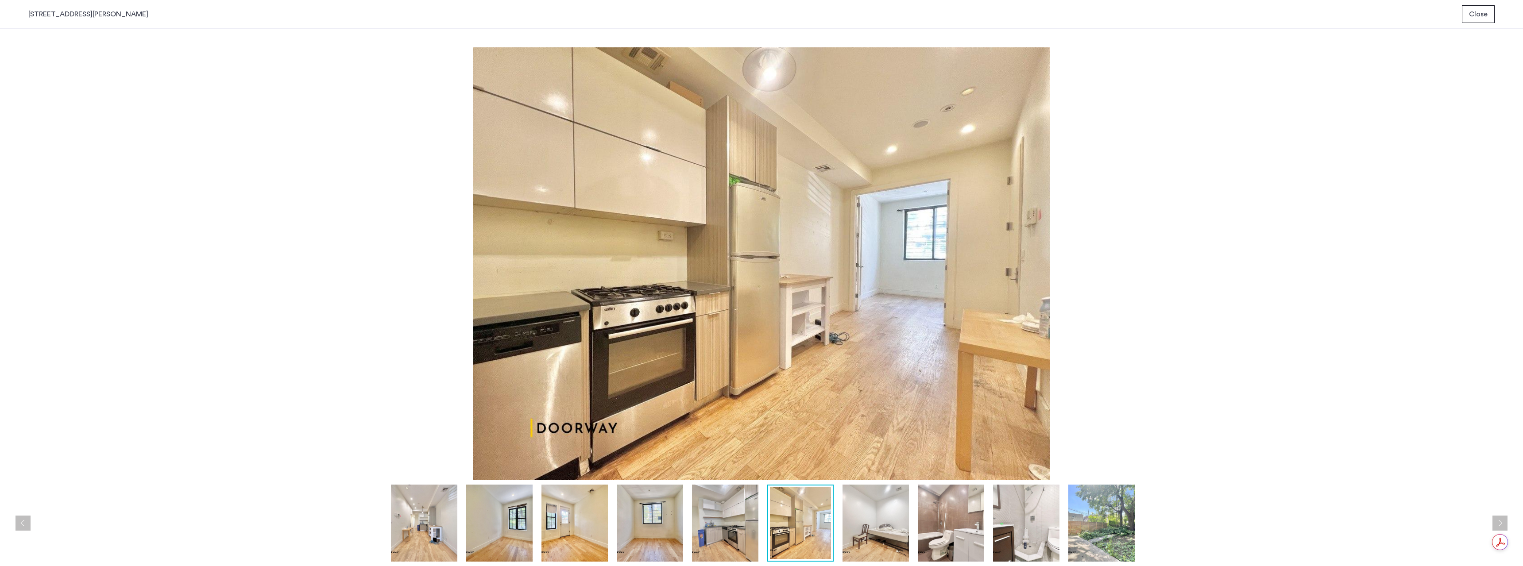
click at [726, 528] on img at bounding box center [725, 523] width 66 height 77
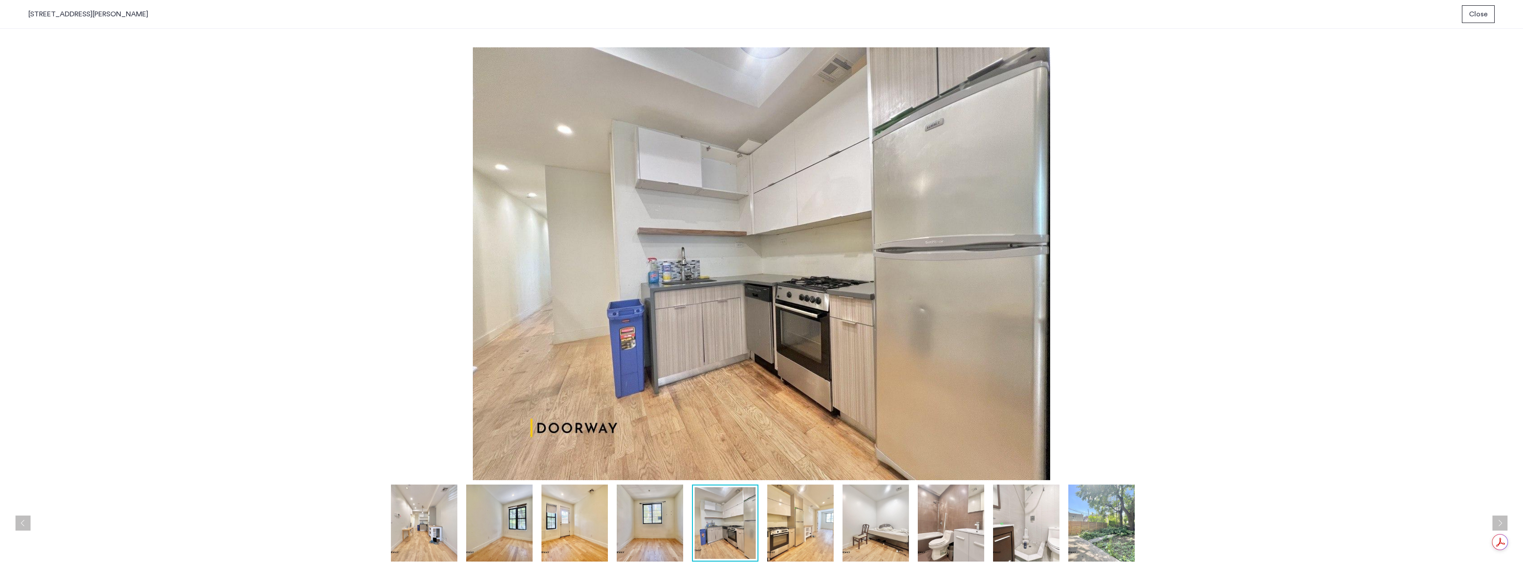
click at [644, 541] on img at bounding box center [650, 523] width 66 height 77
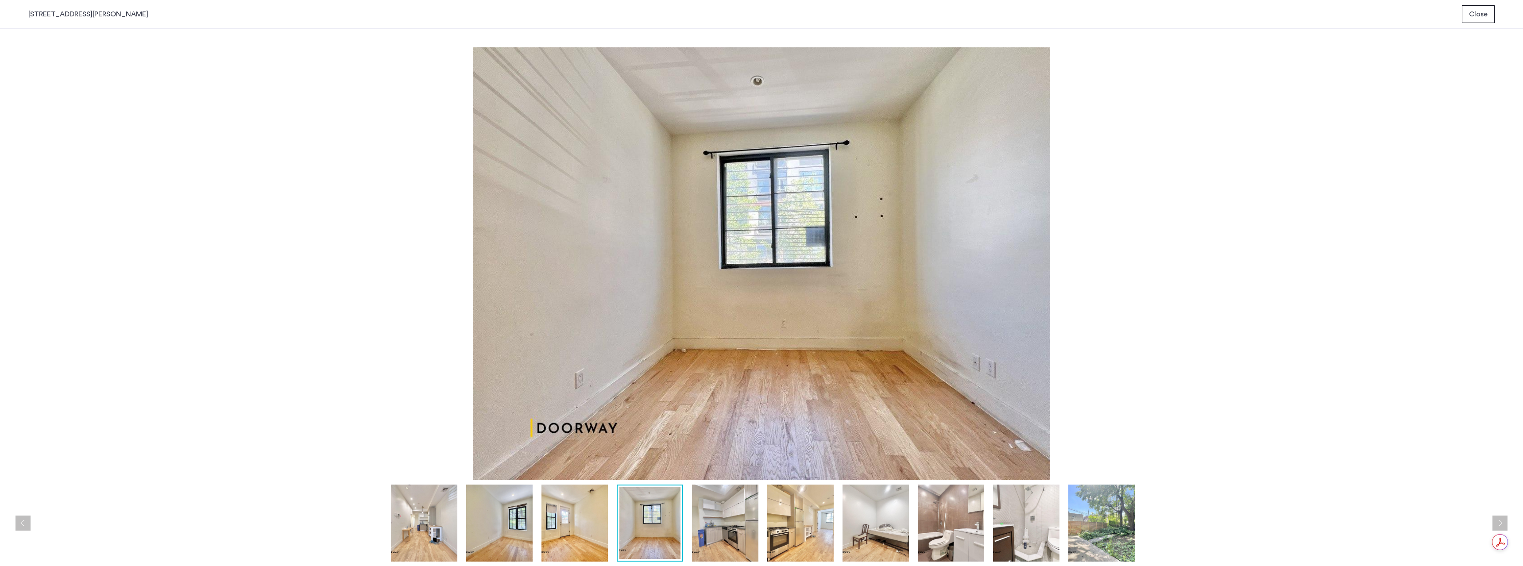
click at [565, 529] on img at bounding box center [574, 523] width 66 height 77
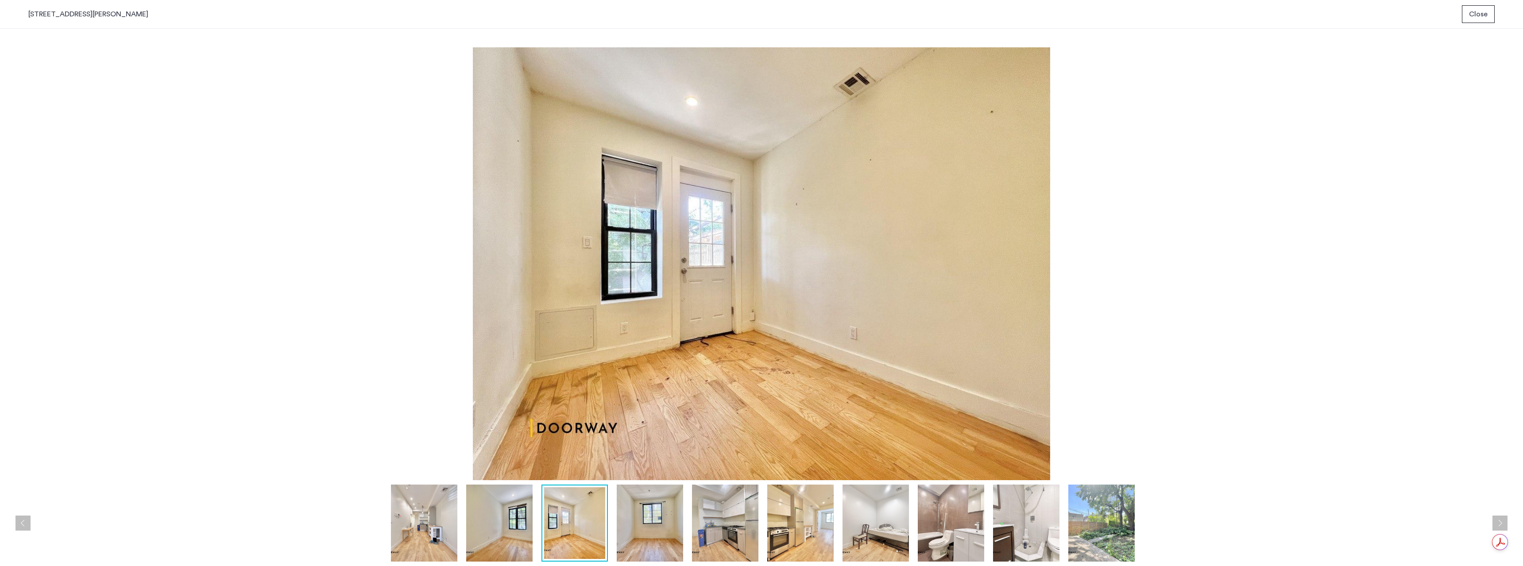
click at [500, 522] on img at bounding box center [499, 523] width 66 height 77
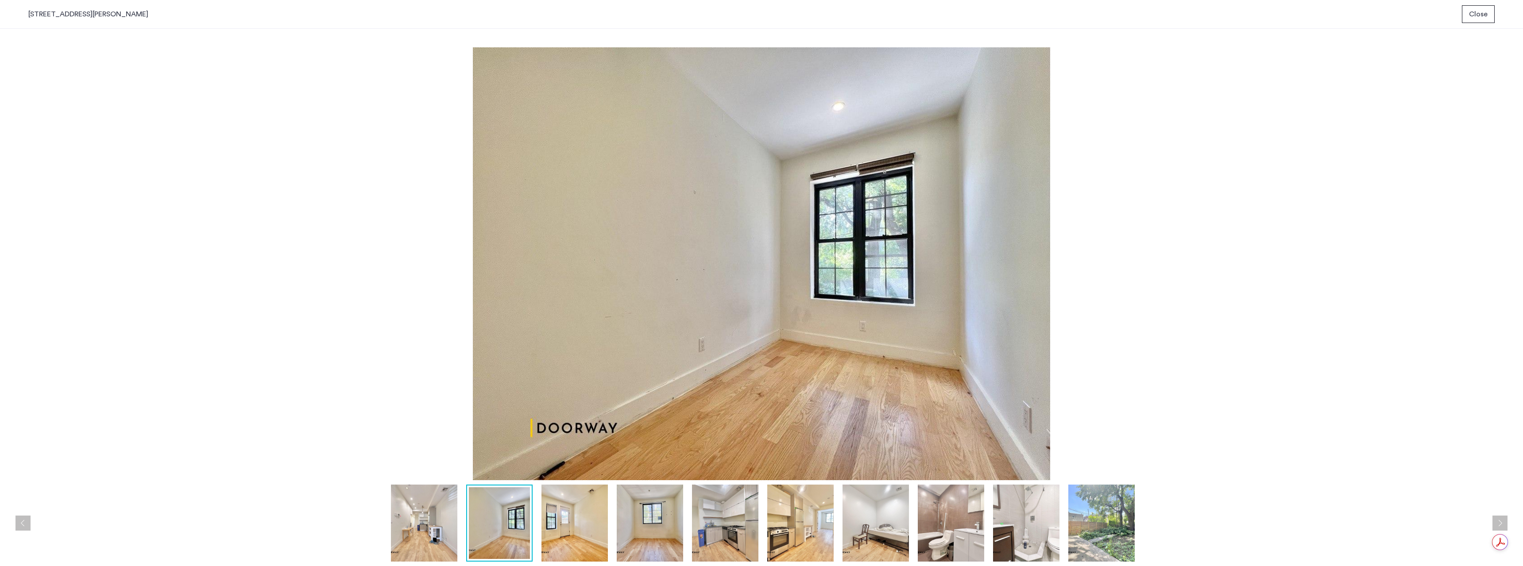
click at [396, 514] on img at bounding box center [424, 523] width 66 height 77
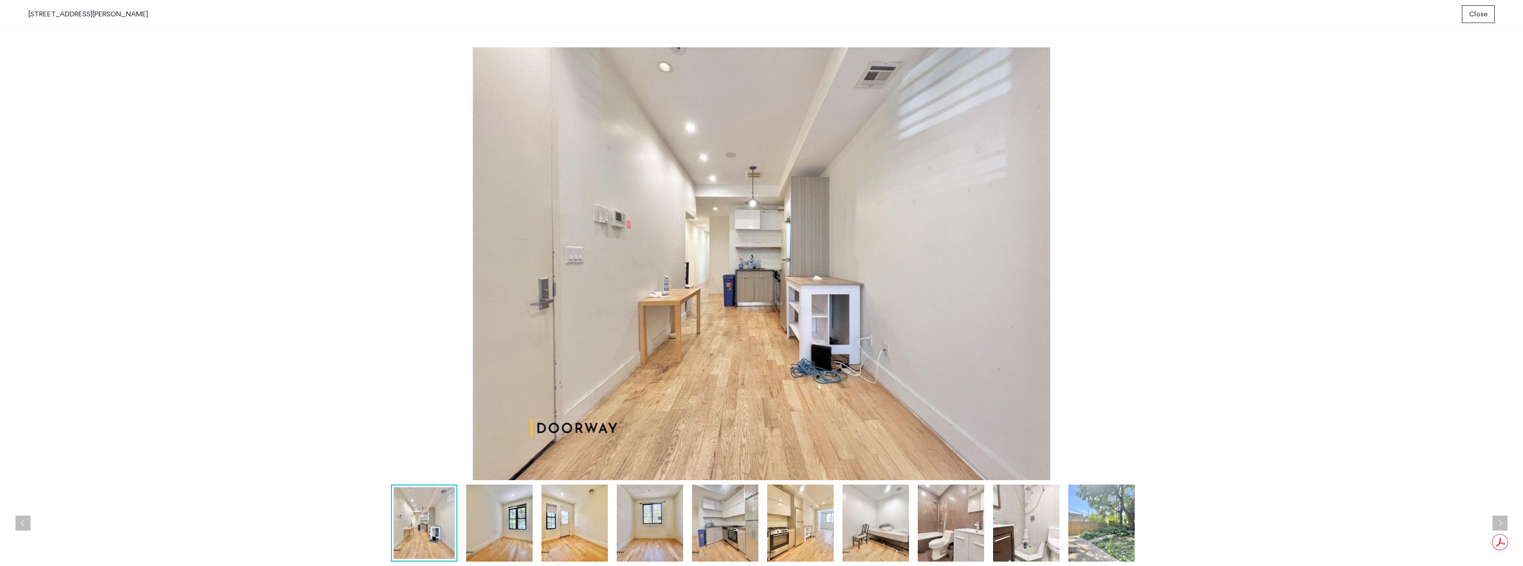
click at [1107, 520] on img at bounding box center [1101, 523] width 66 height 77
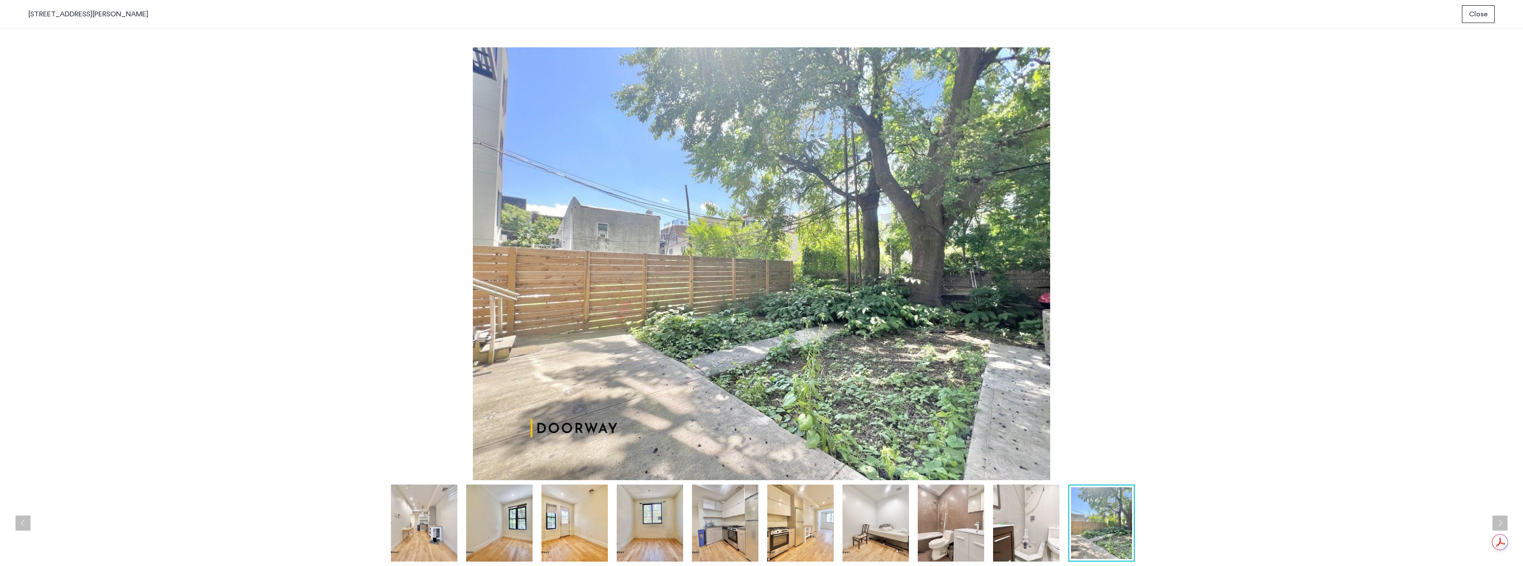
click at [1034, 522] on img at bounding box center [1026, 523] width 66 height 77
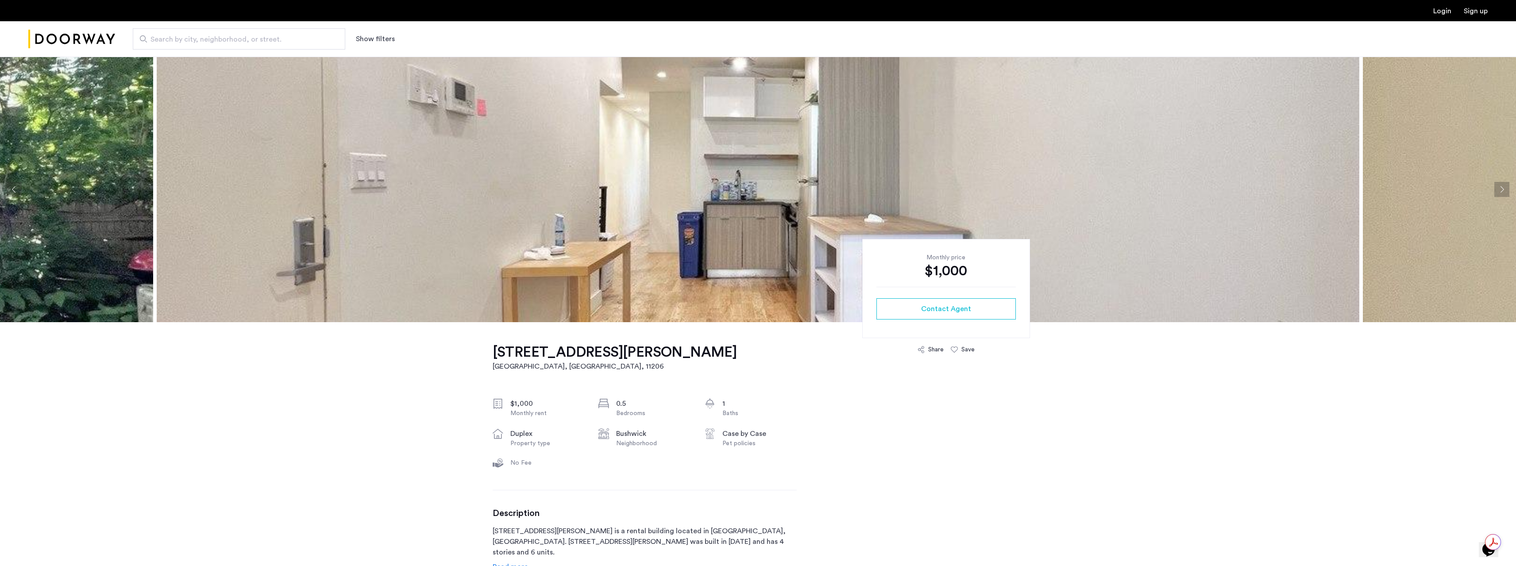
click at [1496, 188] on button "Next apartment" at bounding box center [1502, 189] width 15 height 15
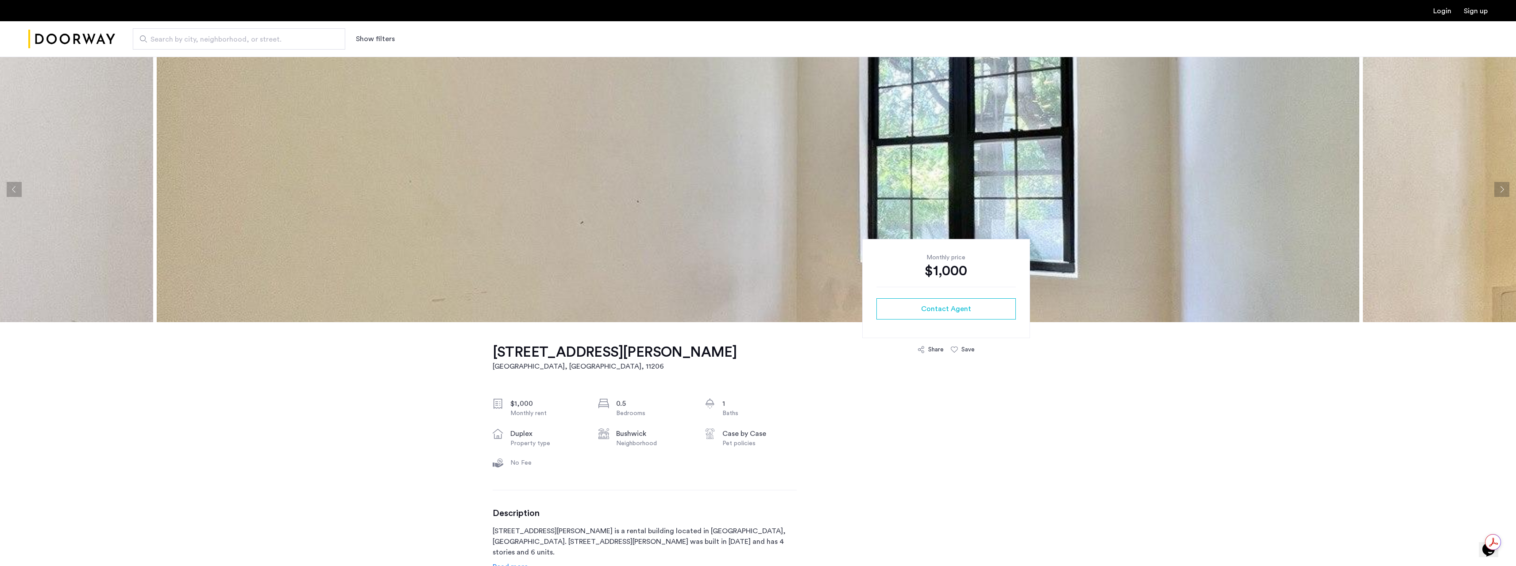
click at [1496, 188] on button "Next apartment" at bounding box center [1502, 189] width 15 height 15
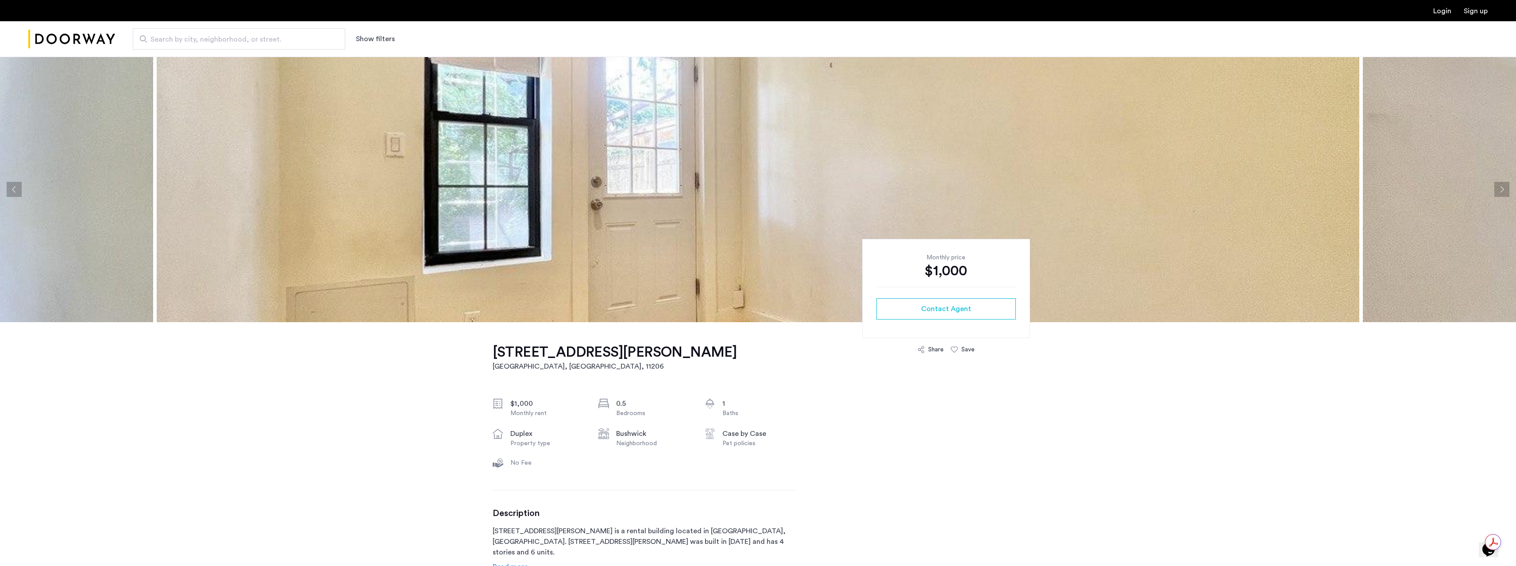
click at [1502, 187] on button "Next apartment" at bounding box center [1502, 189] width 15 height 15
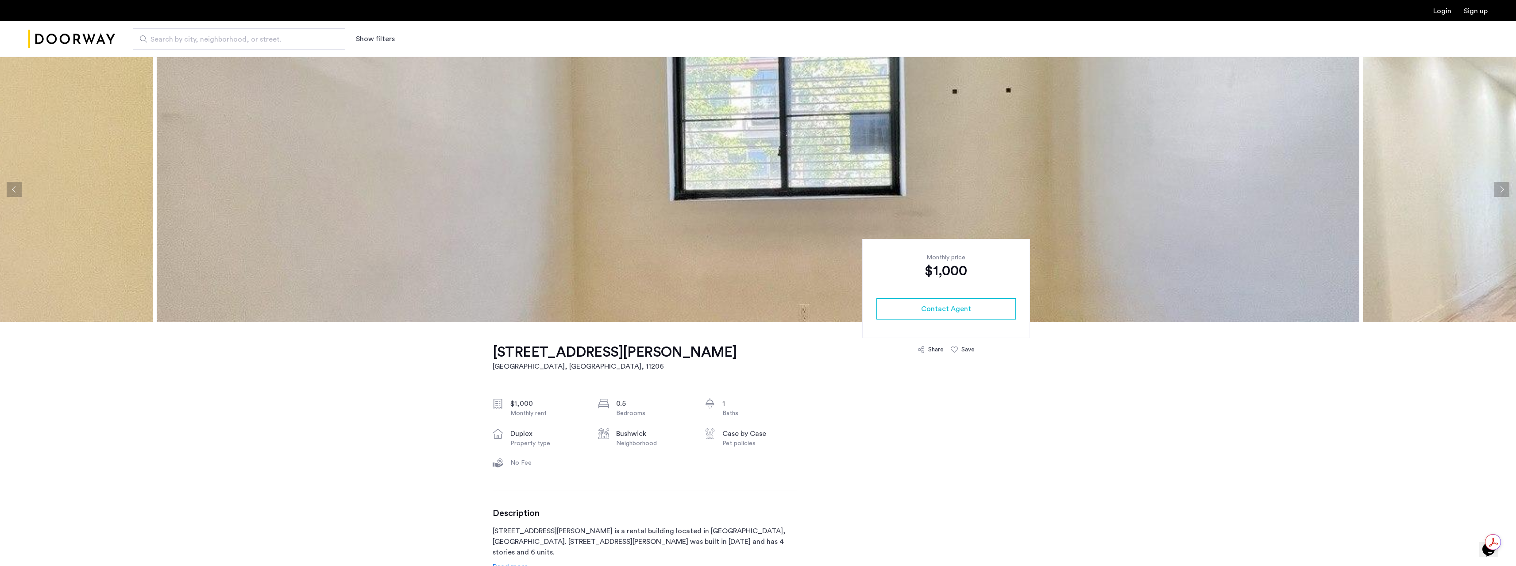
click at [12, 193] on button "Previous apartment" at bounding box center [14, 189] width 15 height 15
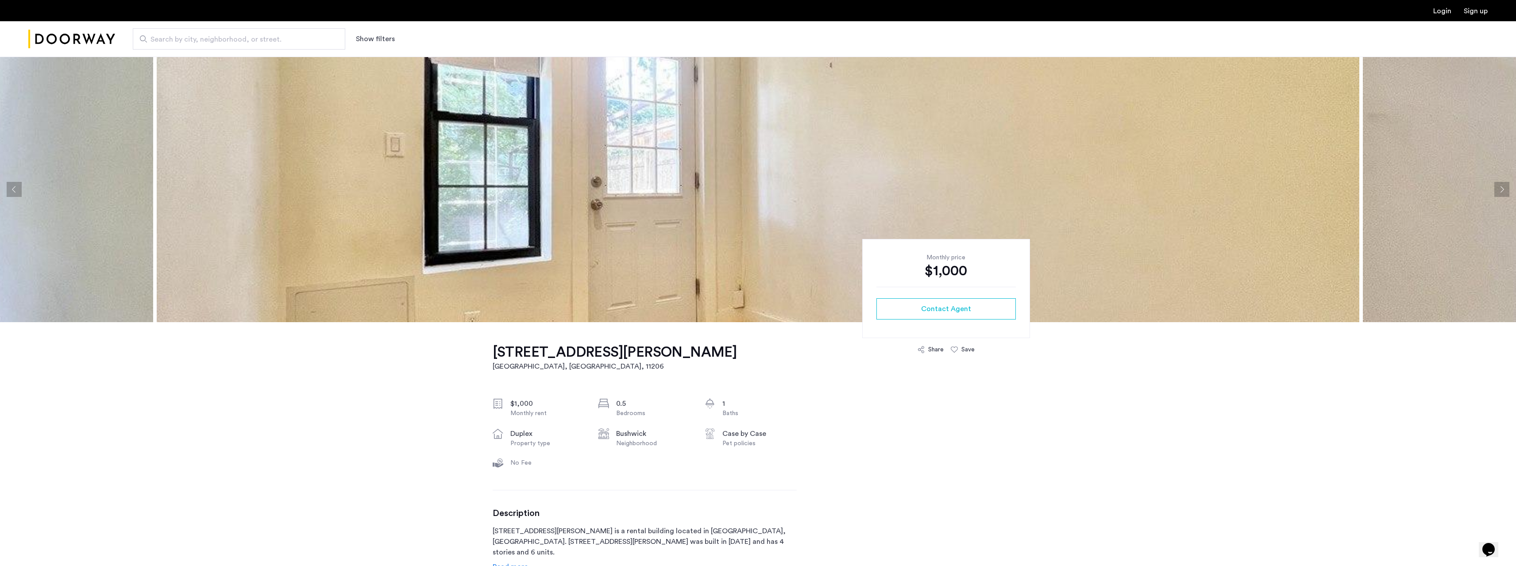
click at [1499, 191] on button "Next apartment" at bounding box center [1502, 189] width 15 height 15
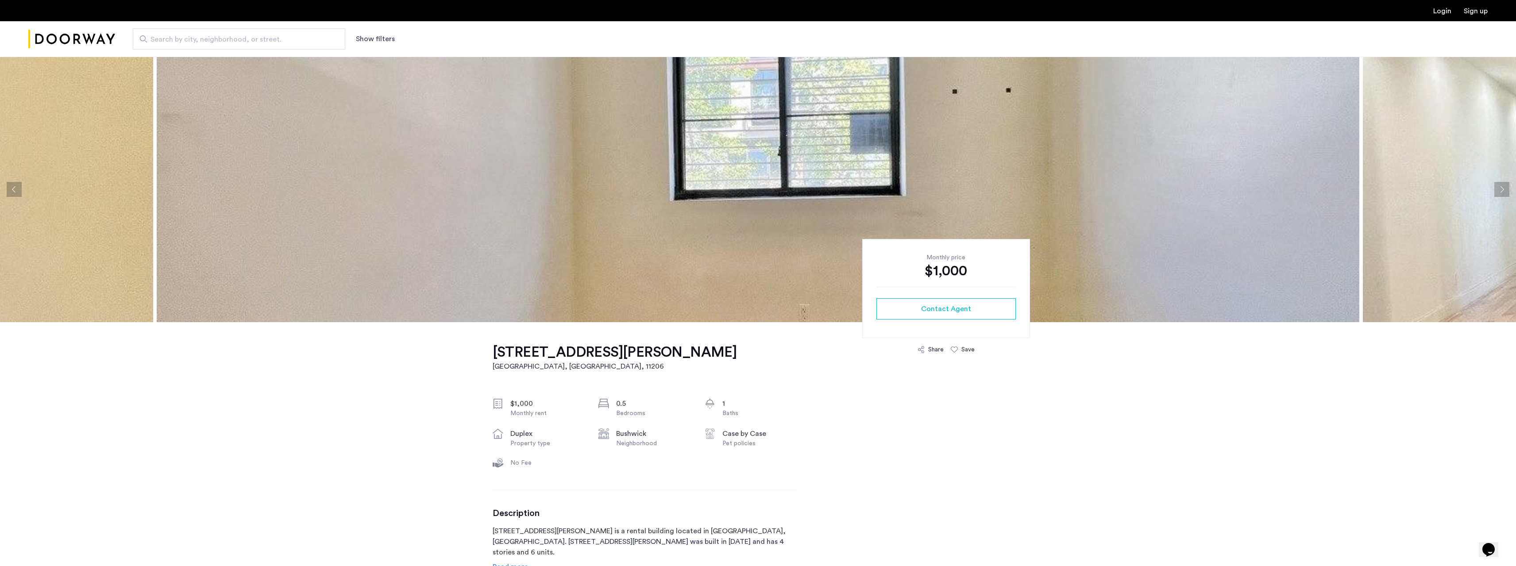
click at [1499, 190] on button "Next apartment" at bounding box center [1502, 189] width 15 height 15
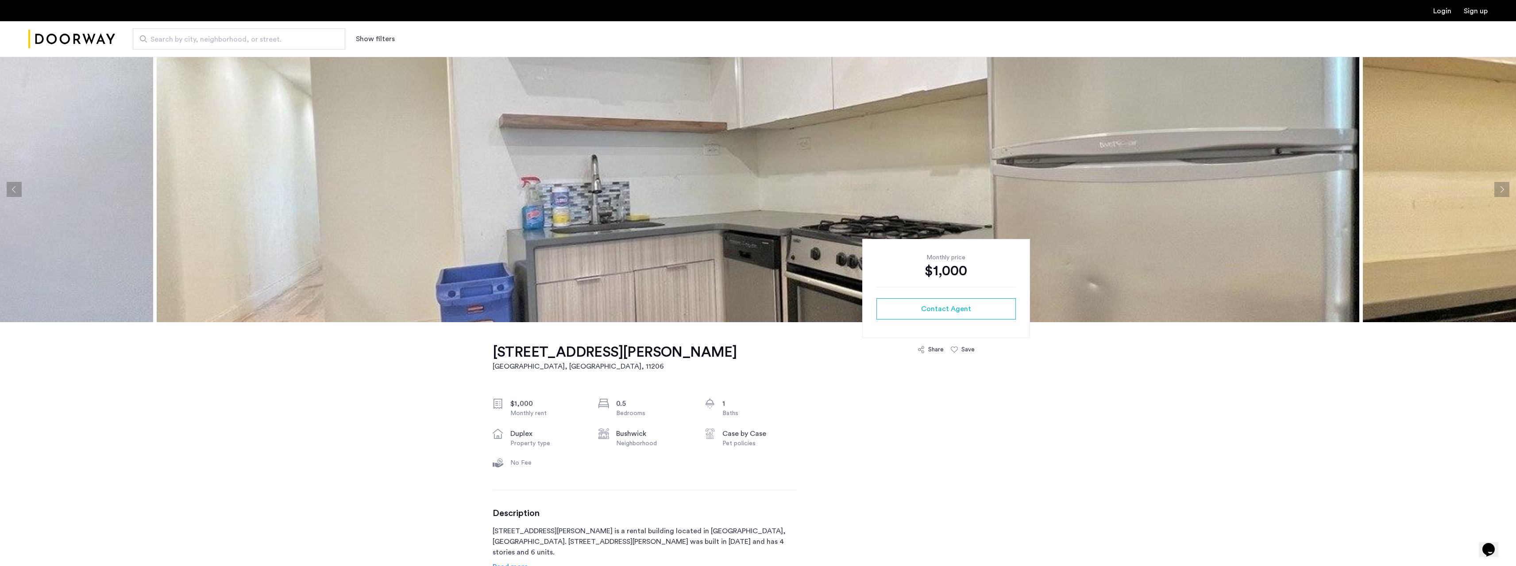
click at [1499, 190] on button "Next apartment" at bounding box center [1502, 189] width 15 height 15
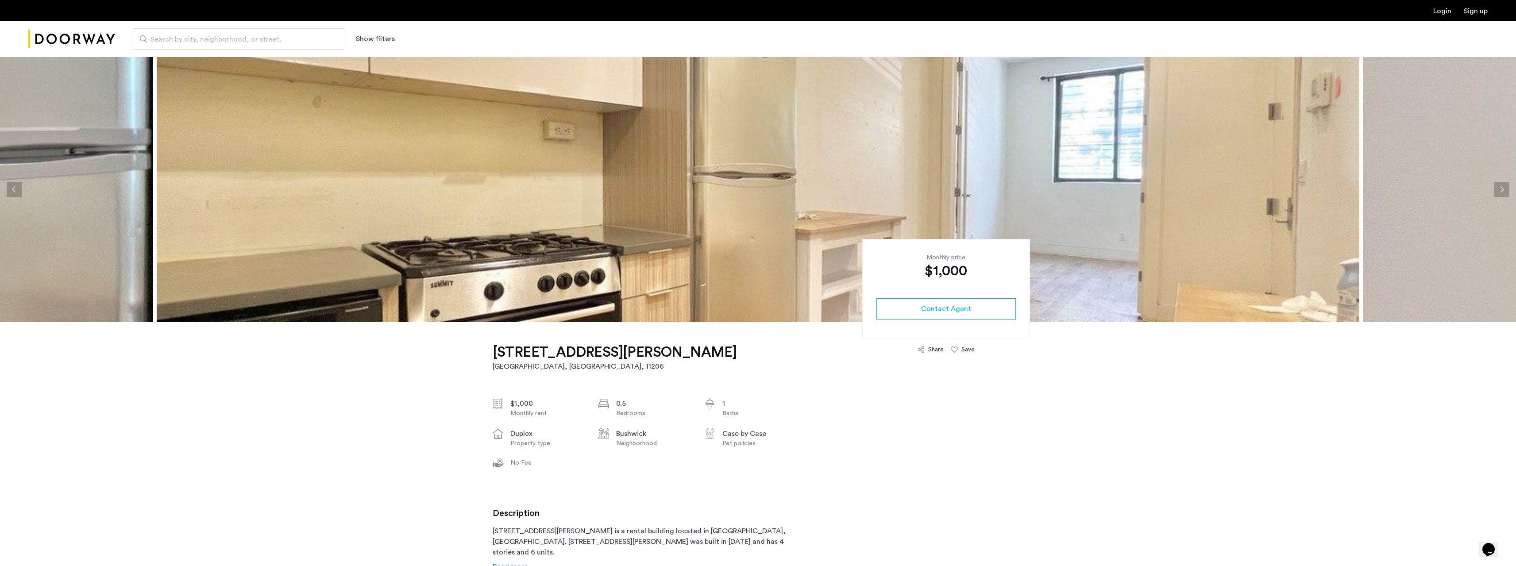
click at [1499, 190] on button "Next apartment" at bounding box center [1502, 189] width 15 height 15
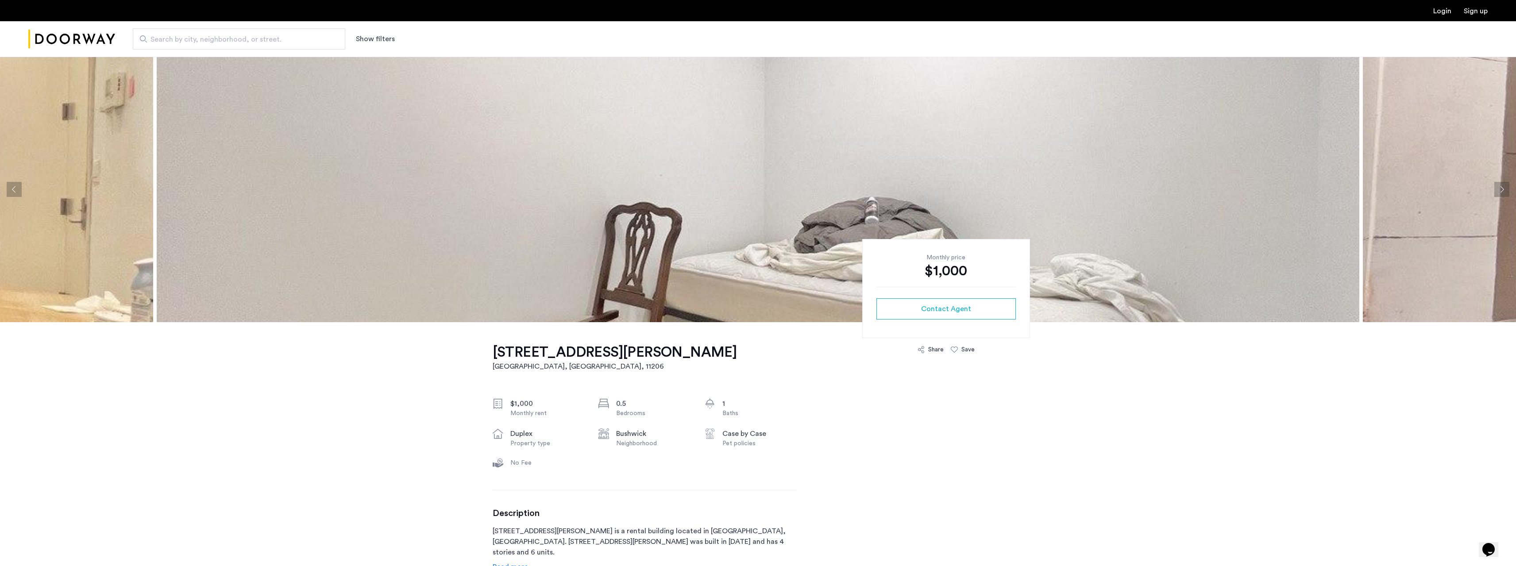
click at [1499, 190] on button "Next apartment" at bounding box center [1502, 189] width 15 height 15
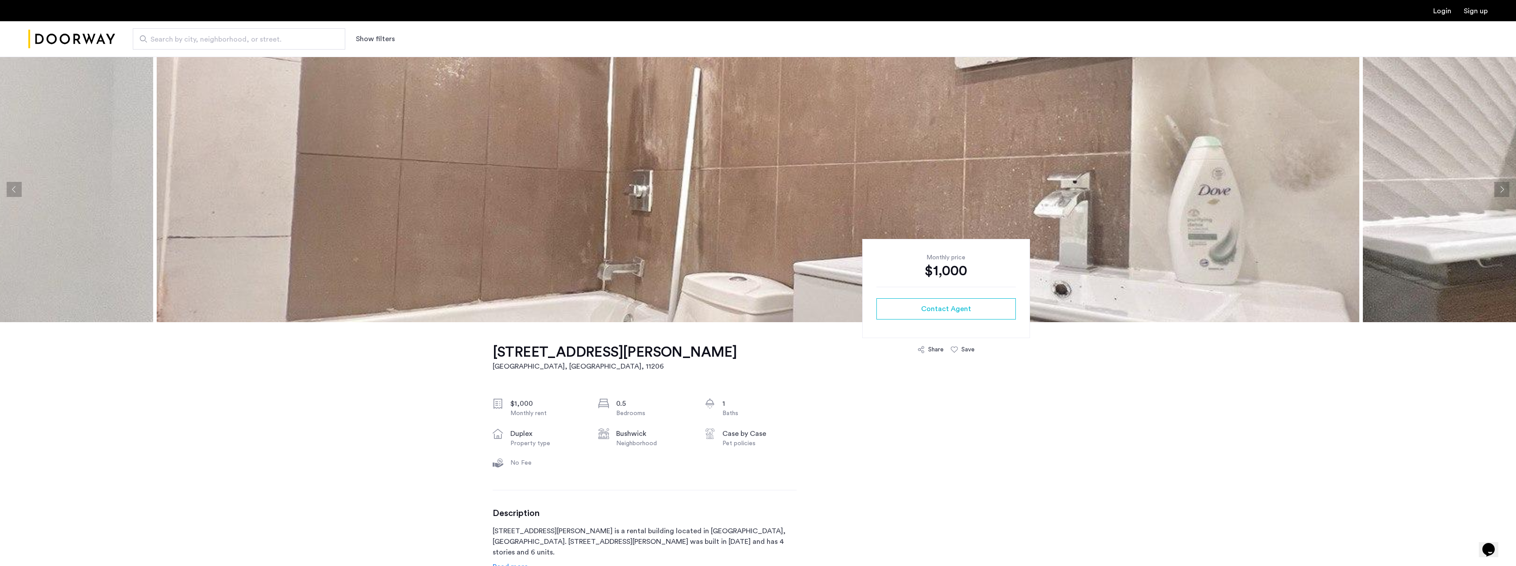
click at [1499, 190] on button "Next apartment" at bounding box center [1502, 189] width 15 height 15
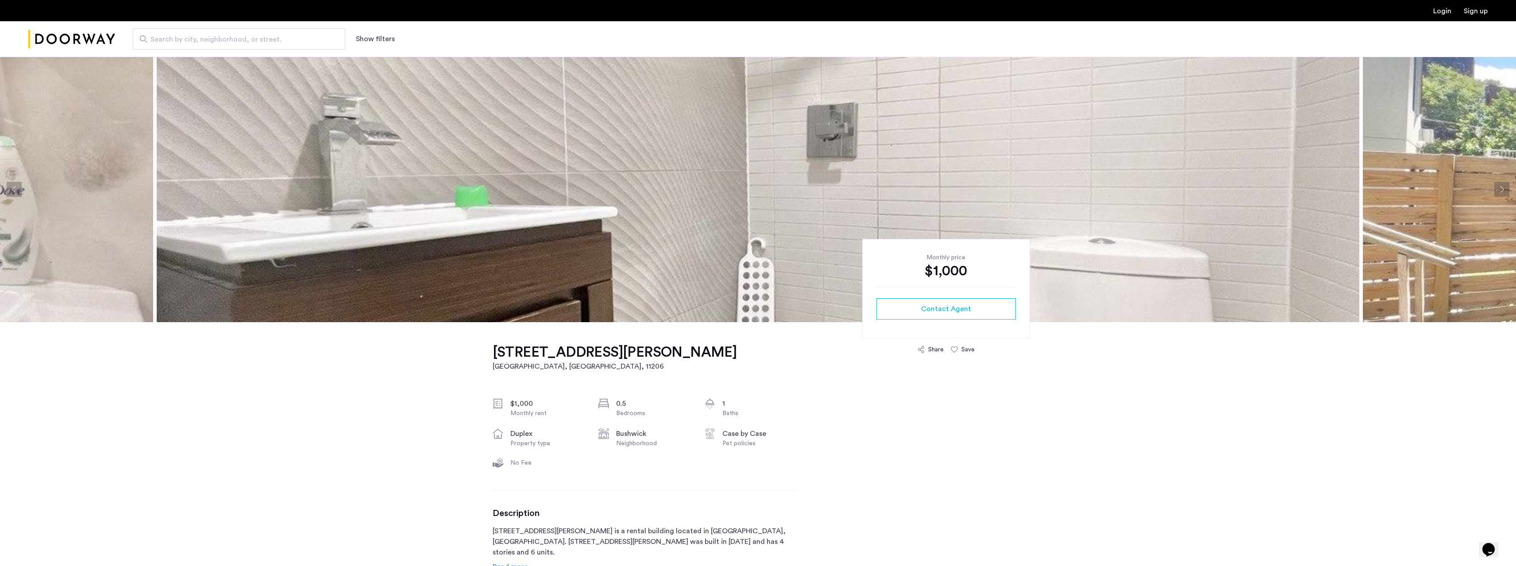
click at [1499, 190] on button "Next apartment" at bounding box center [1502, 189] width 15 height 15
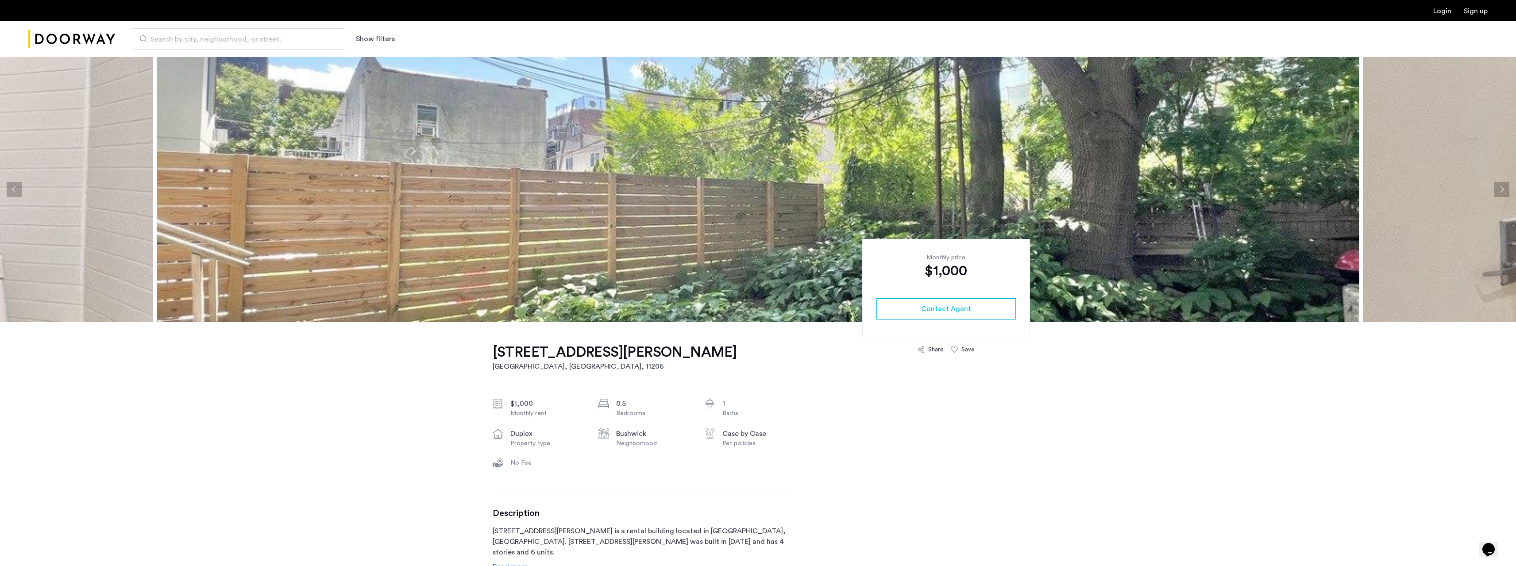
click at [1501, 190] on button "Next apartment" at bounding box center [1502, 189] width 15 height 15
